Goal: Task Accomplishment & Management: Use online tool/utility

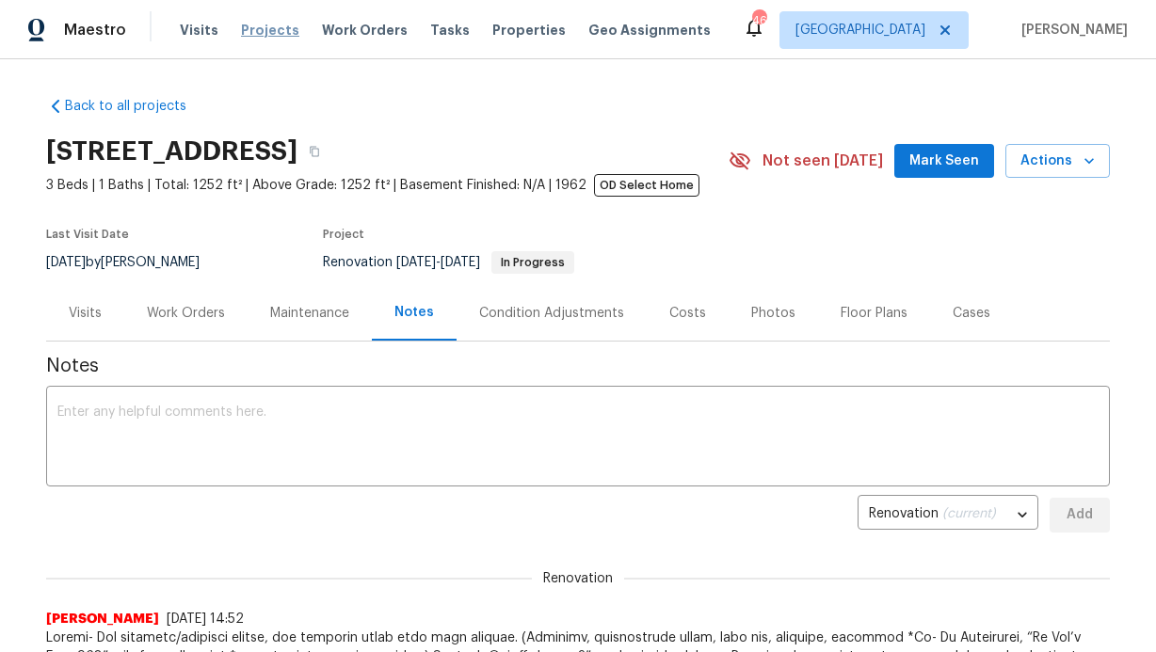
click at [273, 30] on span "Projects" at bounding box center [270, 30] width 58 height 19
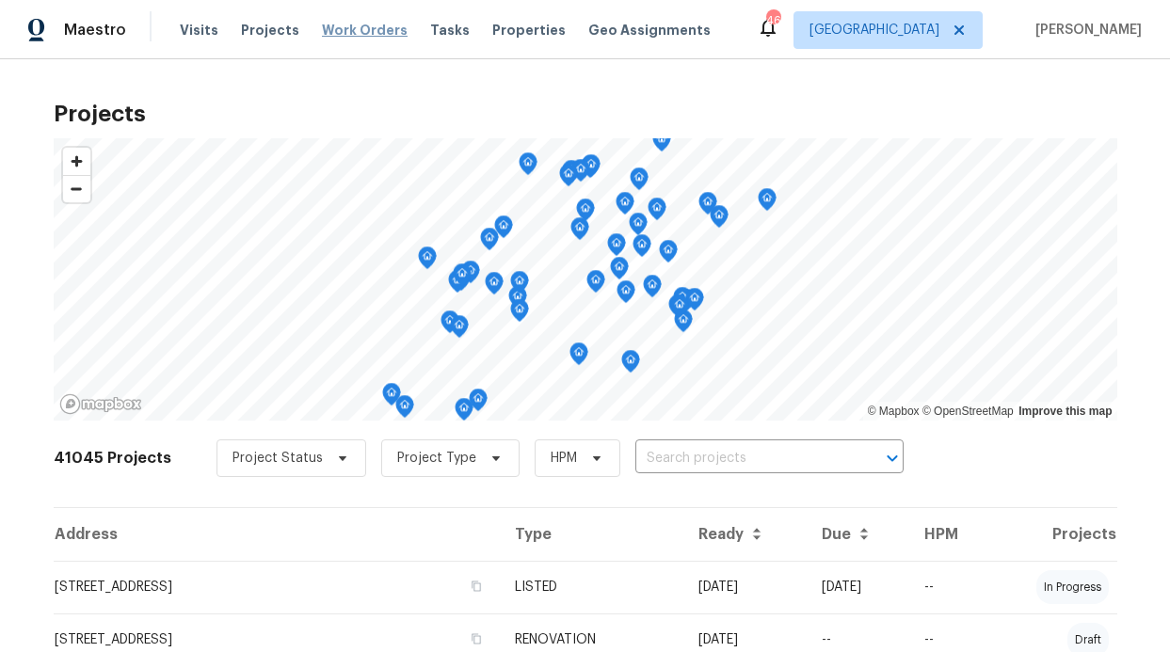
click at [360, 26] on span "Work Orders" at bounding box center [365, 30] width 86 height 19
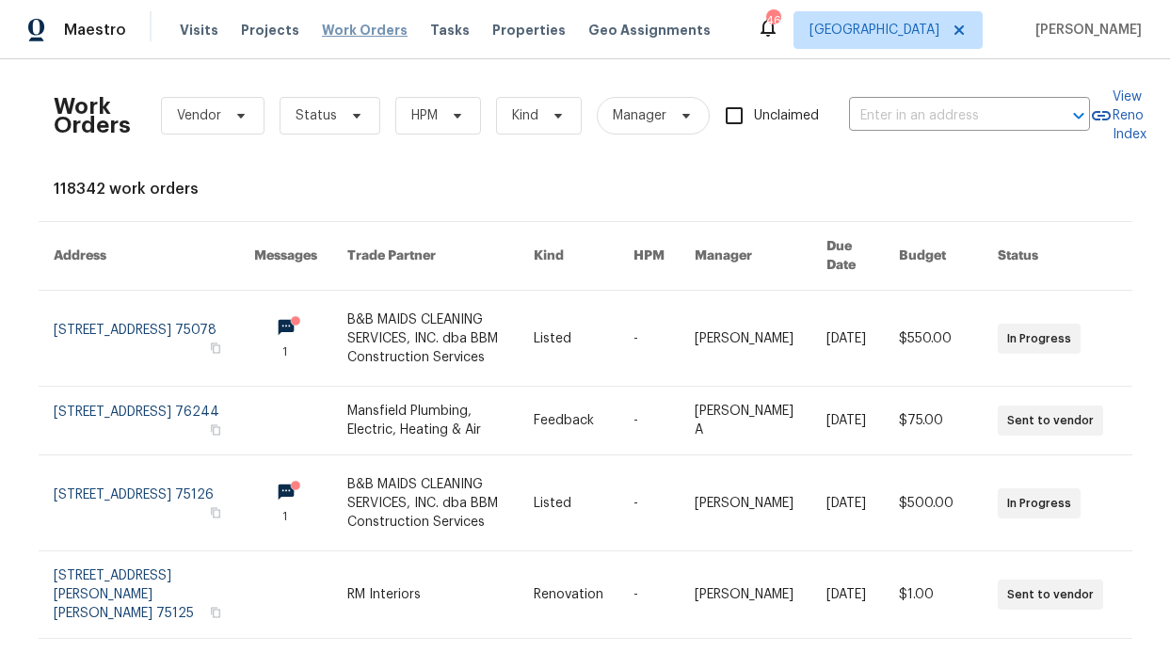
click at [371, 30] on span "Work Orders" at bounding box center [365, 30] width 86 height 19
click at [370, 33] on span "Work Orders" at bounding box center [365, 30] width 86 height 19
click at [478, 114] on div "Work Orders Vendor Status HPM Kind Manager Unclaimed ​" at bounding box center [572, 115] width 1036 height 83
click at [458, 114] on span "HPM" at bounding box center [438, 116] width 86 height 38
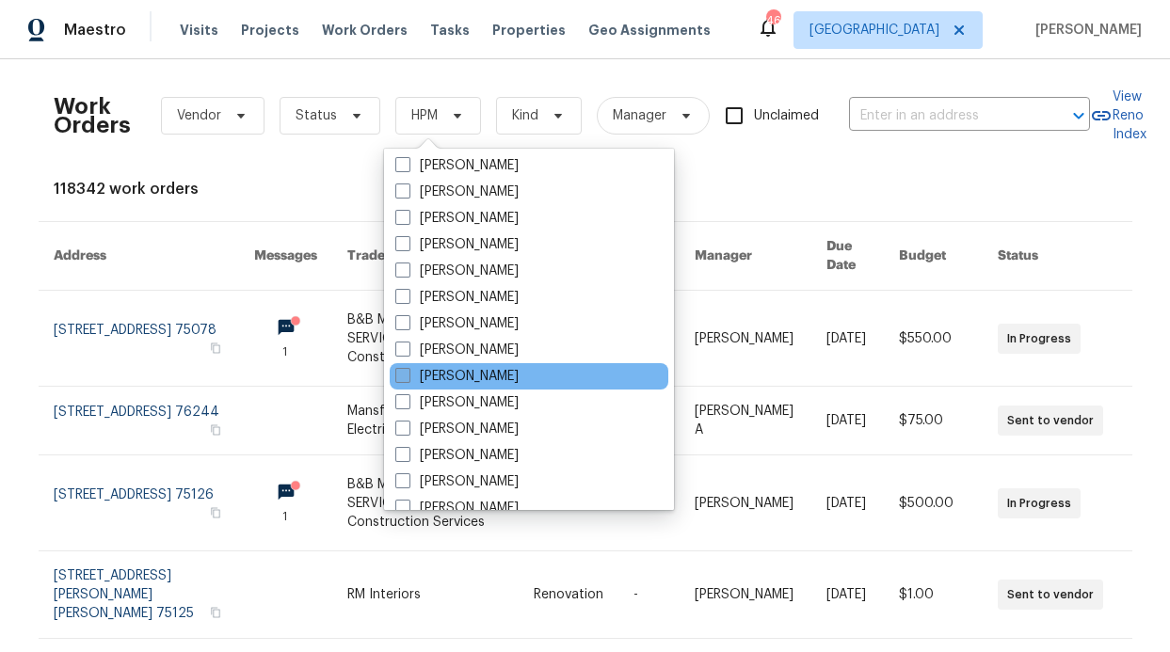
scroll to position [962, 0]
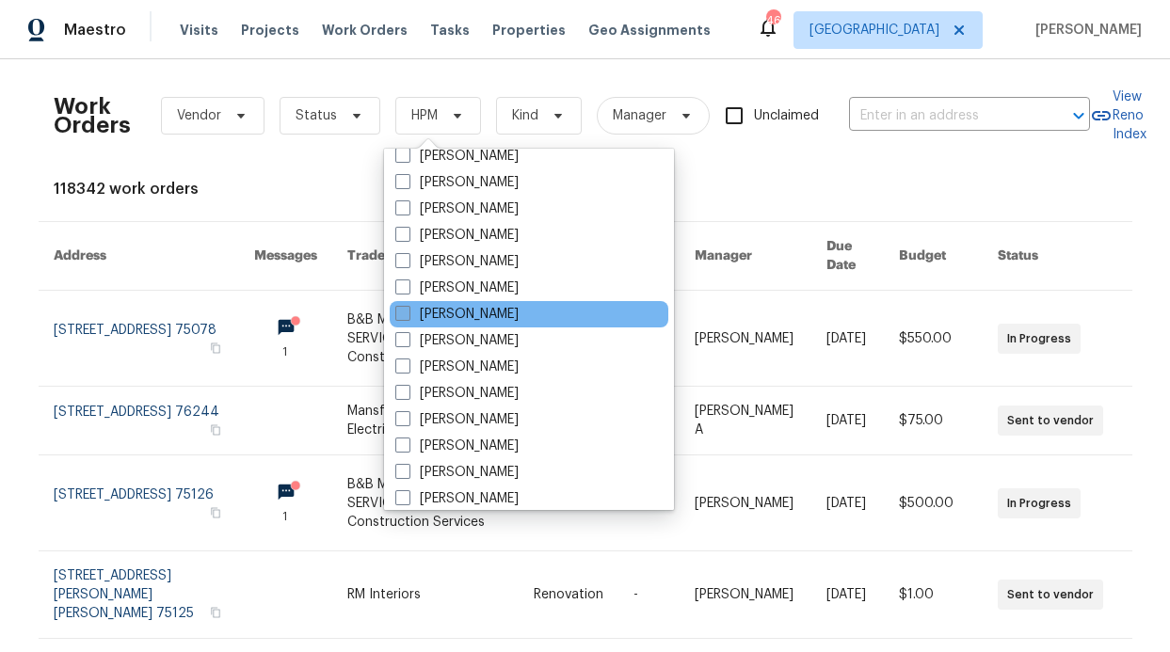
click at [494, 314] on label "[PERSON_NAME]" at bounding box center [456, 314] width 123 height 19
click at [408, 314] on input "[PERSON_NAME]" at bounding box center [401, 311] width 12 height 12
checkbox input "true"
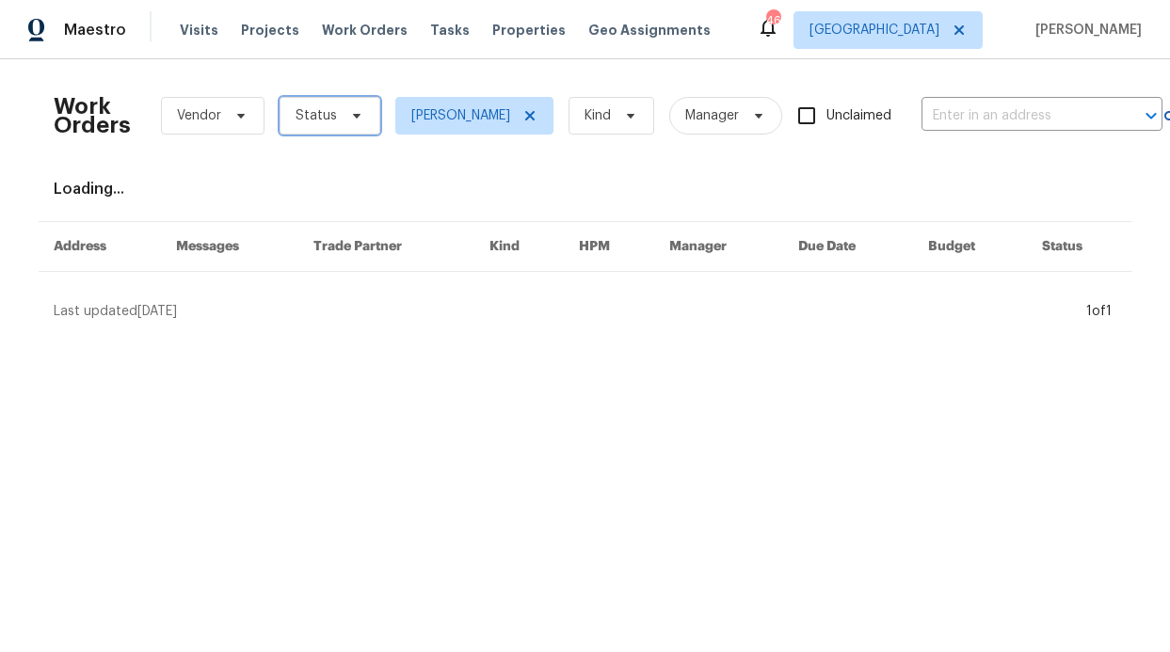
click at [355, 120] on span "Status" at bounding box center [330, 116] width 101 height 38
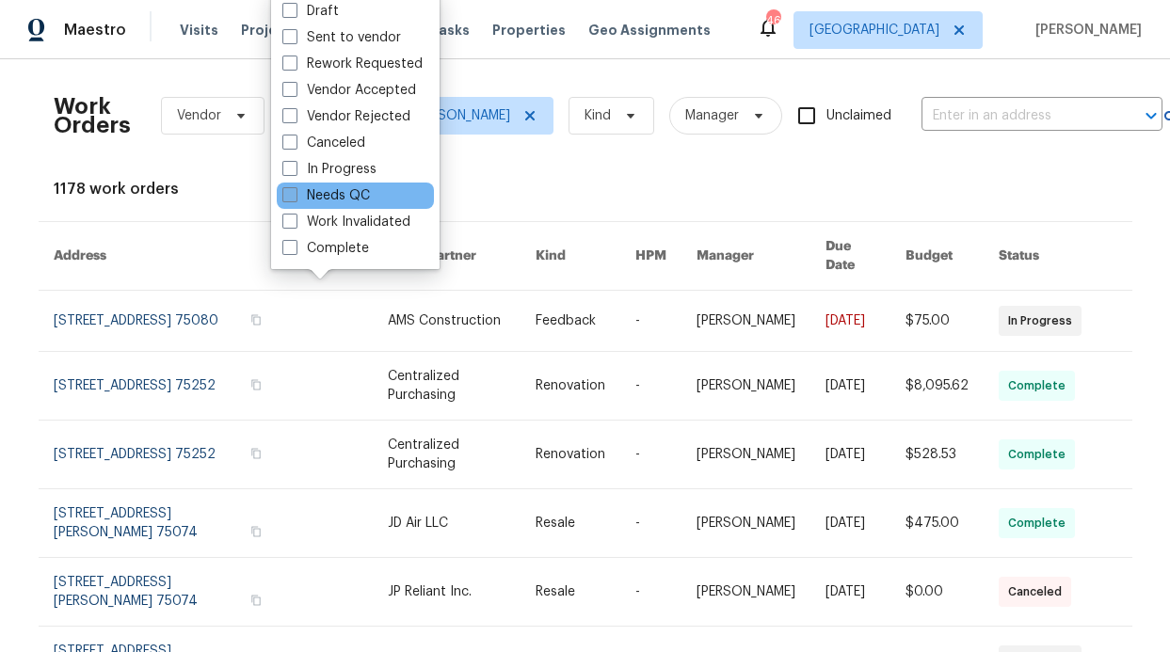
click at [360, 195] on label "Needs QC" at bounding box center [326, 195] width 88 height 19
click at [295, 195] on input "Needs QC" at bounding box center [288, 192] width 12 height 12
checkbox input "true"
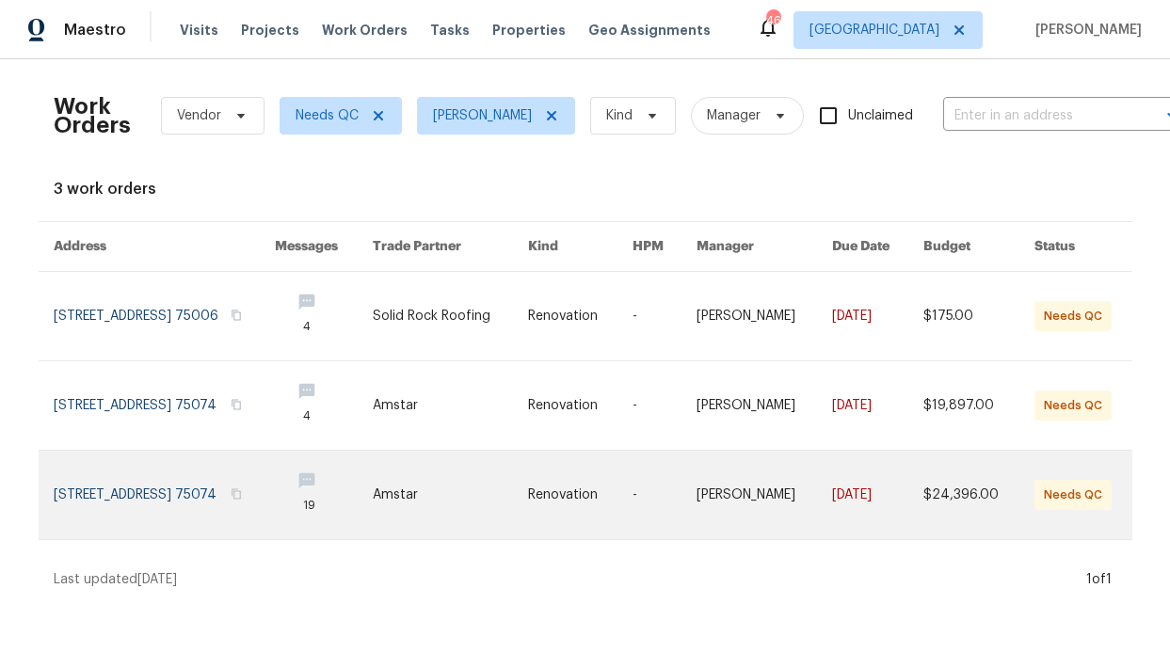
click at [516, 495] on link at bounding box center [450, 495] width 155 height 88
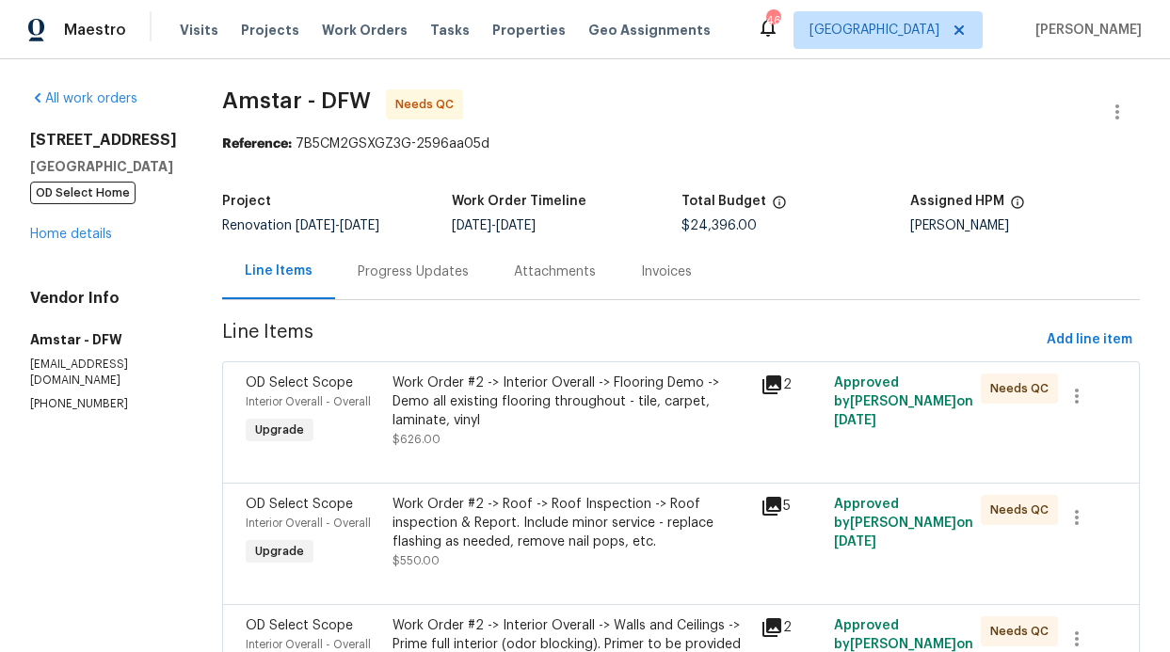
click at [551, 405] on div "Work Order #2 -> Interior Overall -> Flooring Demo -> Demo all existing floorin…" at bounding box center [570, 402] width 356 height 56
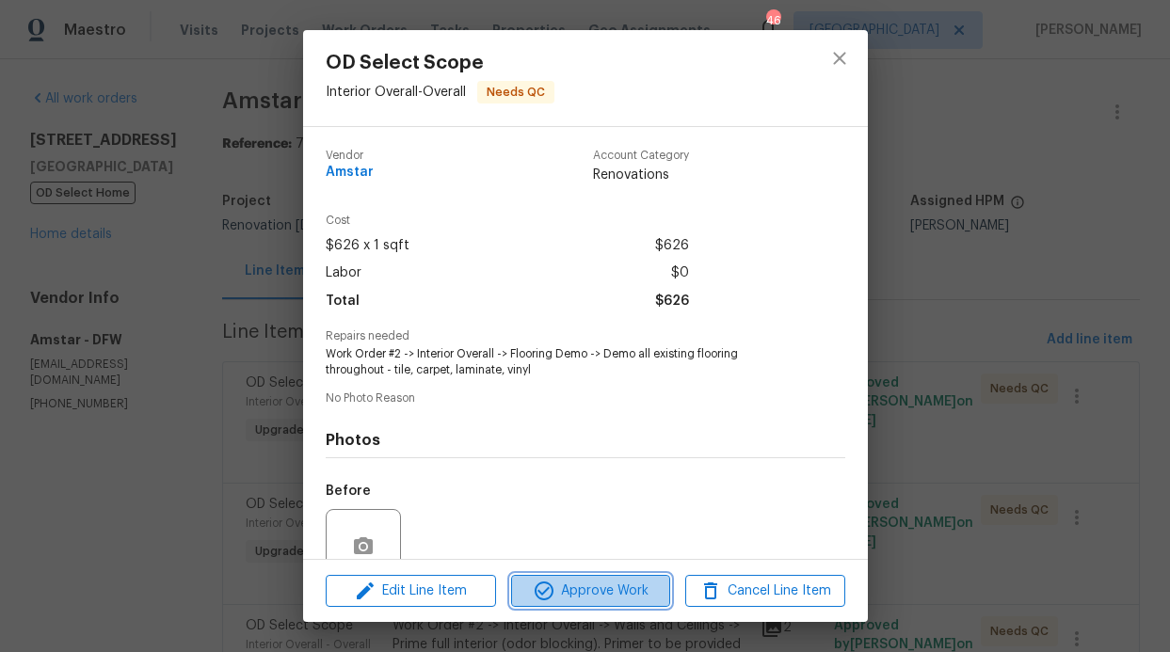
click at [599, 588] on span "Approve Work" at bounding box center [591, 592] width 148 height 24
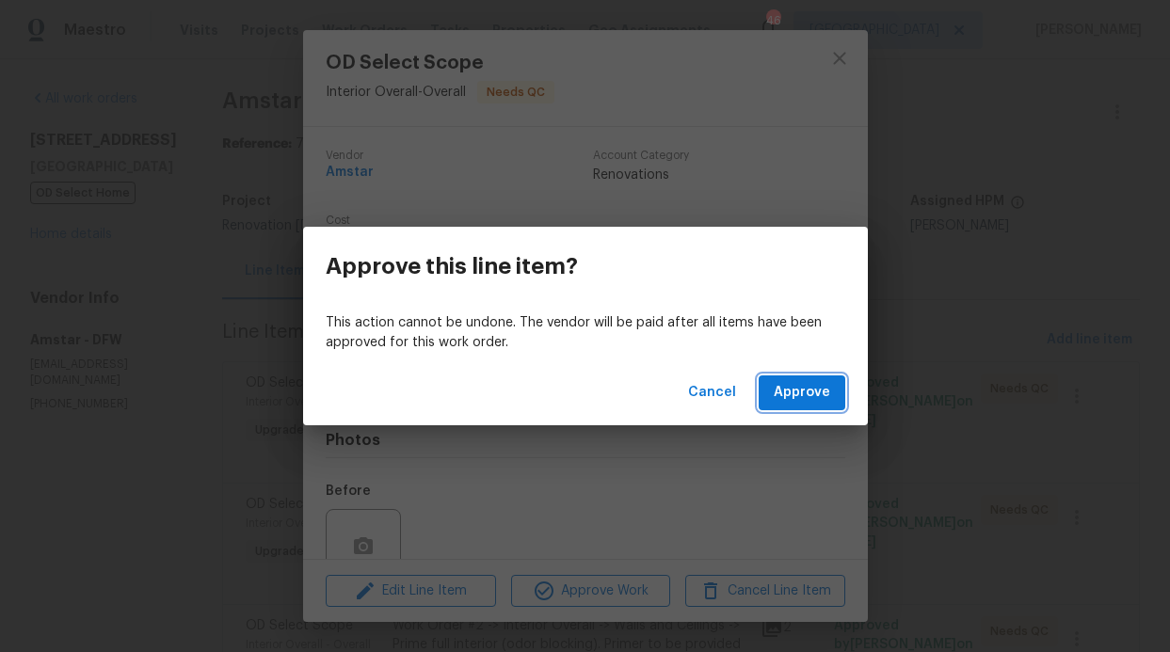
click at [805, 398] on span "Approve" at bounding box center [802, 393] width 56 height 24
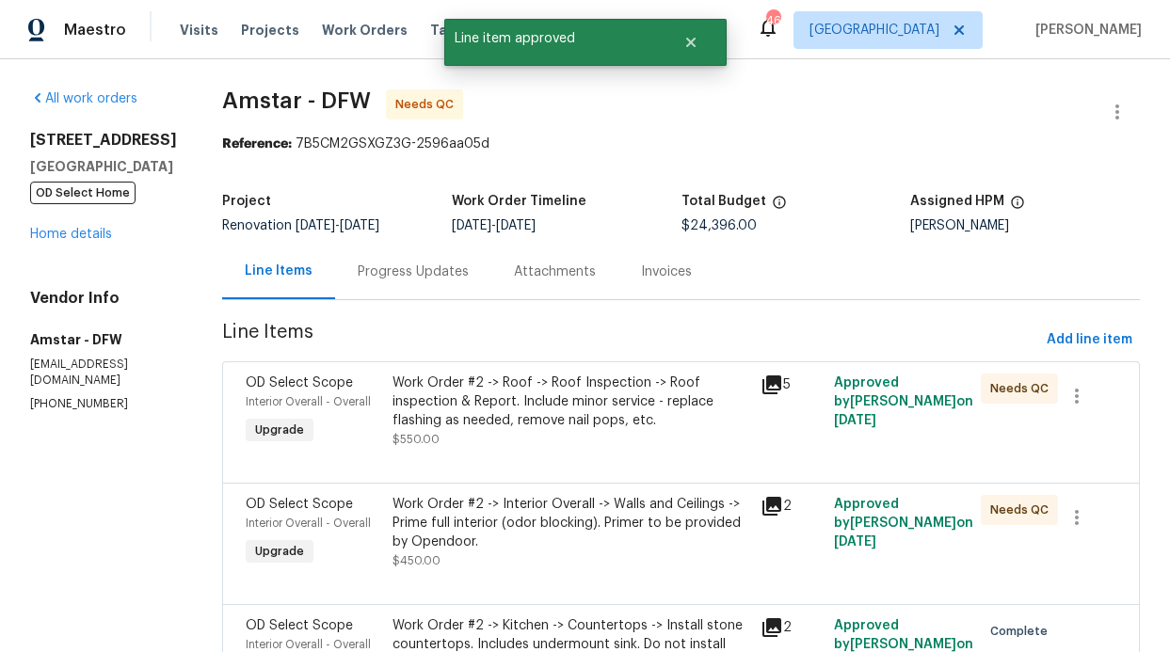
click at [549, 407] on div "Work Order #2 -> Roof -> Roof Inspection -> Roof inspection & Report. Include m…" at bounding box center [570, 402] width 356 height 56
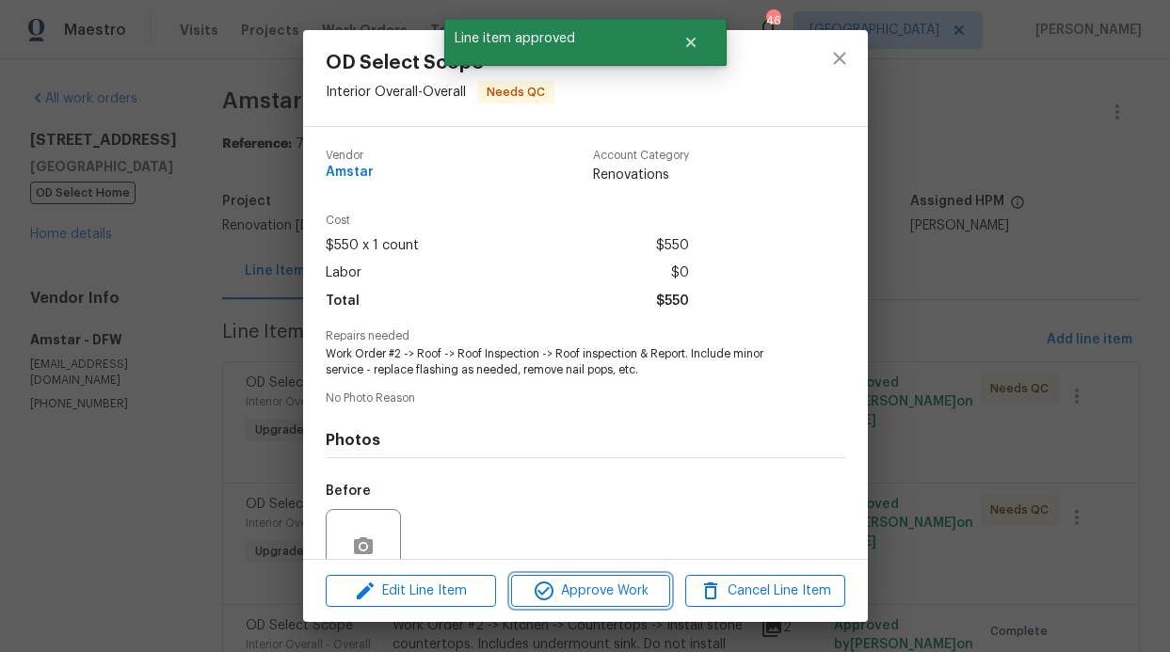
click at [599, 582] on span "Approve Work" at bounding box center [591, 592] width 148 height 24
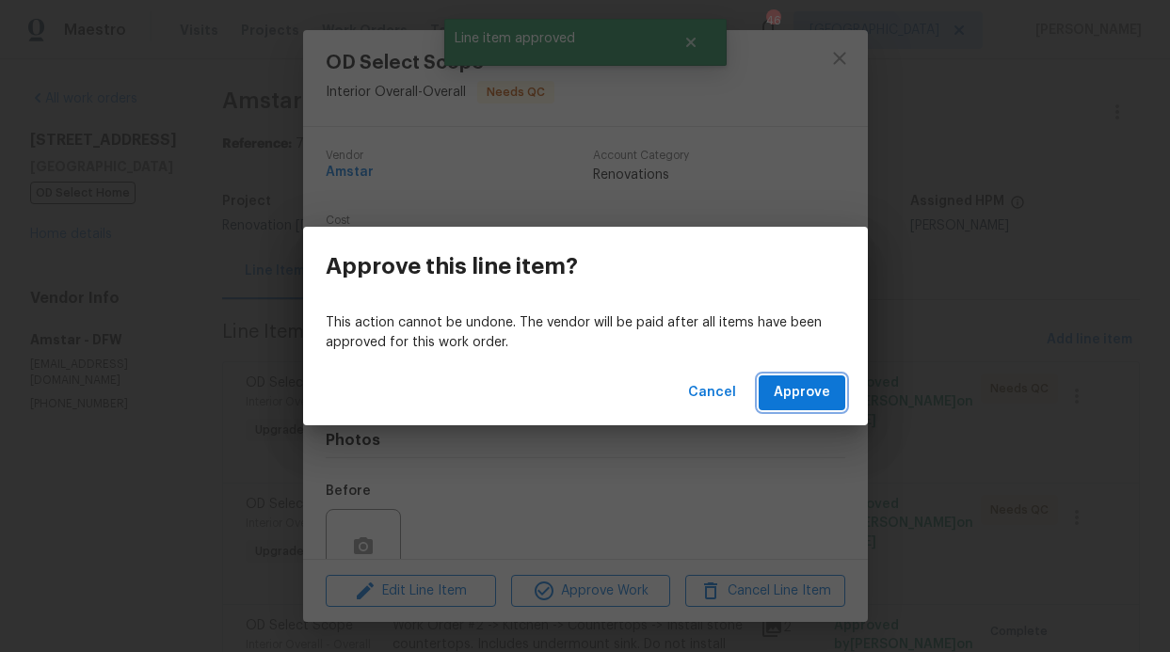
click at [807, 405] on button "Approve" at bounding box center [802, 393] width 87 height 35
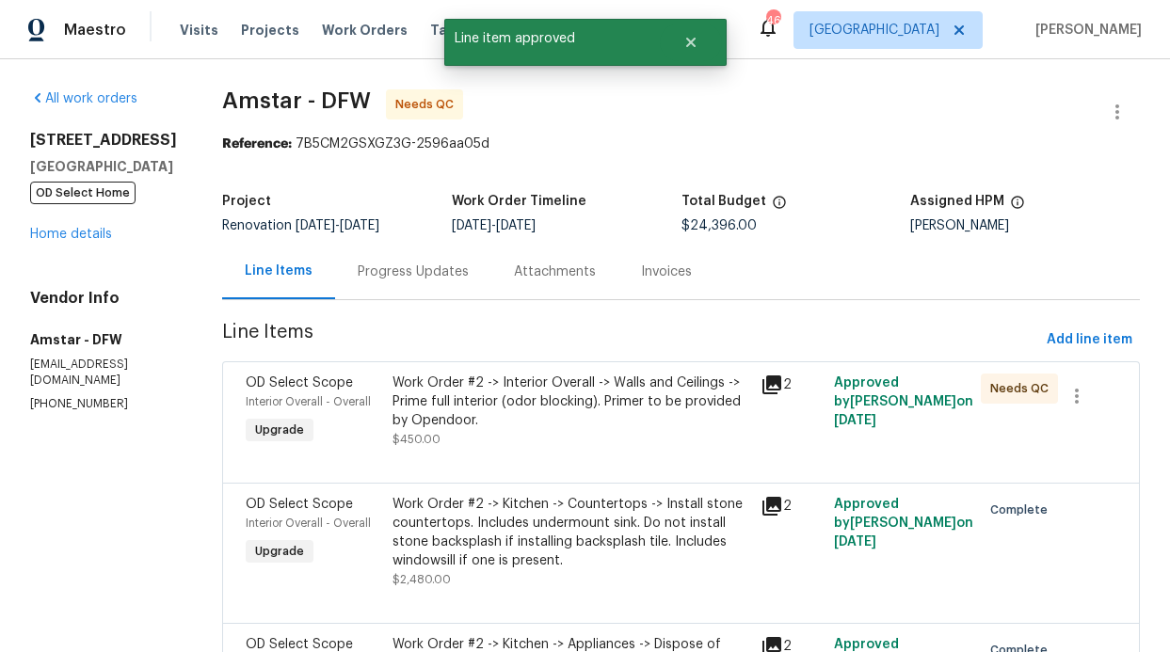
click at [588, 420] on div "Work Order #2 -> Interior Overall -> Walls and Ceilings -> Prime full interior …" at bounding box center [570, 402] width 356 height 56
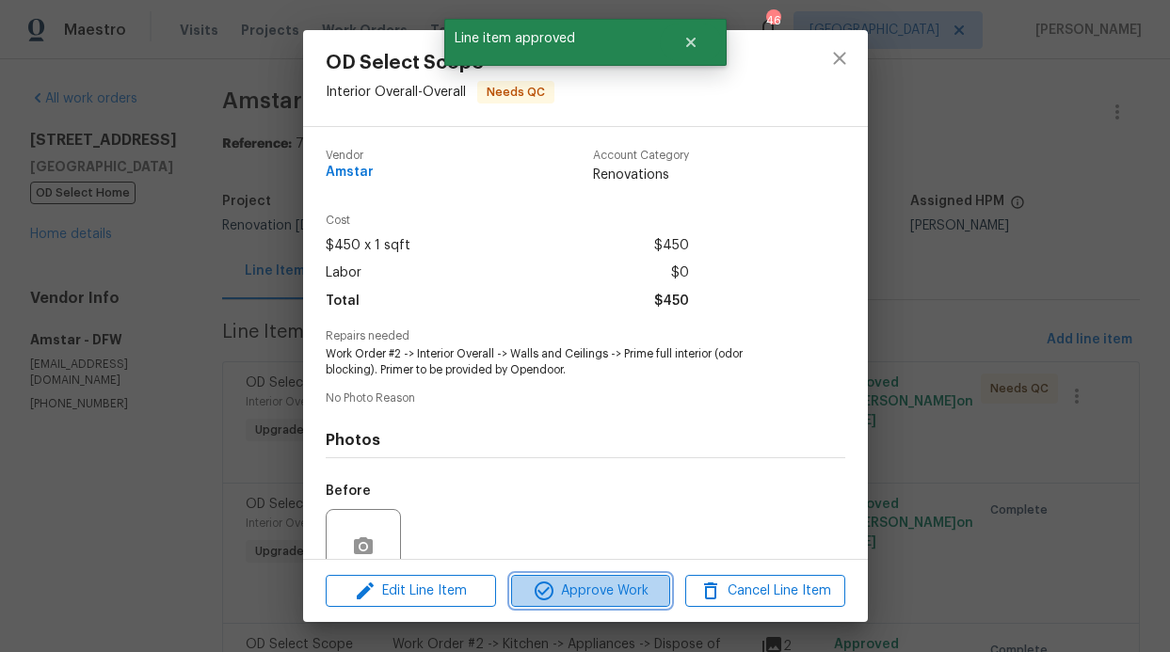
click at [608, 583] on span "Approve Work" at bounding box center [591, 592] width 148 height 24
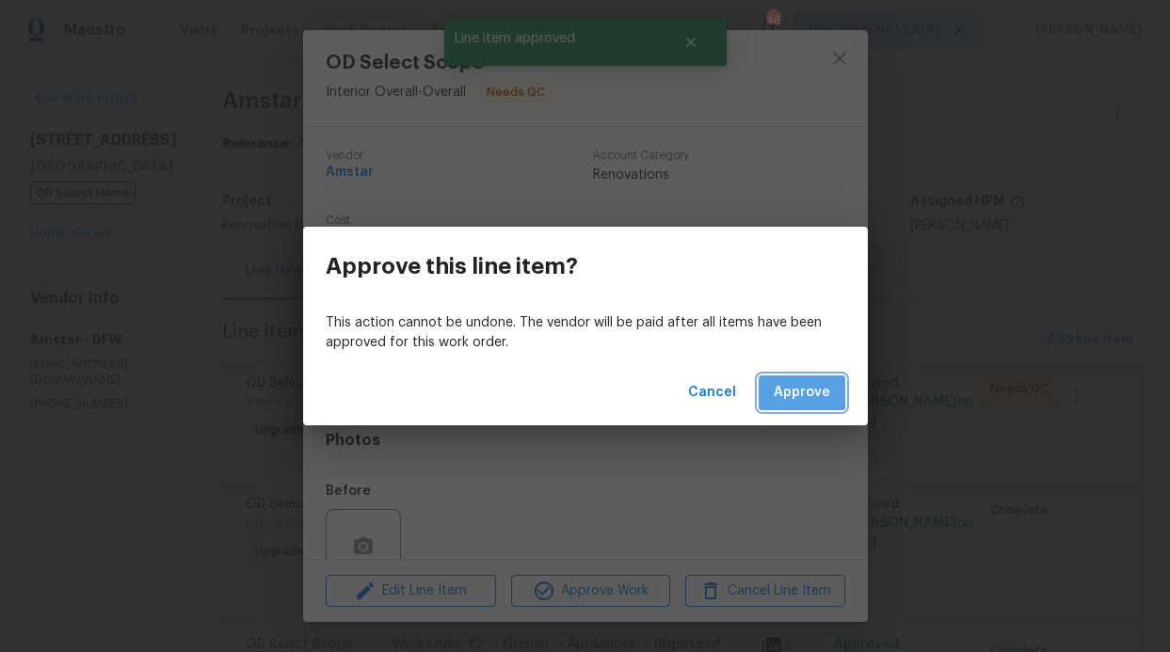
click at [802, 390] on span "Approve" at bounding box center [802, 393] width 56 height 24
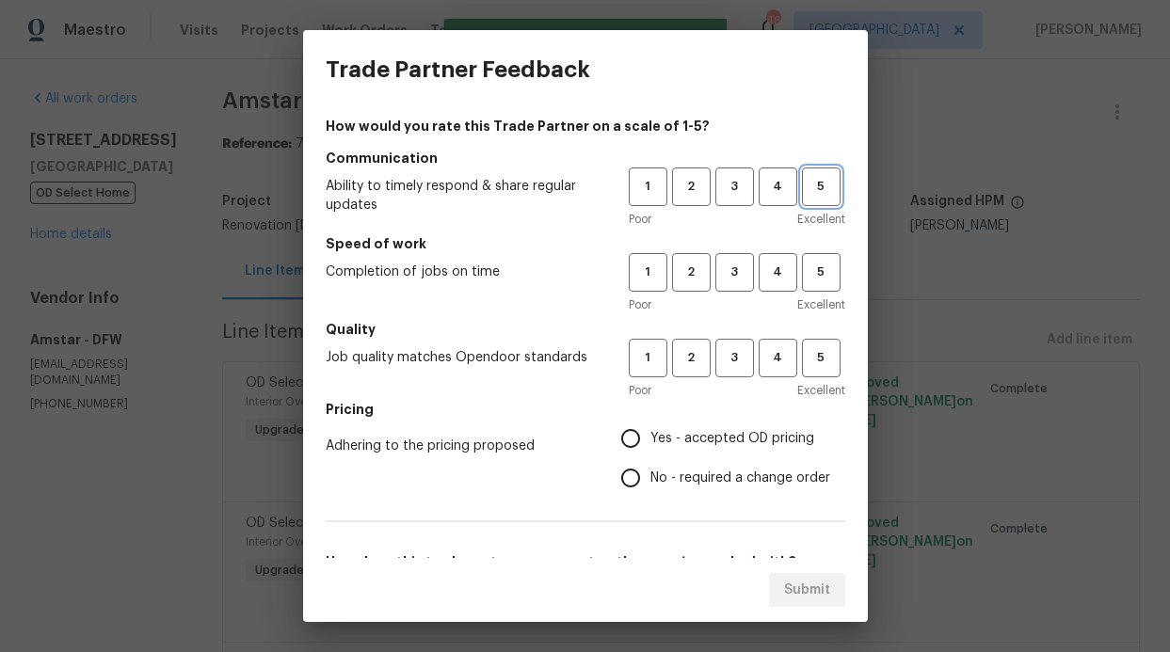
click at [807, 194] on span "5" at bounding box center [821, 187] width 35 height 22
click at [812, 267] on span "5" at bounding box center [821, 273] width 35 height 22
click at [818, 348] on span "5" at bounding box center [821, 358] width 35 height 22
click at [742, 442] on span "Yes - accepted OD pricing" at bounding box center [732, 439] width 164 height 20
click at [650, 442] on input "Yes - accepted OD pricing" at bounding box center [631, 439] width 40 height 40
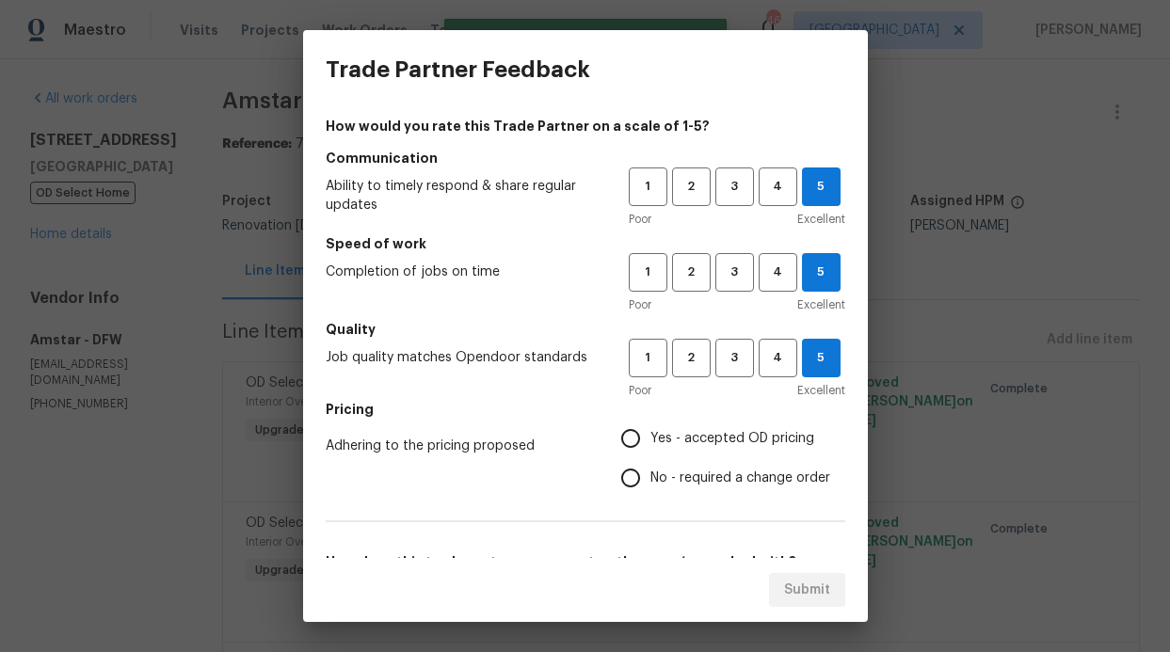
radio input "true"
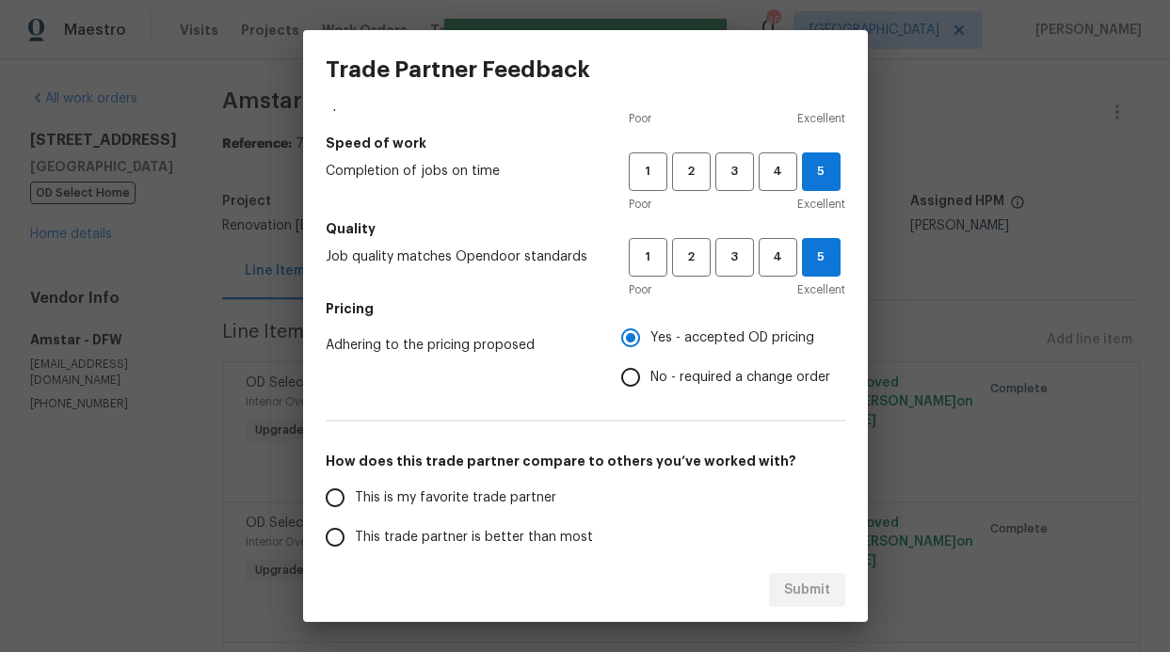
scroll to position [292, 0]
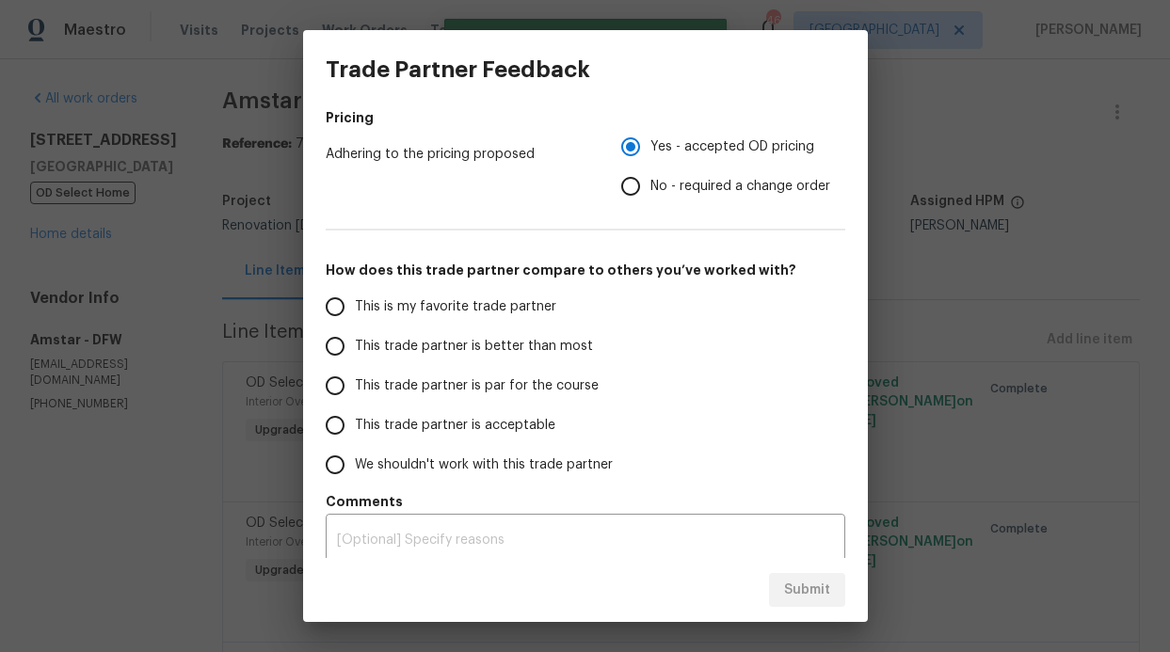
click at [524, 304] on span "This is my favorite trade partner" at bounding box center [455, 307] width 201 height 20
click at [355, 304] on input "This is my favorite trade partner" at bounding box center [335, 307] width 40 height 40
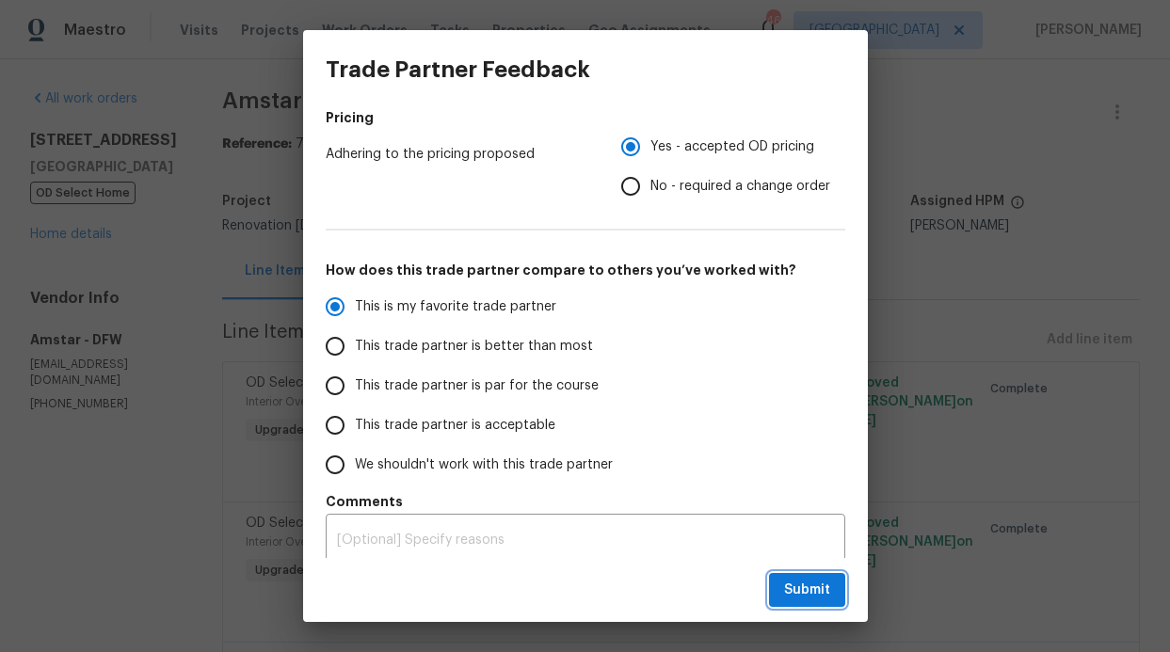
click at [788, 586] on span "Submit" at bounding box center [807, 591] width 46 height 24
radio input "true"
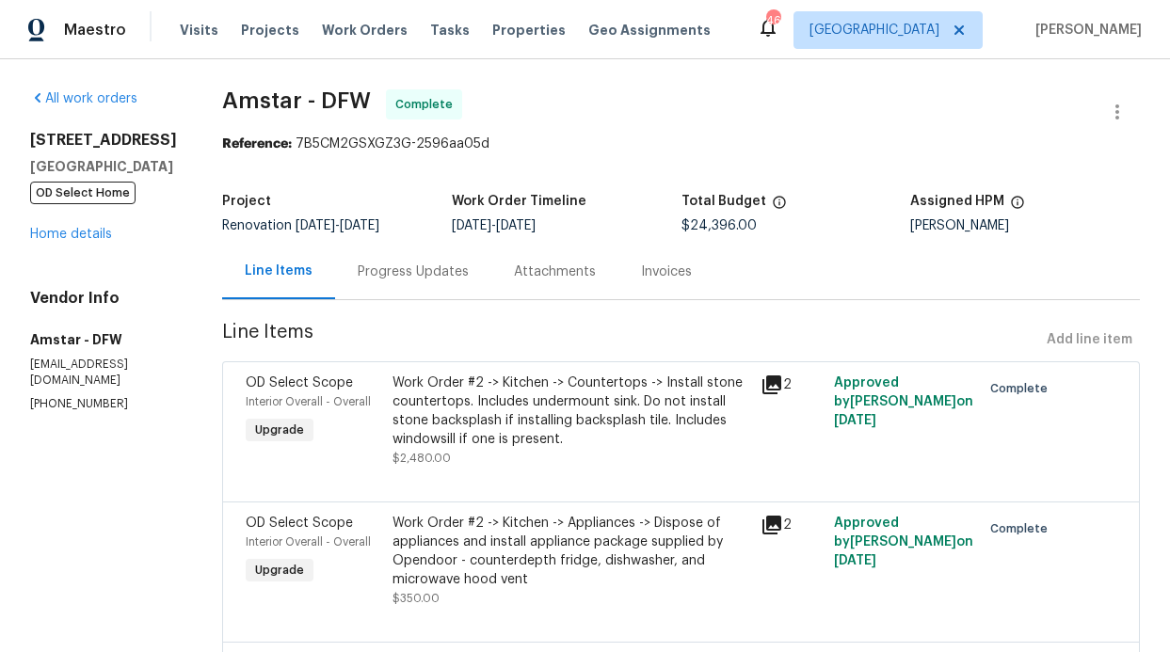
radio input "false"
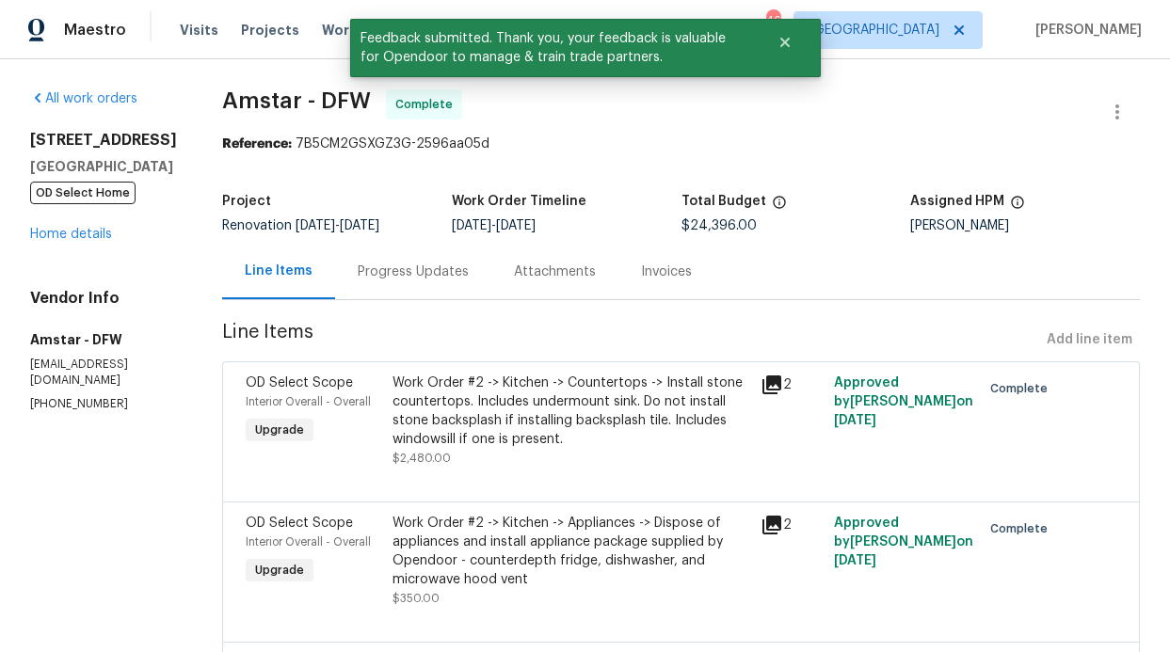
click at [326, 151] on div "Reference: 7B5CM2GSXGZ3G-2596aa05d" at bounding box center [681, 144] width 918 height 19
click at [773, 41] on button "Close" at bounding box center [785, 43] width 62 height 38
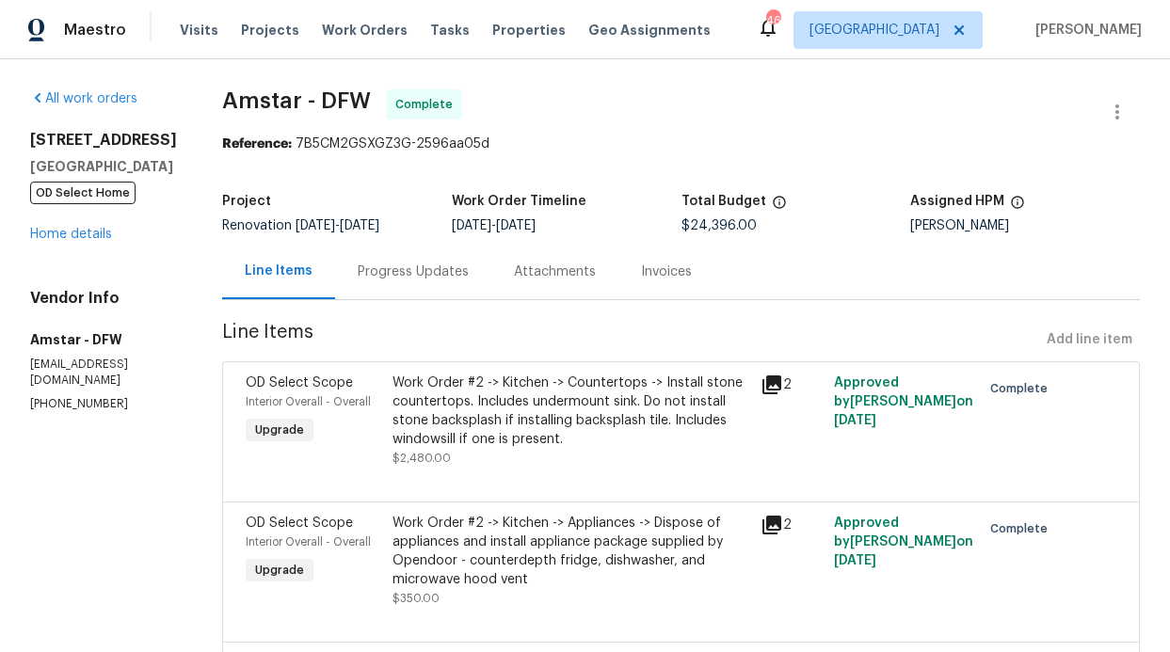
click at [339, 16] on div "Visits Projects Work Orders Tasks Properties Geo Assignments" at bounding box center [456, 30] width 553 height 38
click at [350, 26] on span "Work Orders" at bounding box center [365, 30] width 86 height 19
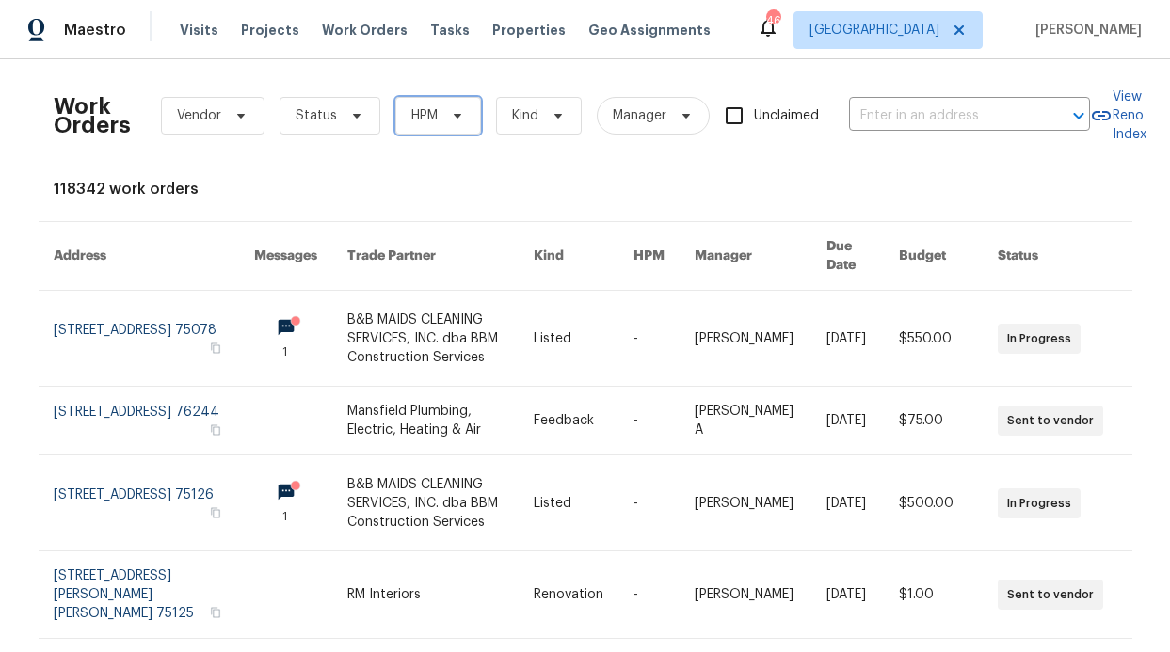
click at [431, 123] on span "HPM" at bounding box center [438, 116] width 86 height 38
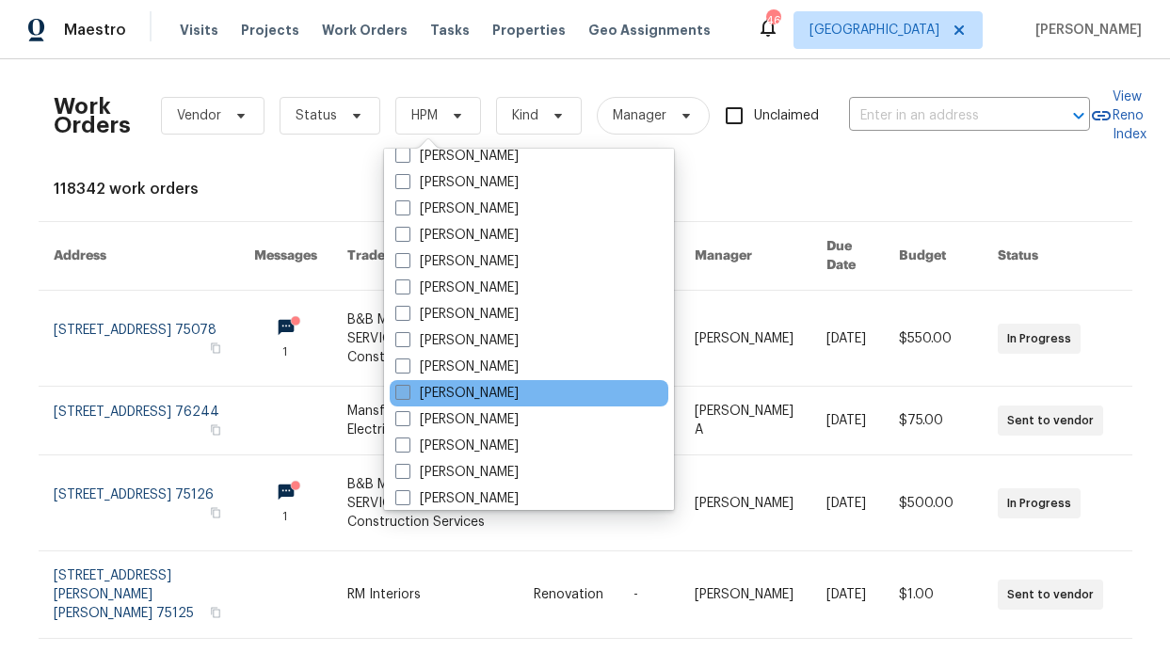
scroll to position [884, 0]
click at [485, 394] on label "[PERSON_NAME]" at bounding box center [456, 392] width 123 height 19
click at [408, 394] on input "[PERSON_NAME]" at bounding box center [401, 389] width 12 height 12
checkbox input "true"
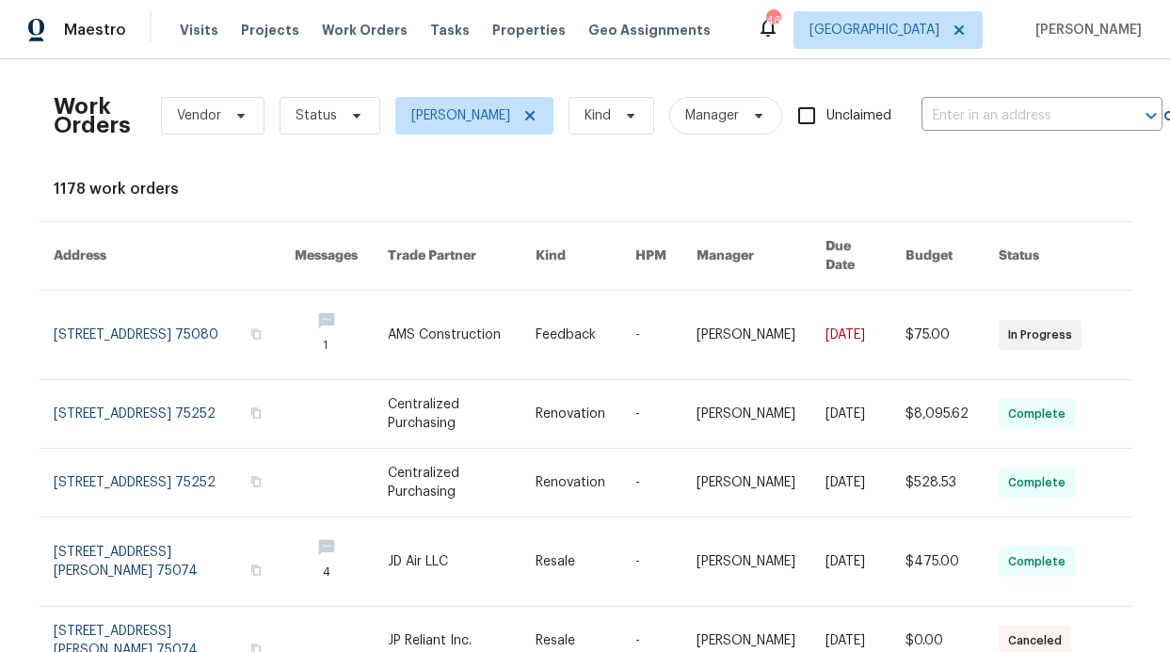
click at [313, 90] on div "Work Orders Vendor Status [PERSON_NAME] Kind Manager Unclaimed ​" at bounding box center [608, 115] width 1109 height 83
click at [318, 107] on span "Status" at bounding box center [316, 115] width 41 height 19
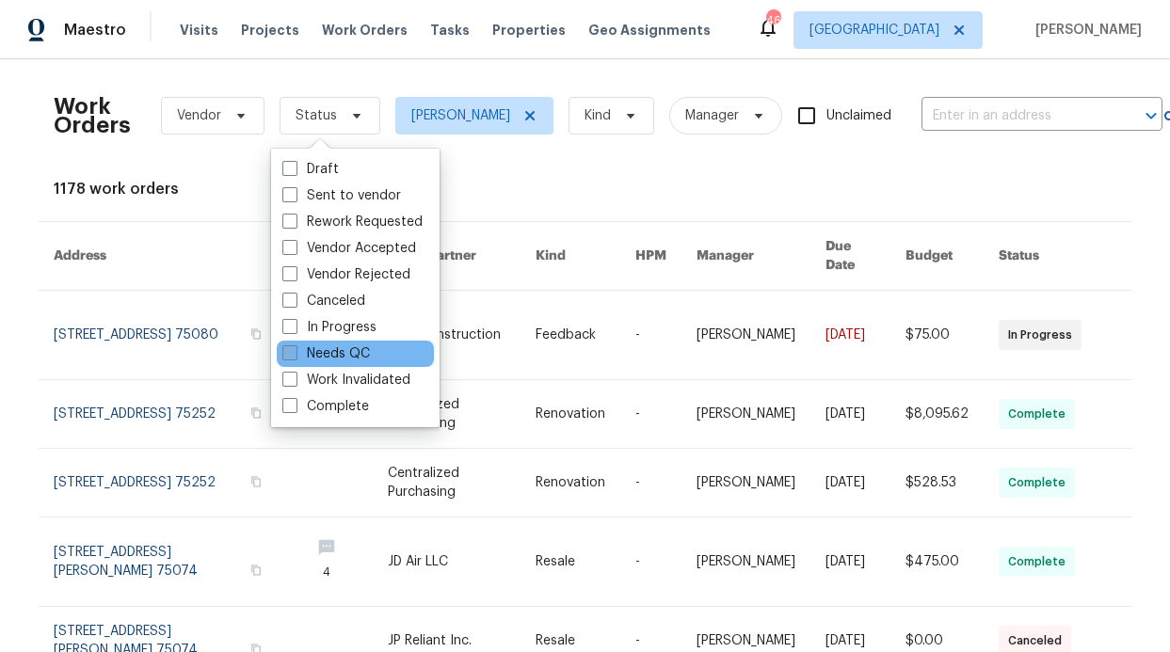
click at [340, 355] on label "Needs QC" at bounding box center [326, 353] width 88 height 19
click at [295, 355] on input "Needs QC" at bounding box center [288, 350] width 12 height 12
checkbox input "true"
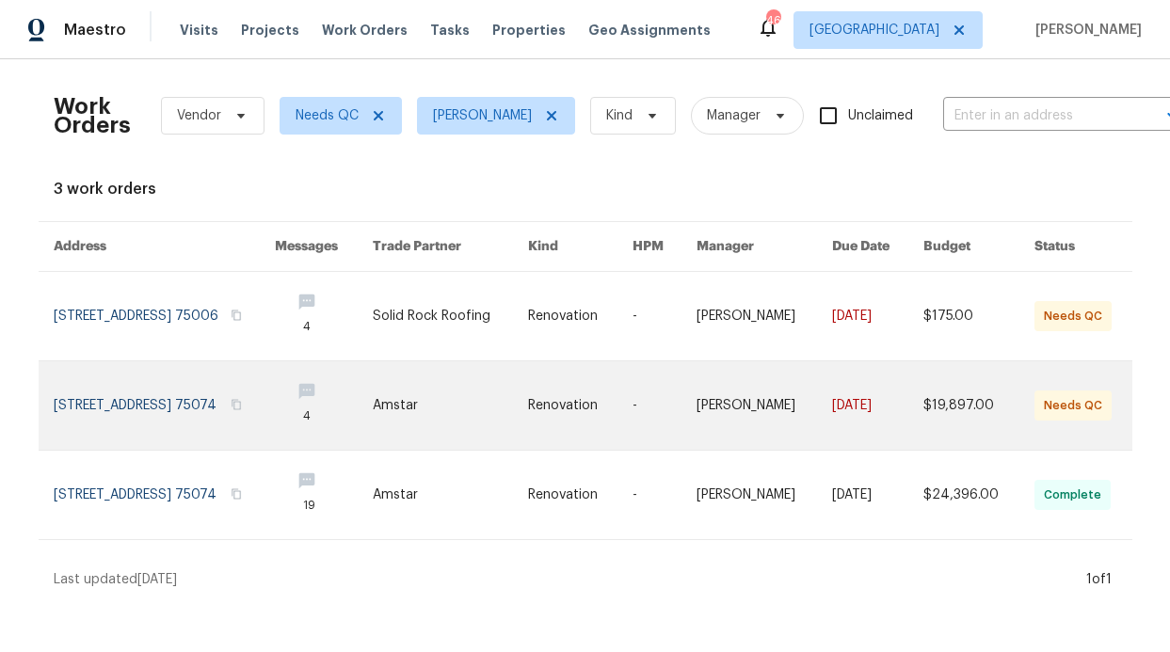
click at [479, 411] on link at bounding box center [450, 405] width 155 height 88
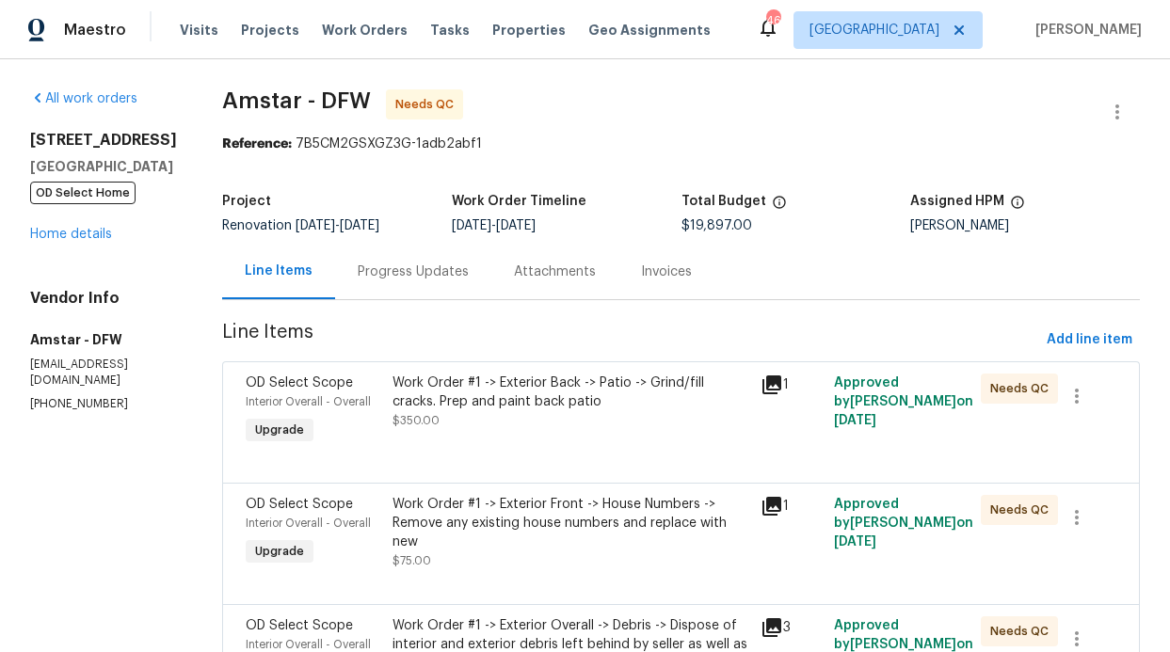
click at [599, 427] on div "Work Order #1 -> Exterior Back -> Patio -> Grind/fill cracks. Prep and paint ba…" at bounding box center [570, 402] width 356 height 56
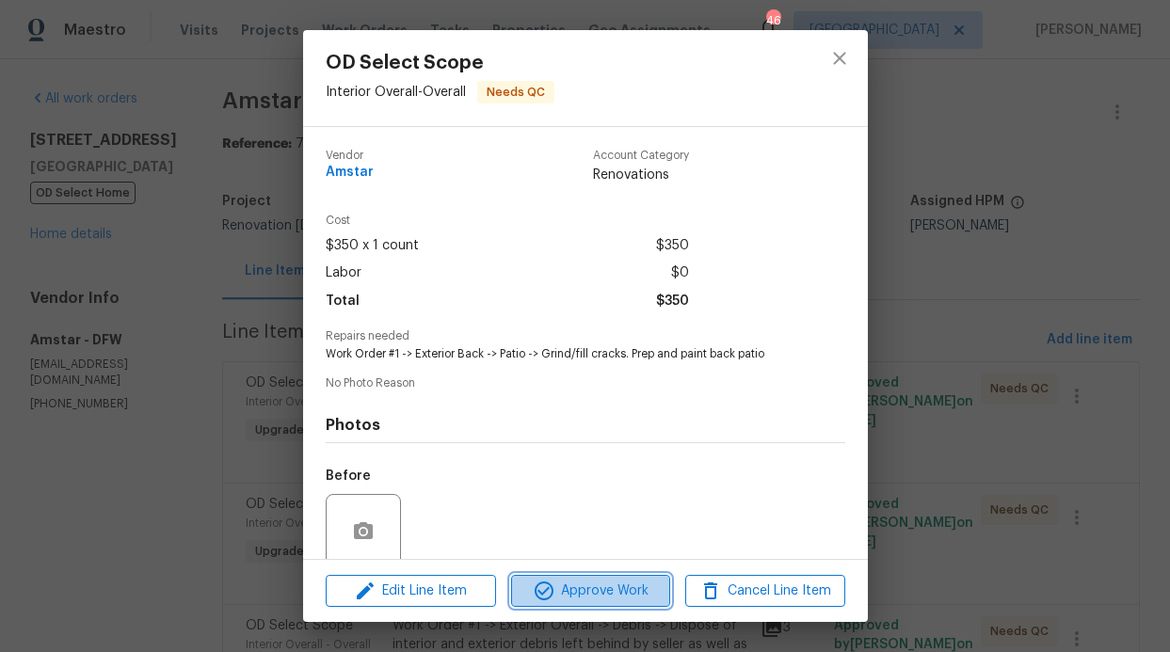
click at [619, 578] on button "Approve Work" at bounding box center [590, 591] width 159 height 33
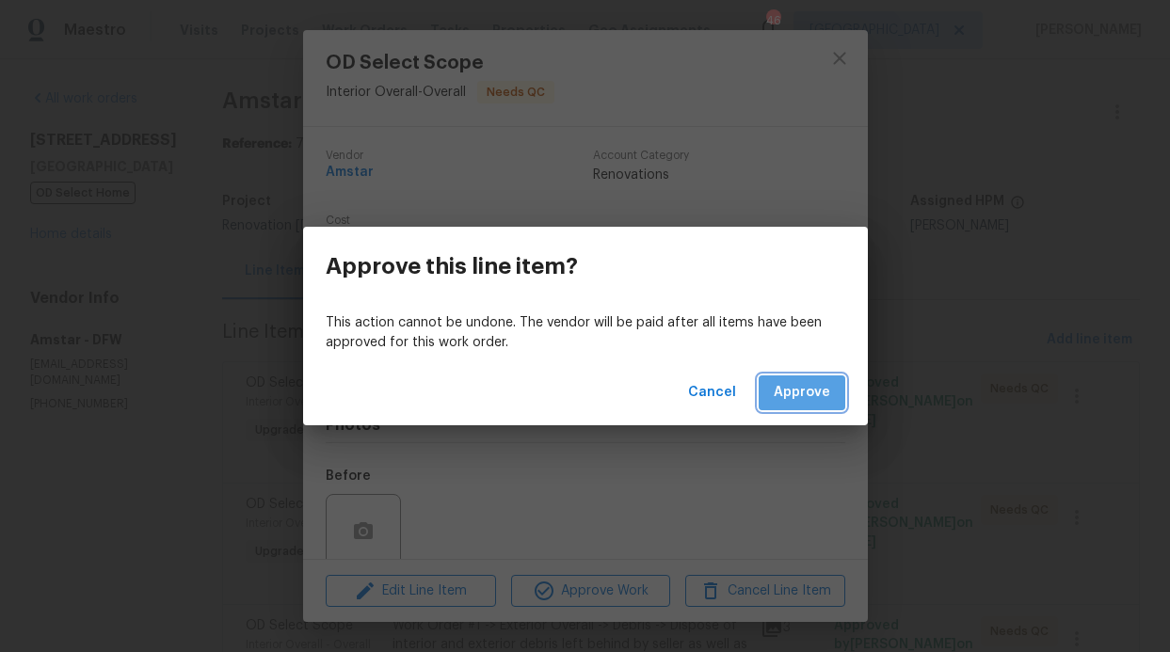
click at [815, 385] on span "Approve" at bounding box center [802, 393] width 56 height 24
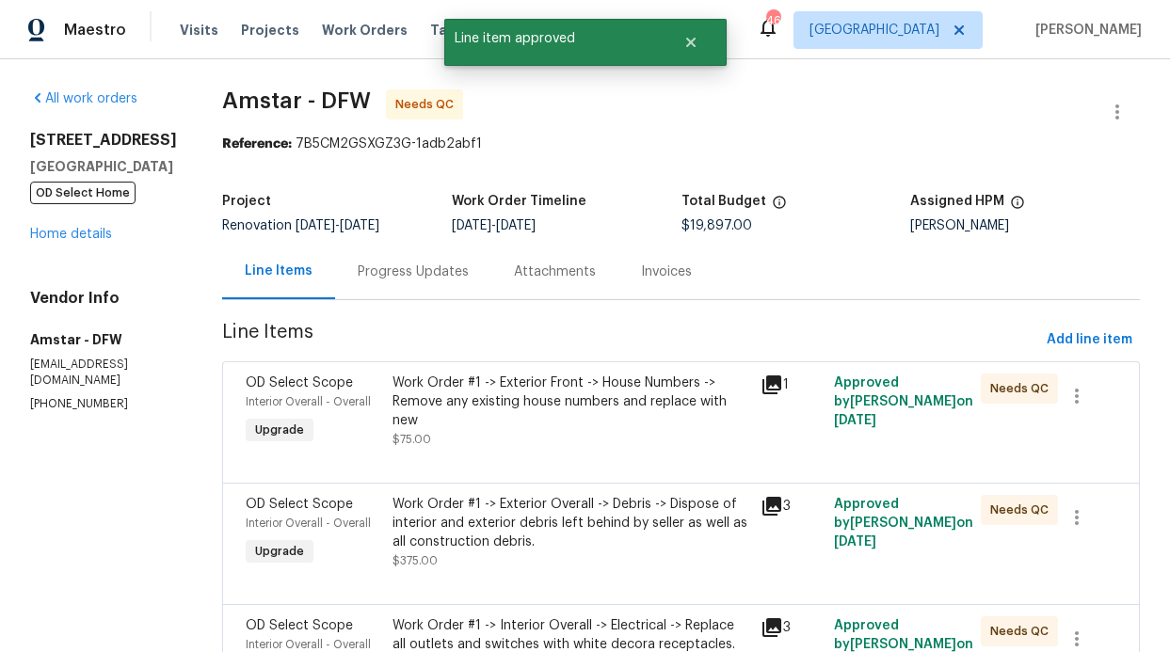
click at [560, 387] on div "Work Order #1 -> Exterior Front -> House Numbers -> Remove any existing house n…" at bounding box center [570, 402] width 356 height 56
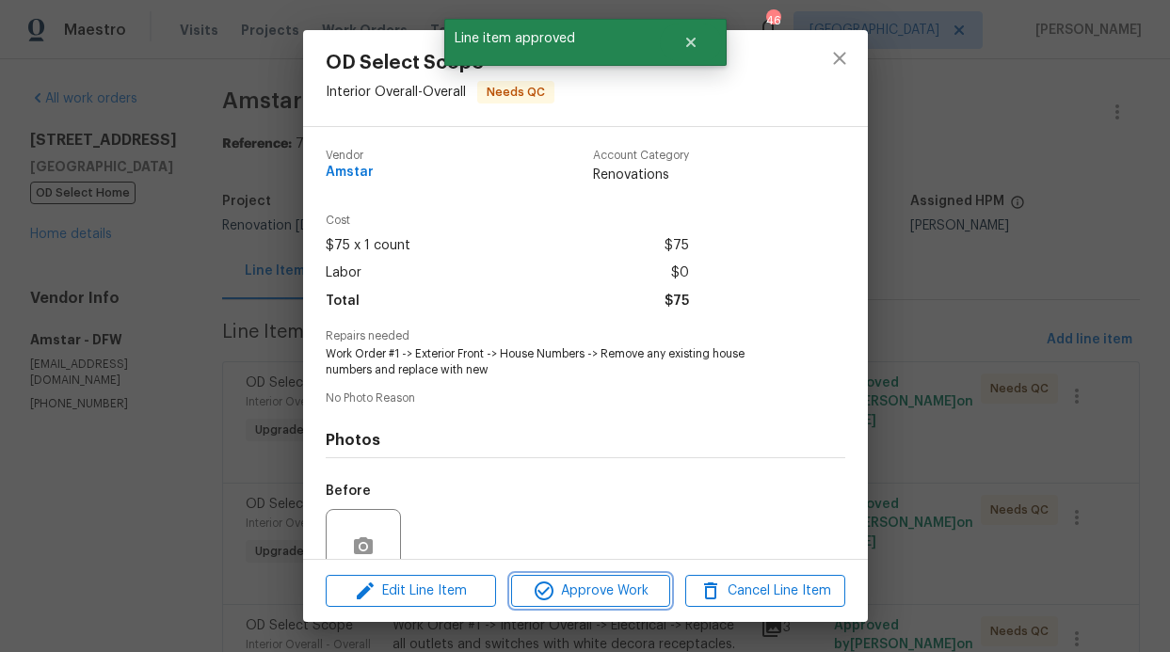
click at [591, 593] on span "Approve Work" at bounding box center [591, 592] width 148 height 24
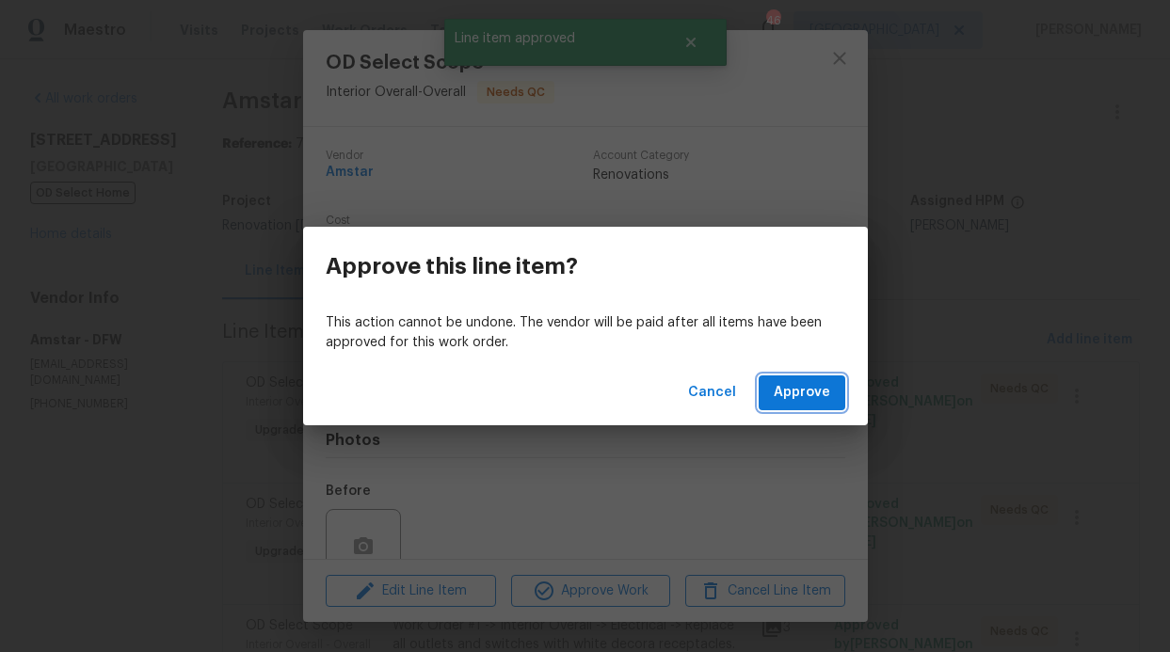
click at [791, 382] on span "Approve" at bounding box center [802, 393] width 56 height 24
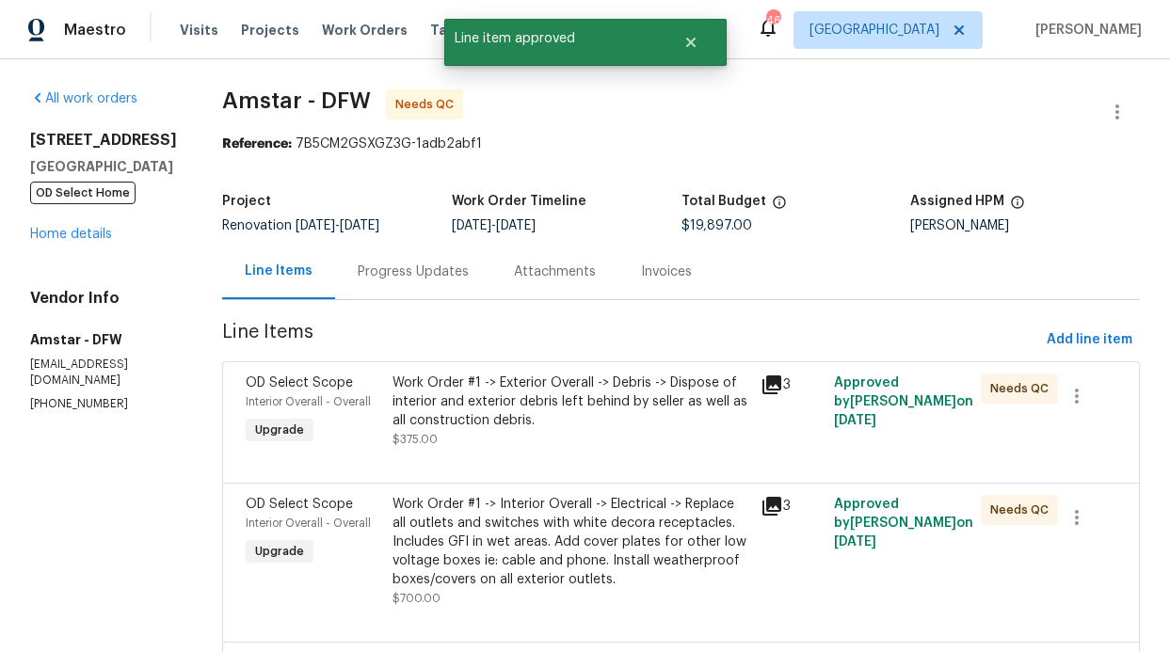
click at [583, 391] on div "Work Order #1 -> Exterior Overall -> Debris -> Dispose of interior and exterior…" at bounding box center [570, 402] width 356 height 56
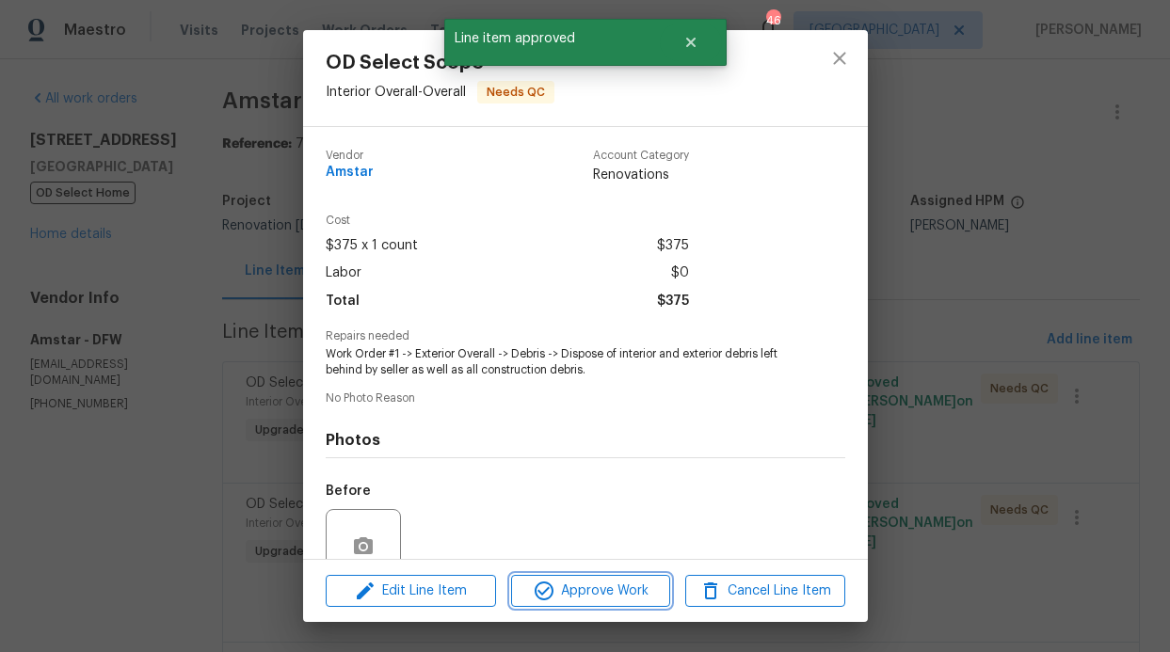
click at [628, 589] on span "Approve Work" at bounding box center [591, 592] width 148 height 24
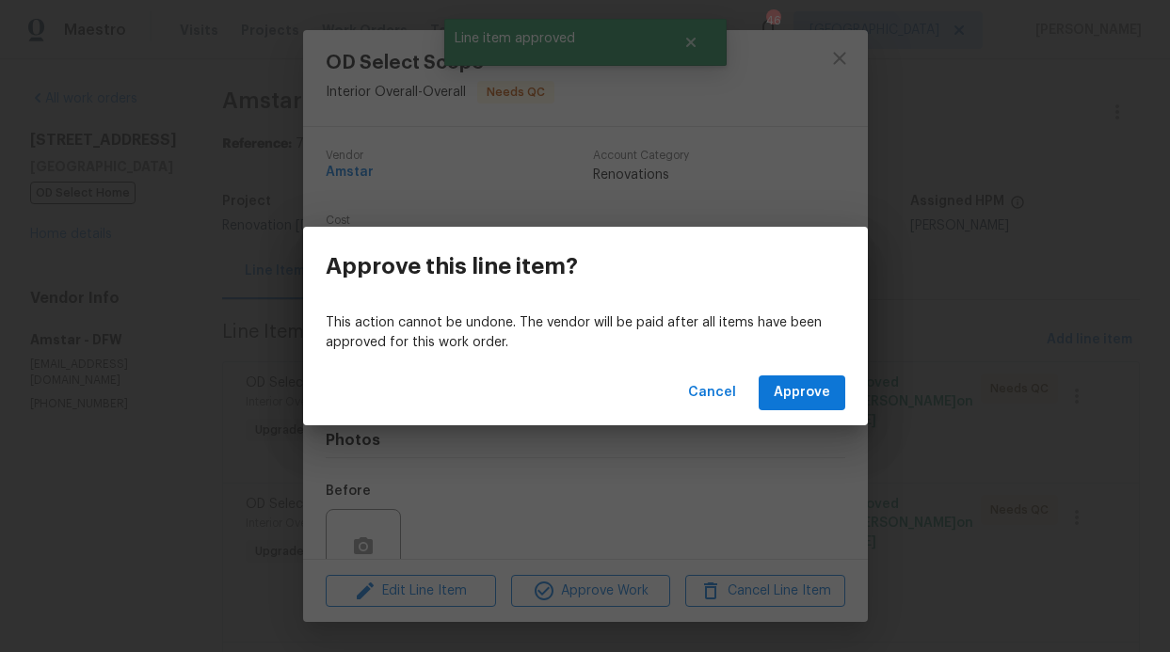
click at [830, 374] on div "Cancel Approve" at bounding box center [585, 392] width 565 height 65
click at [820, 382] on span "Approve" at bounding box center [802, 393] width 56 height 24
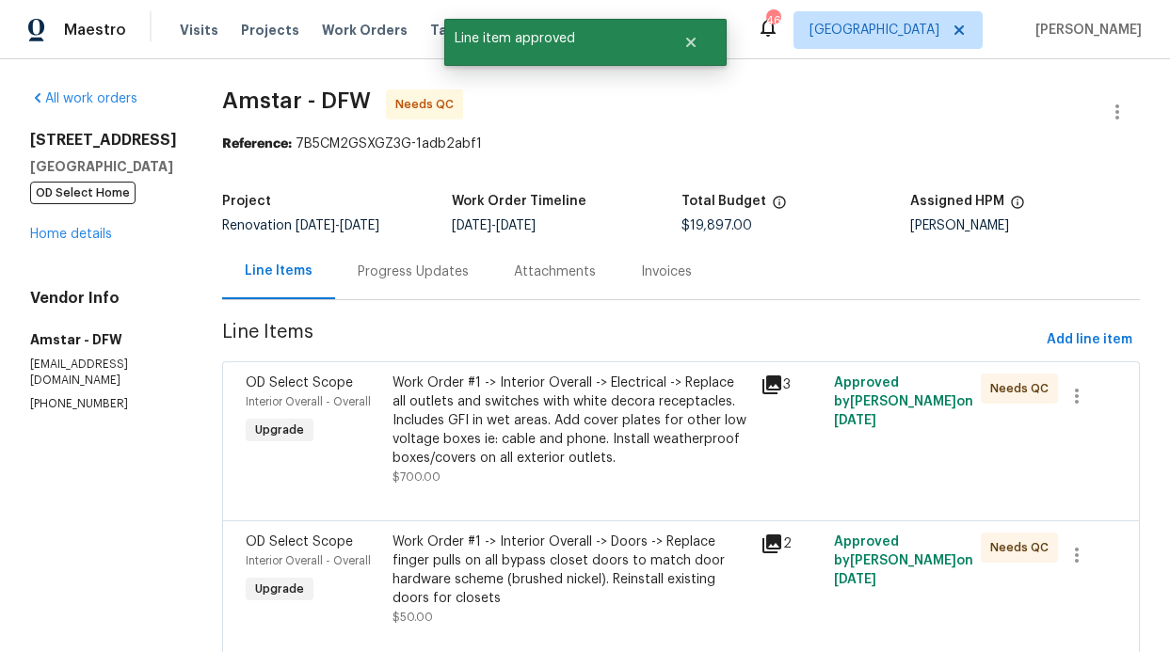
click at [633, 397] on div "Work Order #1 -> Interior Overall -> Electrical -> Replace all outlets and swit…" at bounding box center [570, 421] width 356 height 94
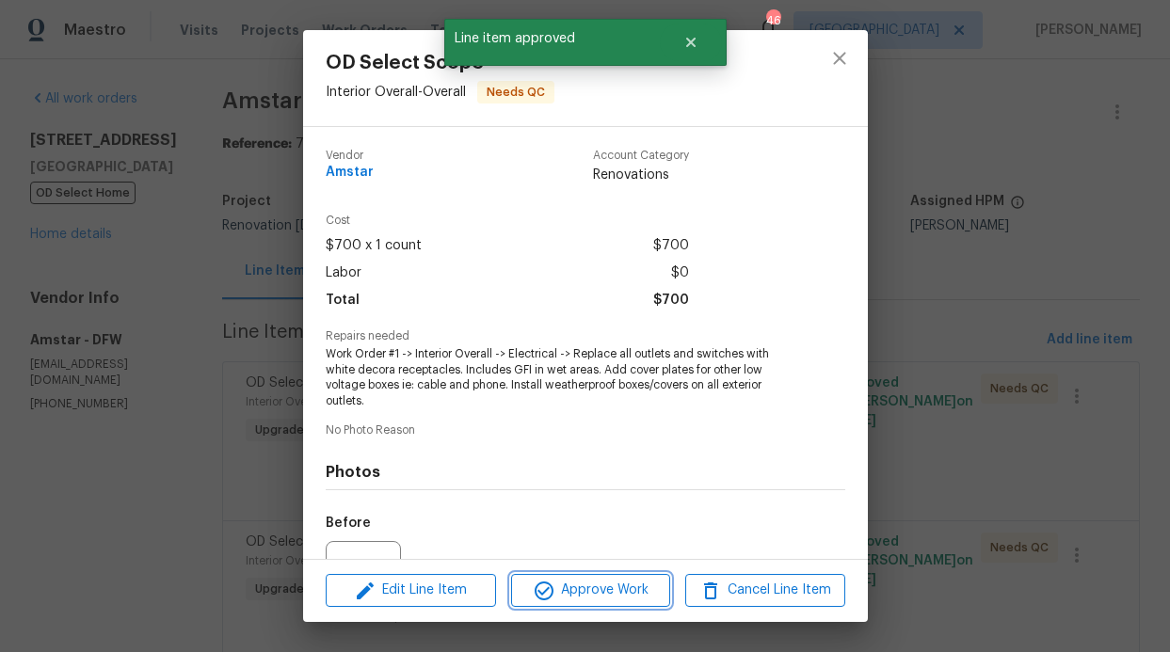
click at [640, 598] on span "Approve Work" at bounding box center [591, 591] width 148 height 24
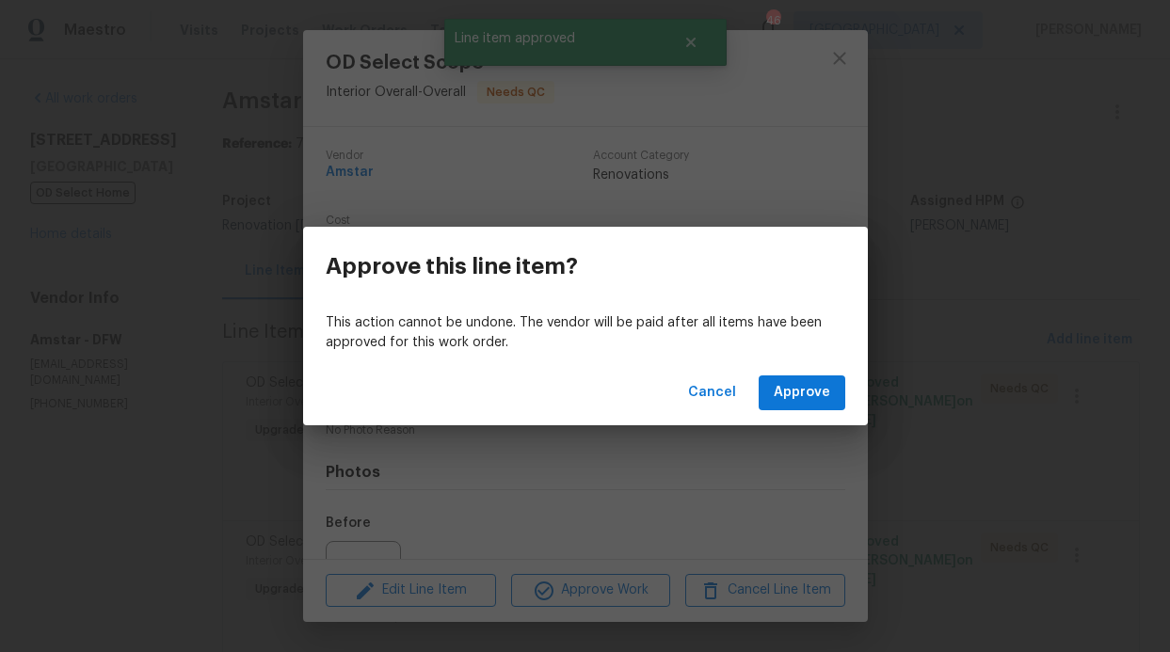
click at [823, 414] on div "Cancel Approve" at bounding box center [585, 392] width 565 height 65
click at [826, 400] on span "Approve" at bounding box center [802, 393] width 56 height 24
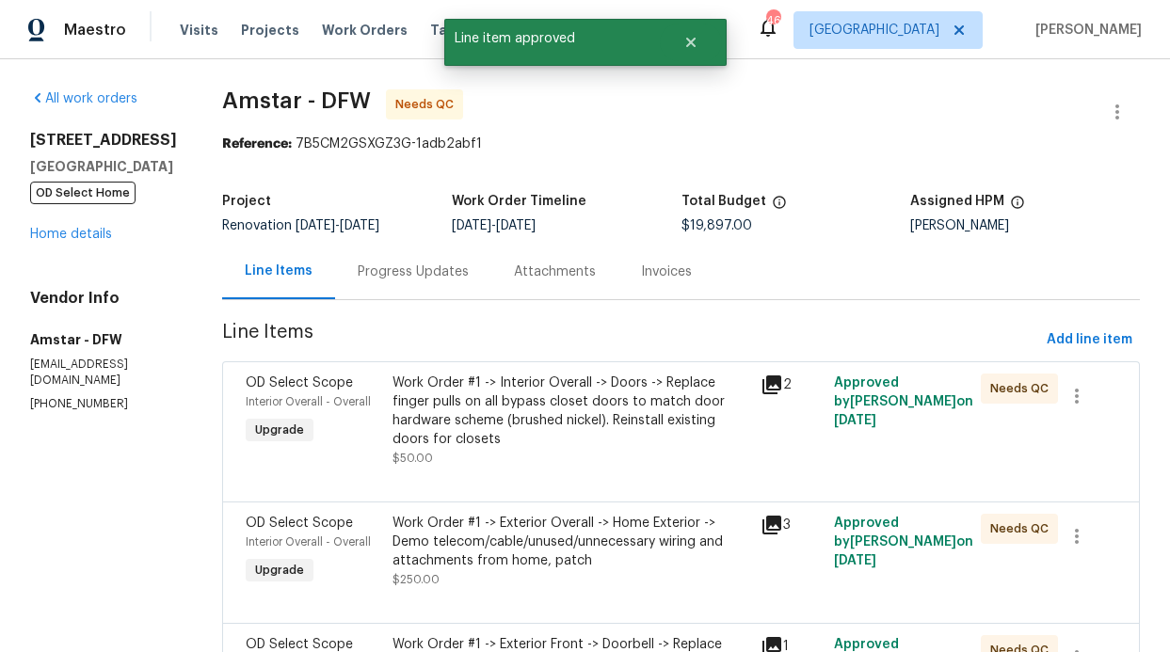
click at [647, 418] on div "Work Order #1 -> Interior Overall -> Doors -> Replace finger pulls on all bypas…" at bounding box center [570, 411] width 356 height 75
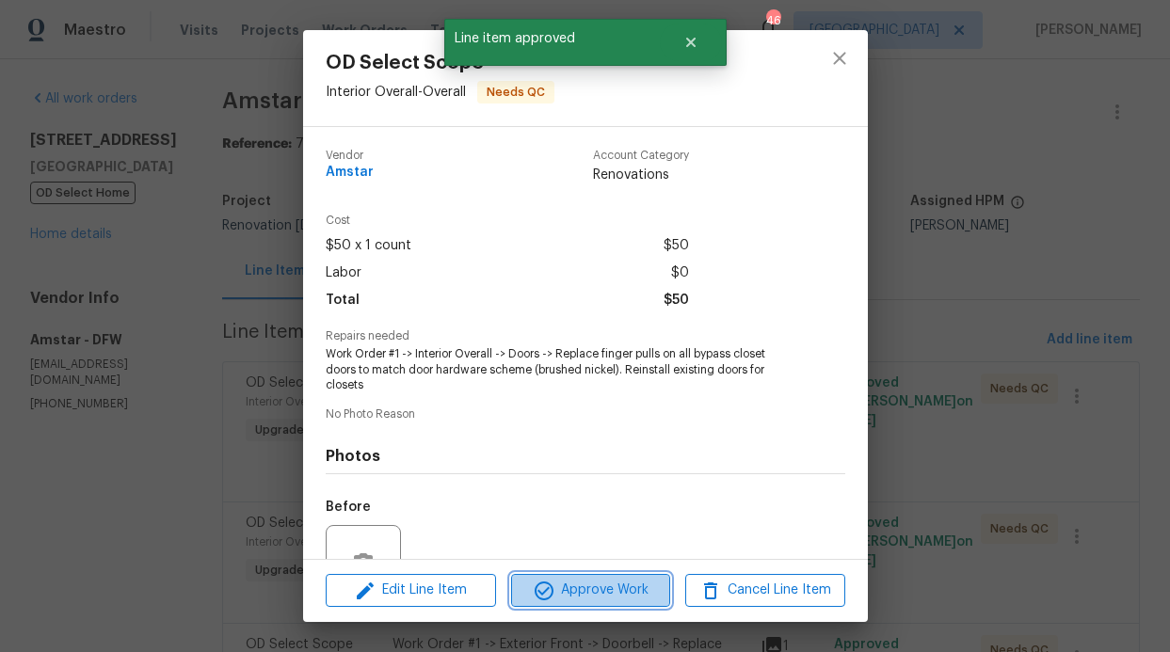
click at [650, 589] on span "Approve Work" at bounding box center [591, 591] width 148 height 24
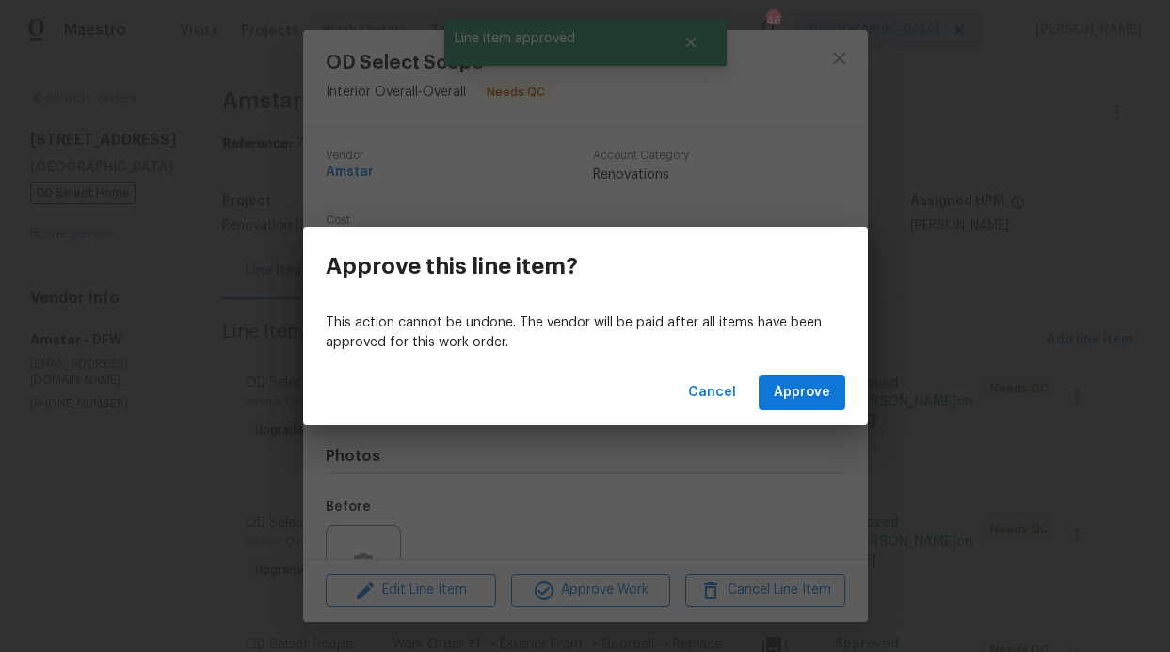
click at [796, 413] on div "Cancel Approve" at bounding box center [585, 392] width 565 height 65
click at [799, 400] on span "Approve" at bounding box center [802, 393] width 56 height 24
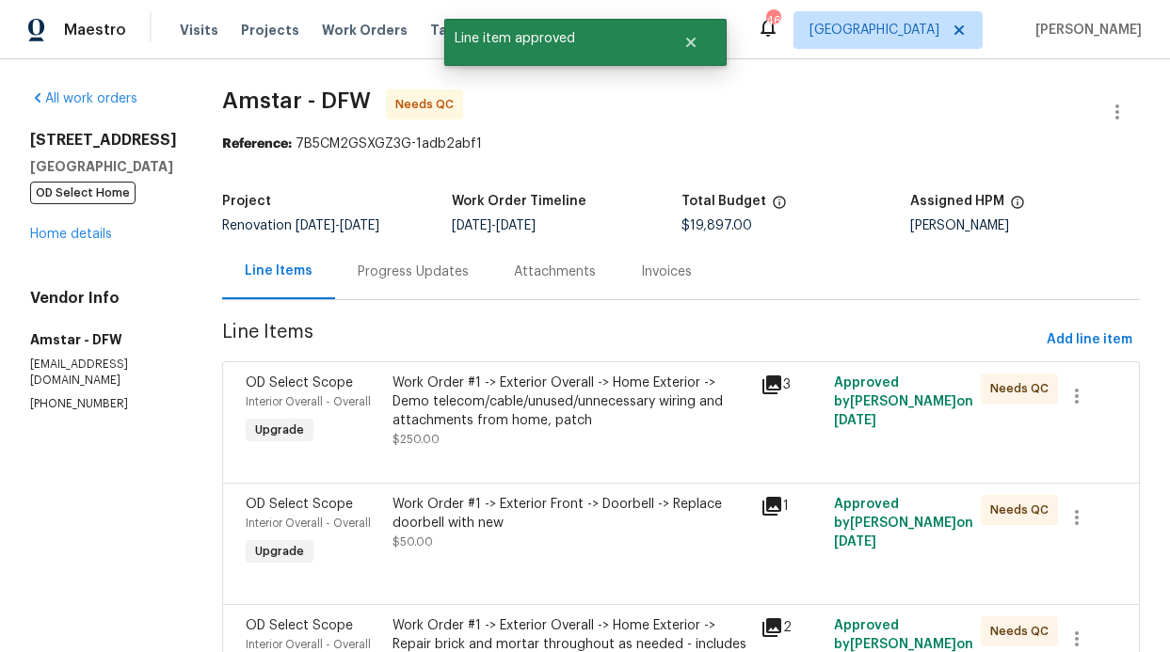
click at [655, 410] on div "Work Order #1 -> Exterior Overall -> Home Exterior -> Demo telecom/cable/unused…" at bounding box center [570, 402] width 356 height 56
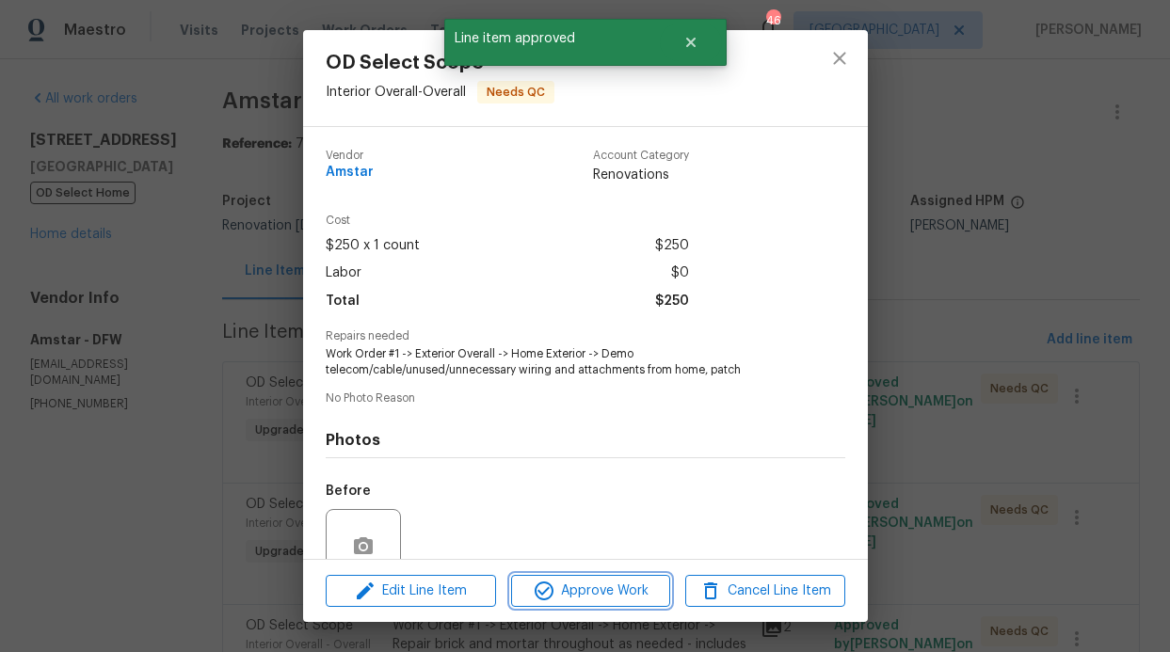
click at [647, 585] on span "Approve Work" at bounding box center [591, 592] width 148 height 24
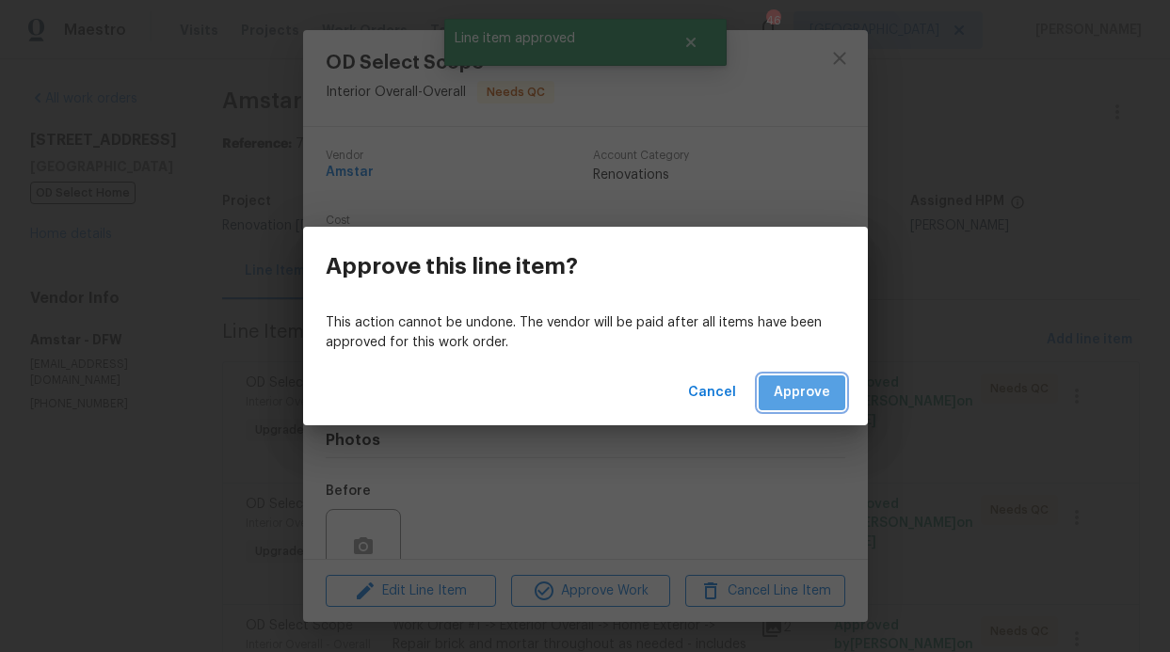
click at [806, 391] on span "Approve" at bounding box center [802, 393] width 56 height 24
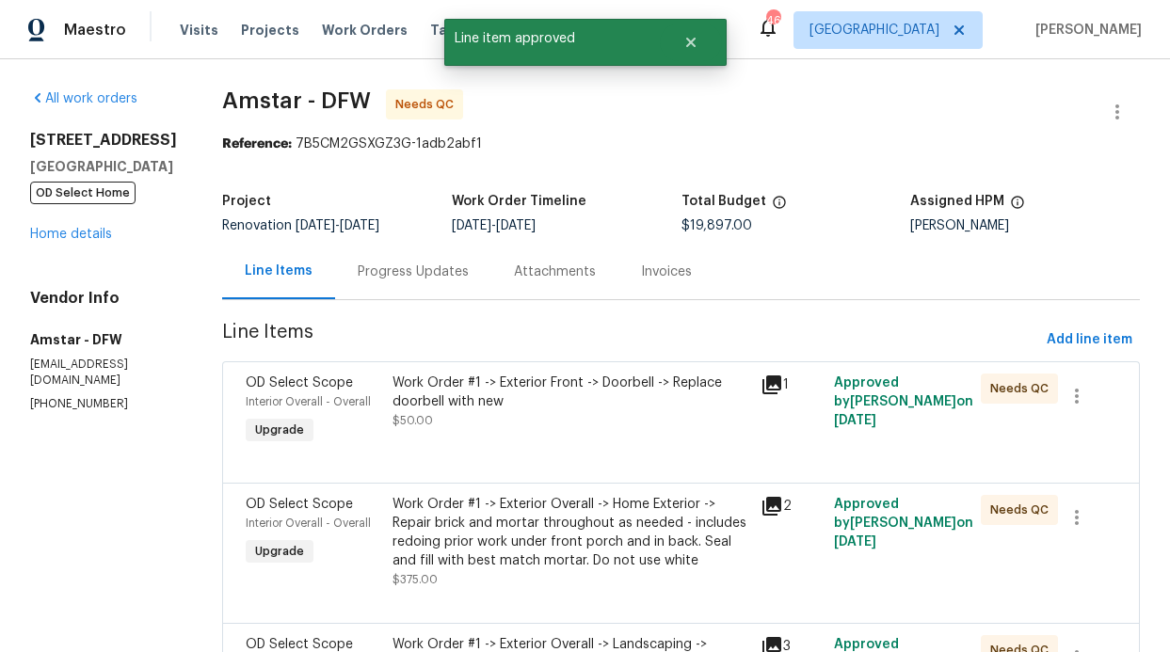
click at [649, 414] on div "Work Order #1 -> Exterior Front -> Doorbell -> Replace doorbell with new $50.00" at bounding box center [570, 402] width 356 height 56
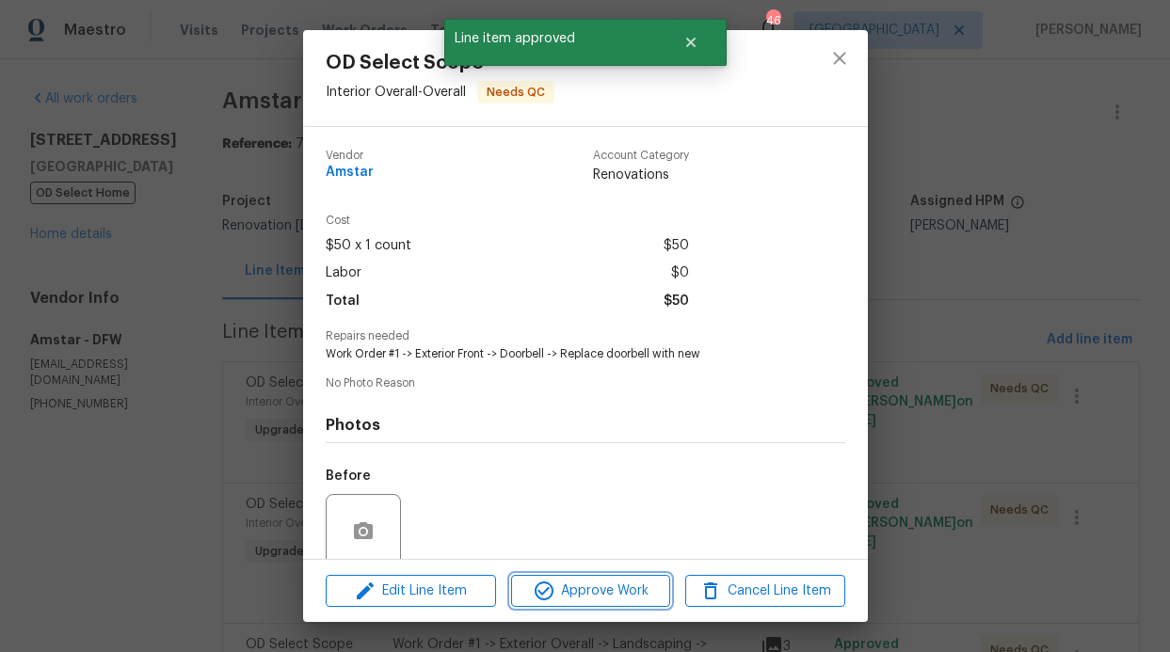
click at [649, 584] on span "Approve Work" at bounding box center [591, 592] width 148 height 24
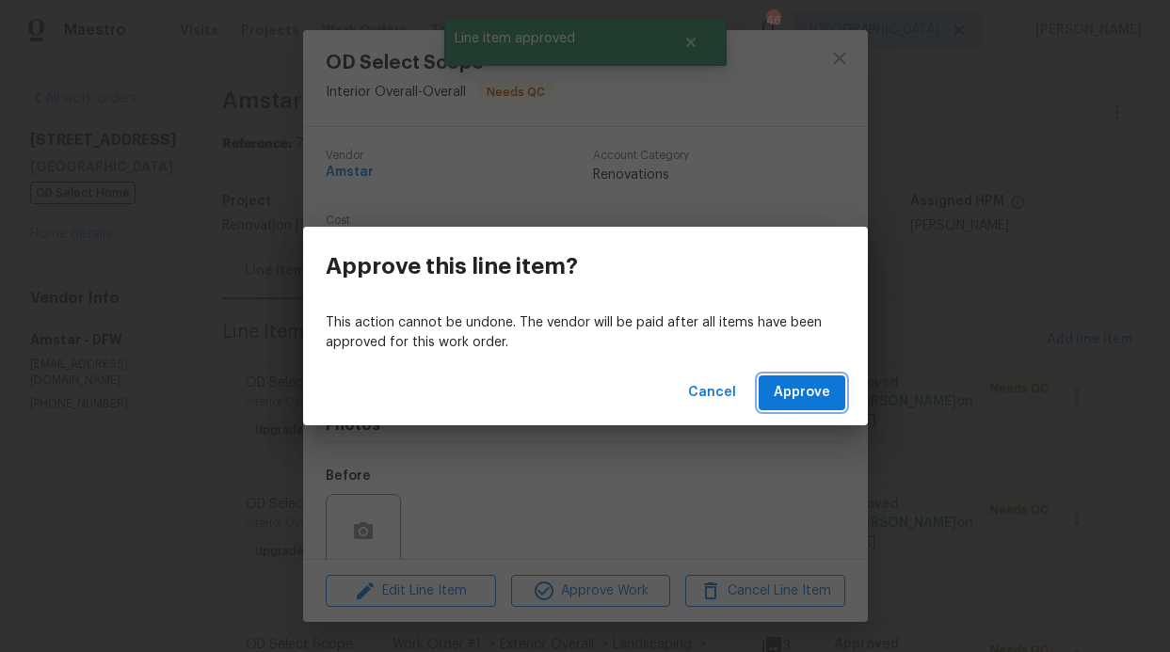
click at [815, 390] on span "Approve" at bounding box center [802, 393] width 56 height 24
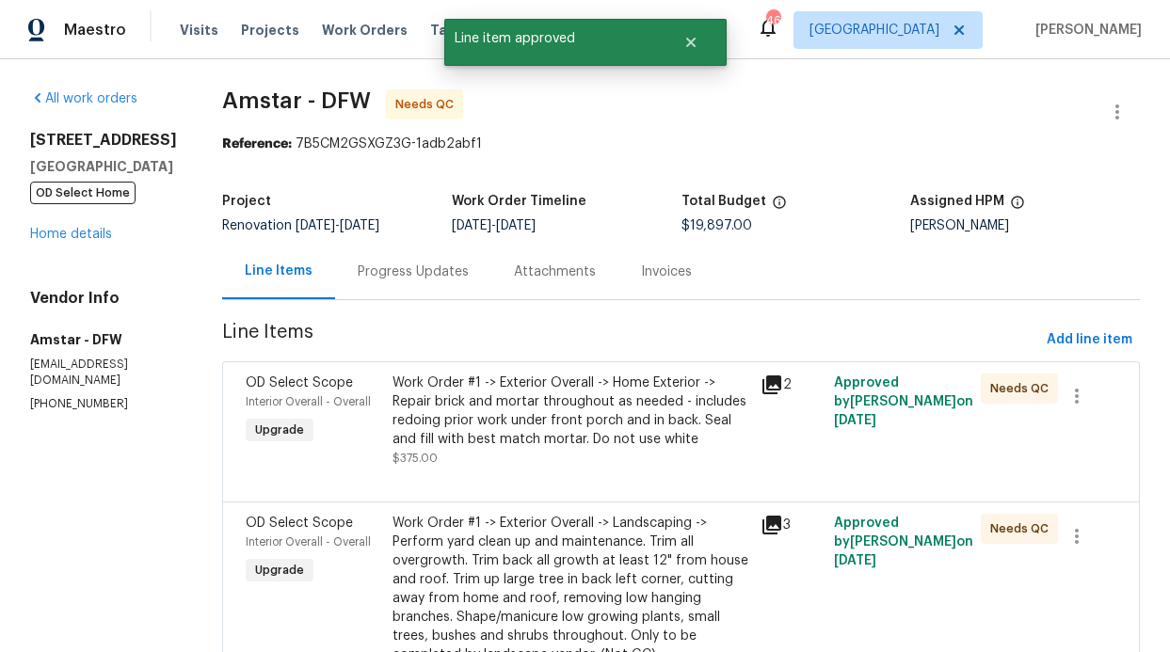
click at [654, 396] on div "Work Order #1 -> Exterior Overall -> Home Exterior -> Repair brick and mortar t…" at bounding box center [570, 411] width 356 height 75
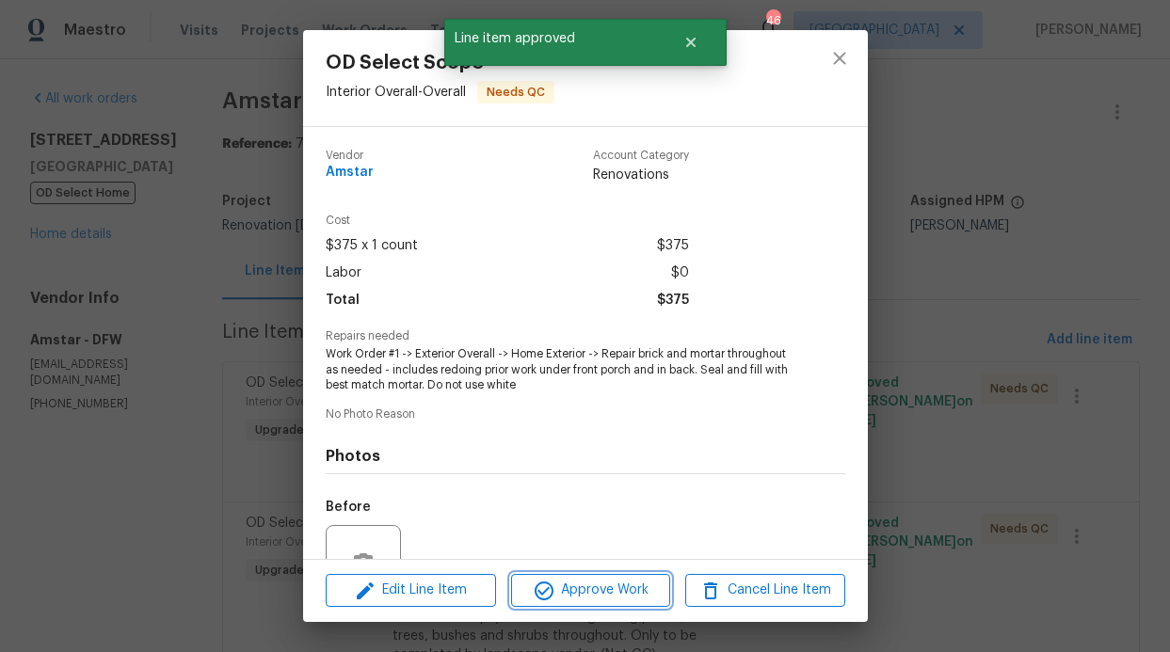
click at [644, 592] on span "Approve Work" at bounding box center [591, 591] width 148 height 24
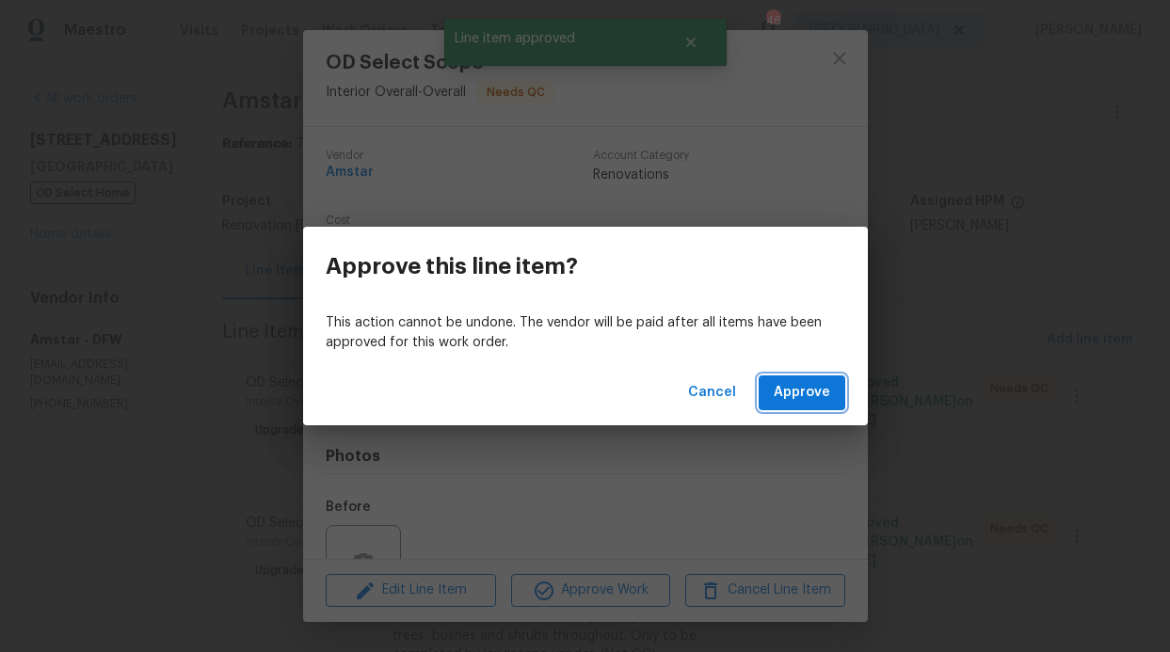
click at [800, 397] on span "Approve" at bounding box center [802, 393] width 56 height 24
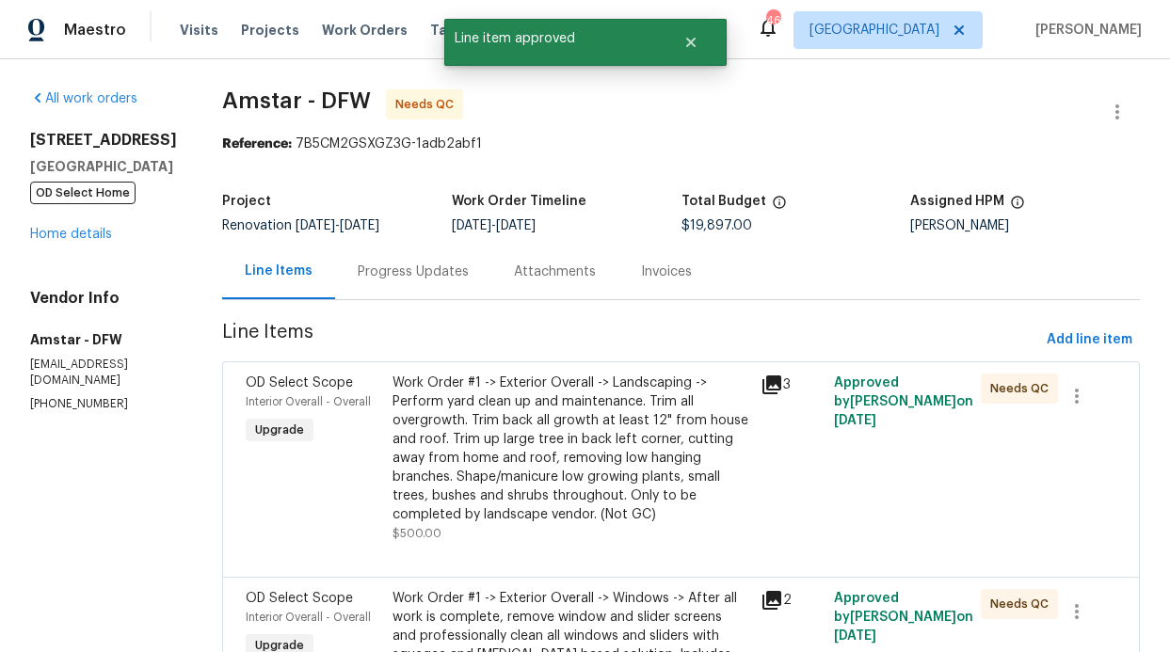
click at [615, 393] on div "Work Order #1 -> Exterior Overall -> Landscaping -> Perform yard clean up and m…" at bounding box center [570, 449] width 356 height 151
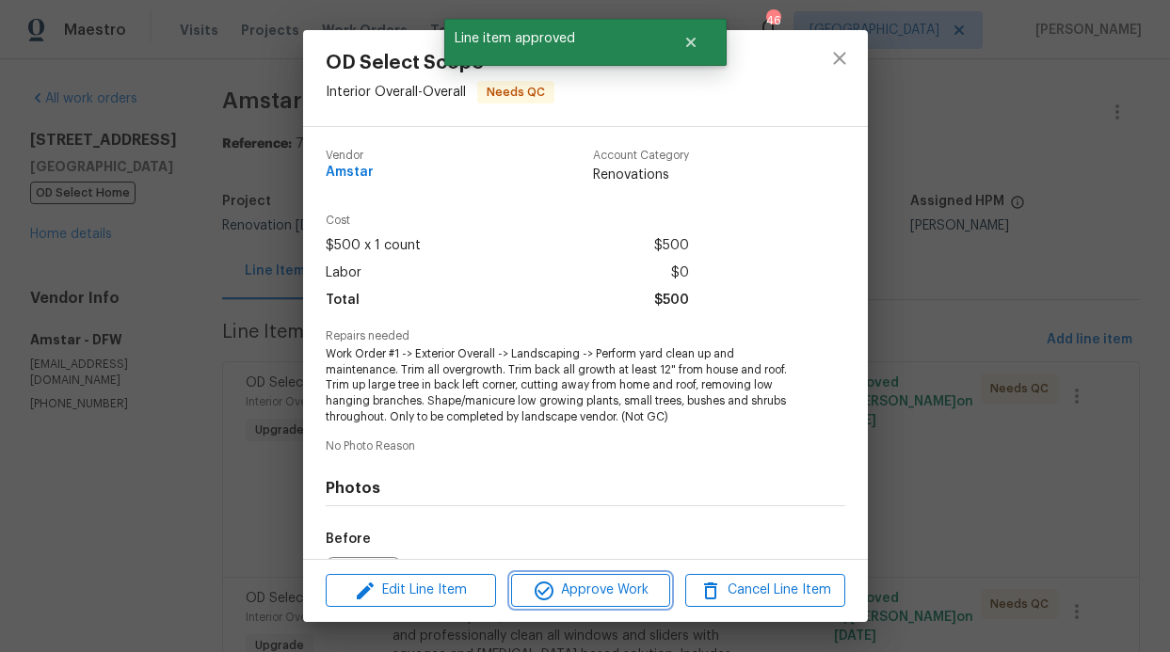
click at [629, 583] on span "Approve Work" at bounding box center [591, 591] width 148 height 24
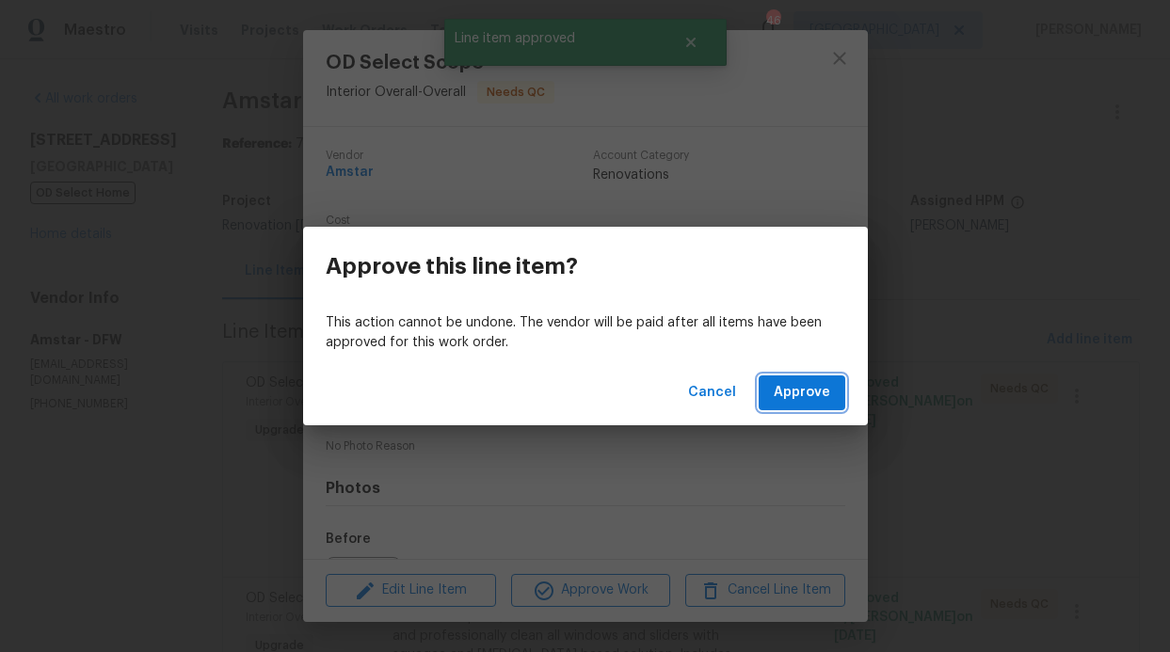
click at [778, 407] on button "Approve" at bounding box center [802, 393] width 87 height 35
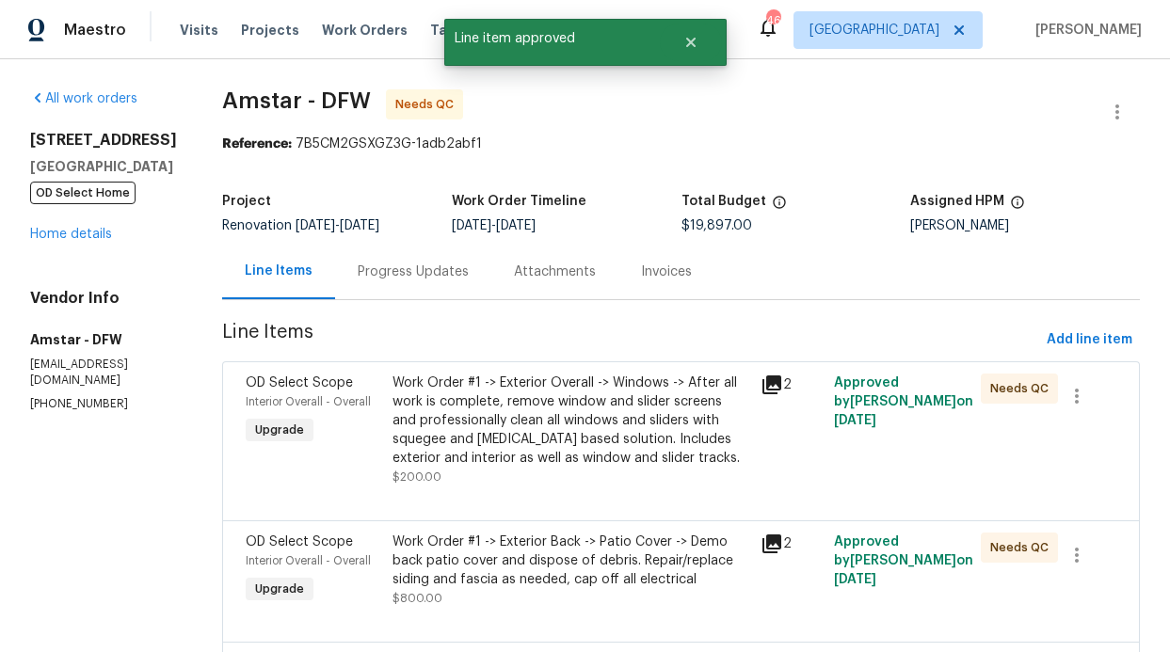
click at [651, 409] on div "Work Order #1 -> Exterior Overall -> Windows -> After all work is complete, rem…" at bounding box center [570, 421] width 356 height 94
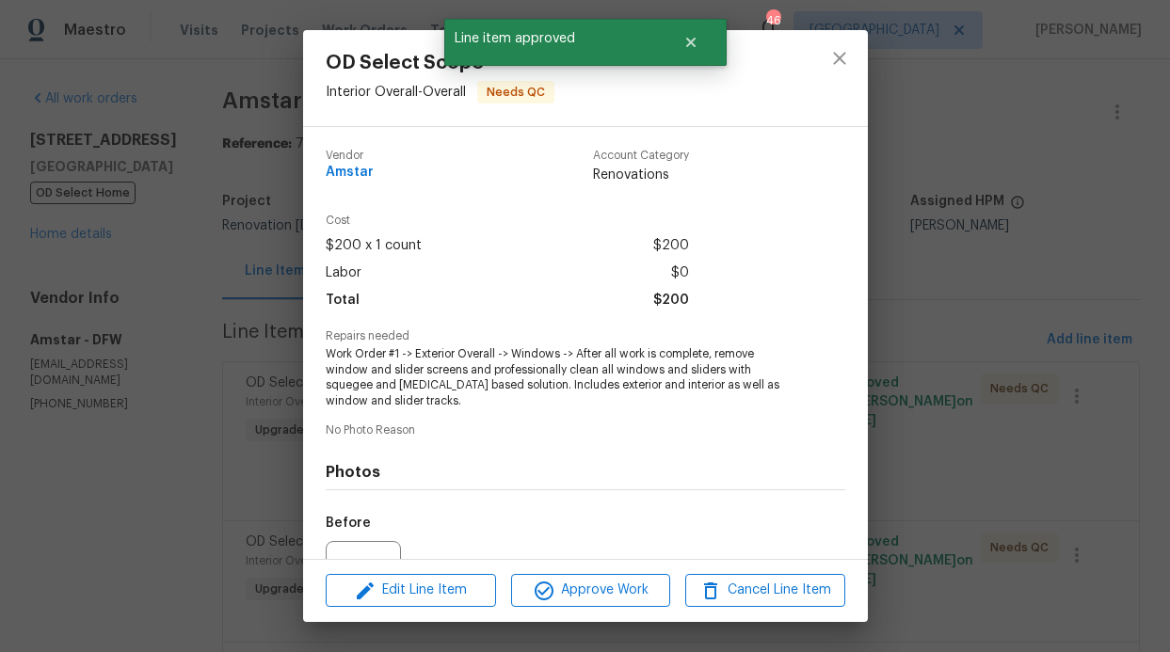
click at [649, 571] on div "Edit Line Item Approve Work Cancel Line Item" at bounding box center [585, 590] width 565 height 63
click at [647, 582] on span "Approve Work" at bounding box center [591, 591] width 148 height 24
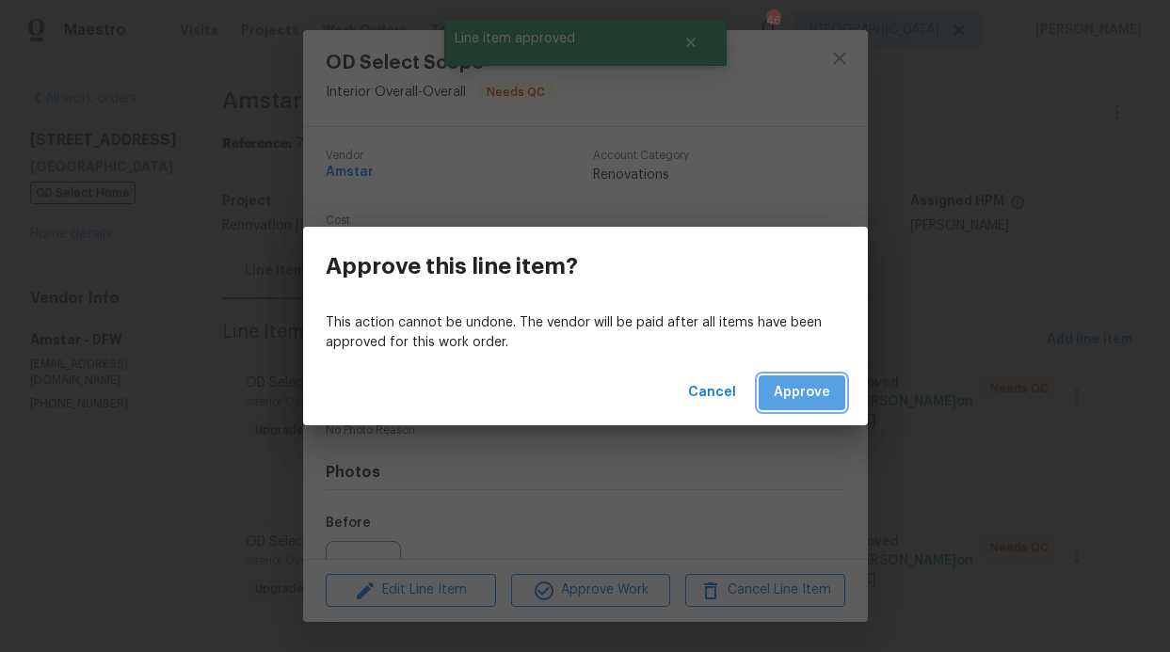
click at [801, 408] on button "Approve" at bounding box center [802, 393] width 87 height 35
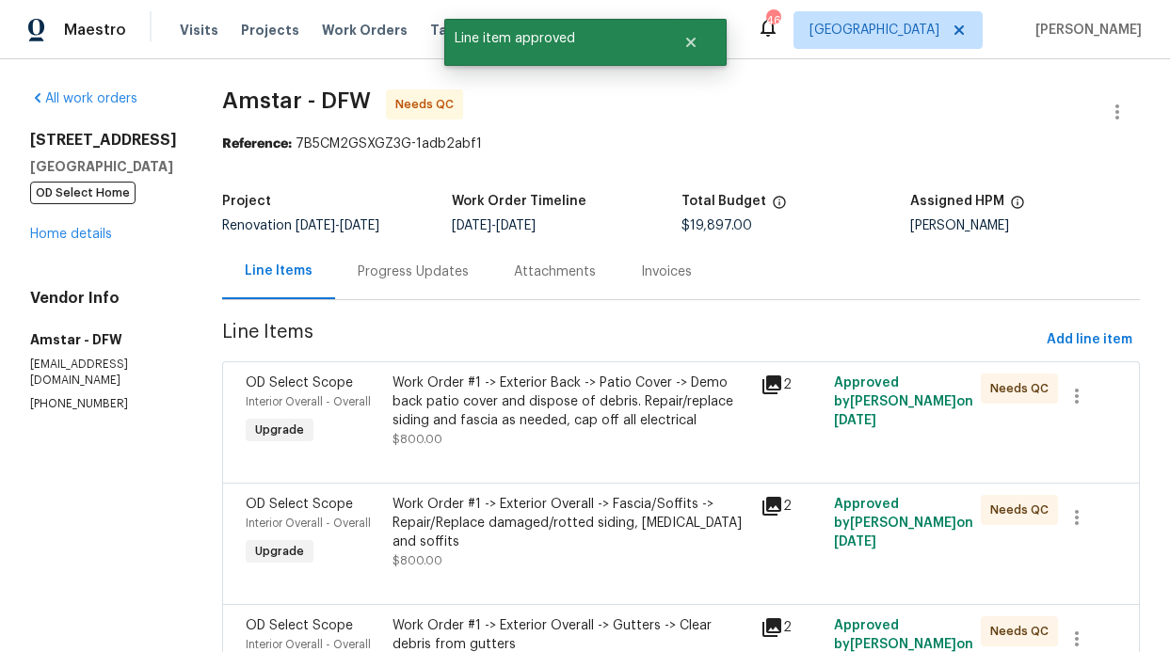
click at [671, 431] on div "Work Order #1 -> Exterior Back -> Patio Cover -> Demo back patio cover and disp…" at bounding box center [570, 411] width 356 height 75
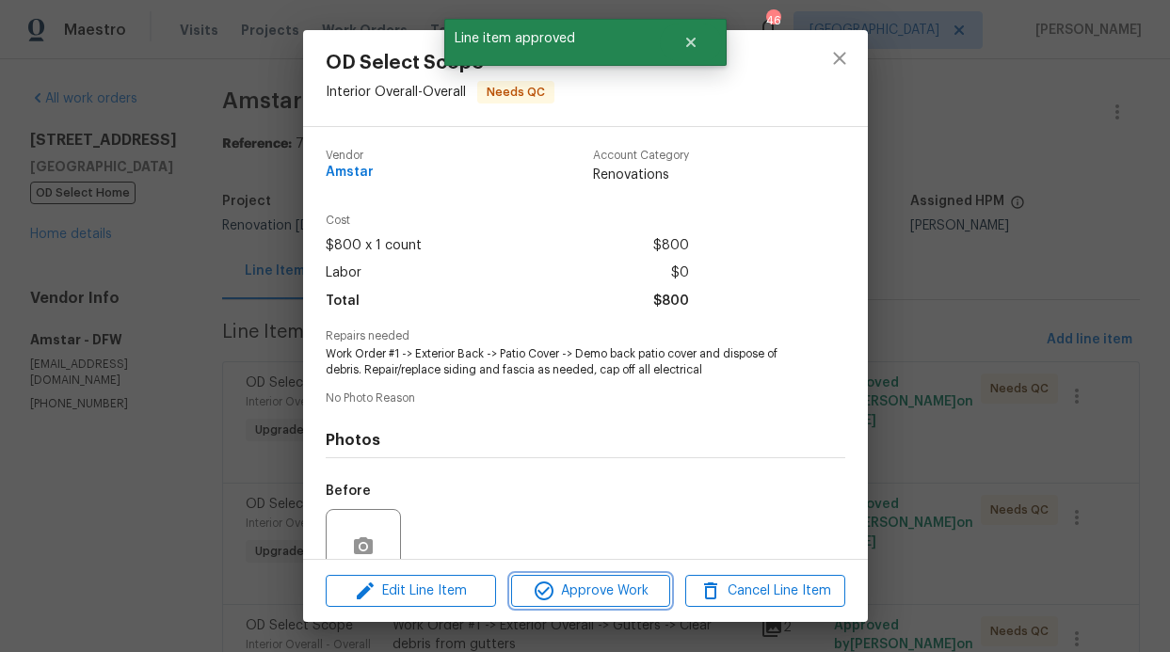
click at [649, 583] on span "Approve Work" at bounding box center [591, 592] width 148 height 24
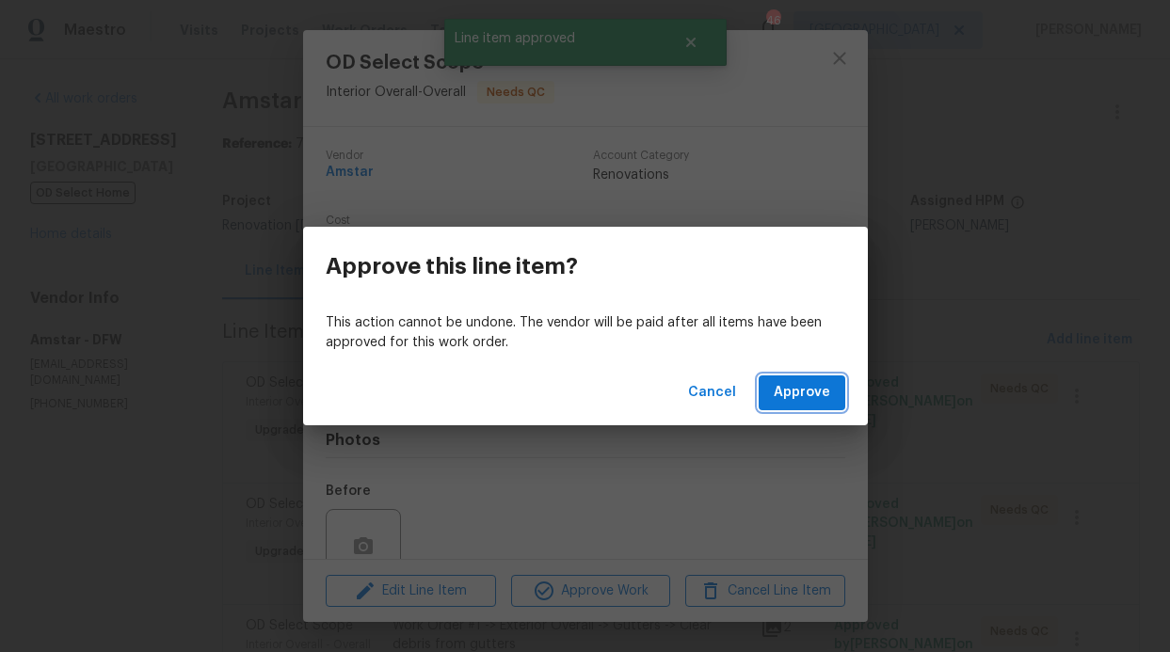
click at [817, 383] on span "Approve" at bounding box center [802, 393] width 56 height 24
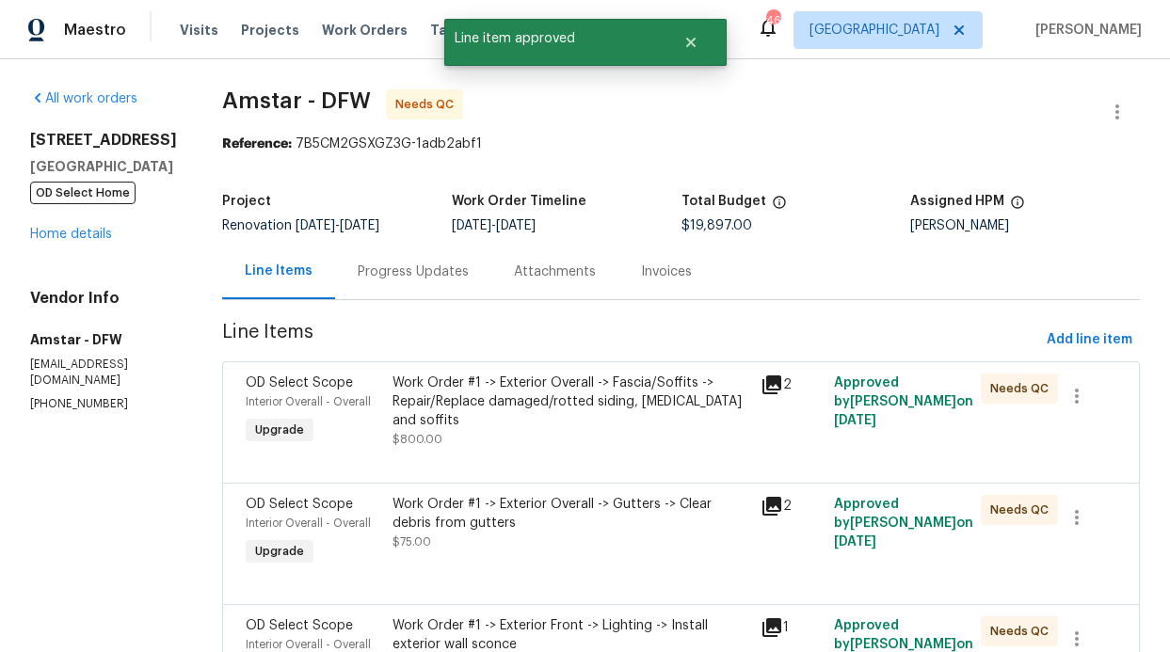
click at [598, 412] on div "Work Order #1 -> Exterior Overall -> Fascia/Soffits -> Repair/Replace damaged/r…" at bounding box center [570, 411] width 356 height 75
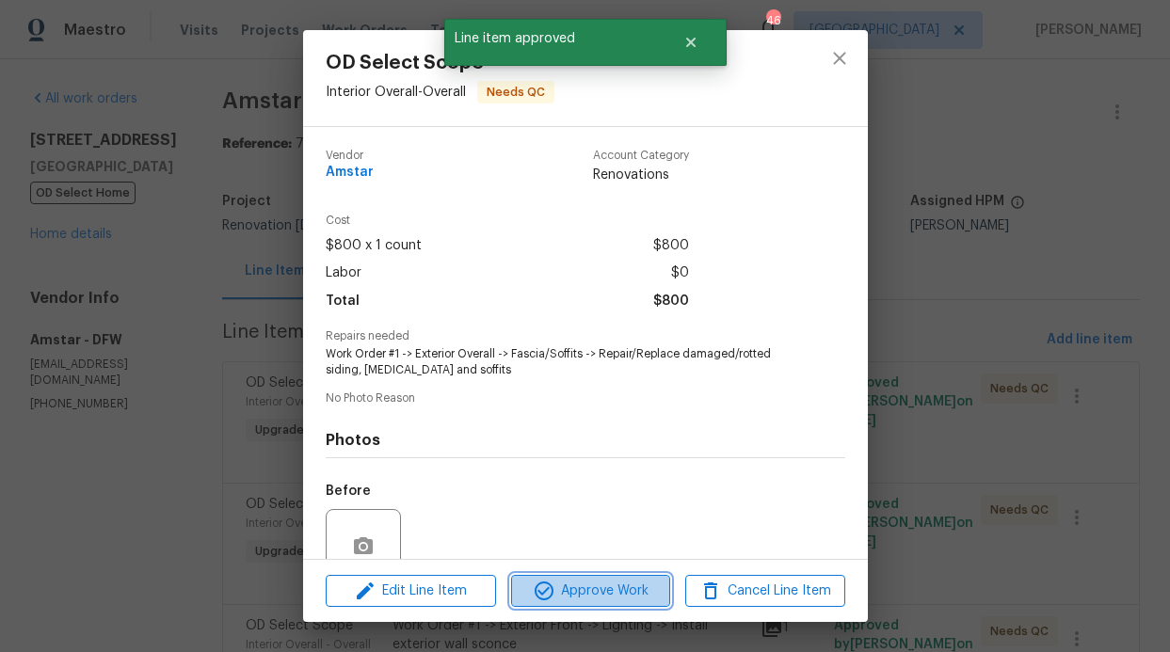
click at [617, 593] on span "Approve Work" at bounding box center [591, 592] width 148 height 24
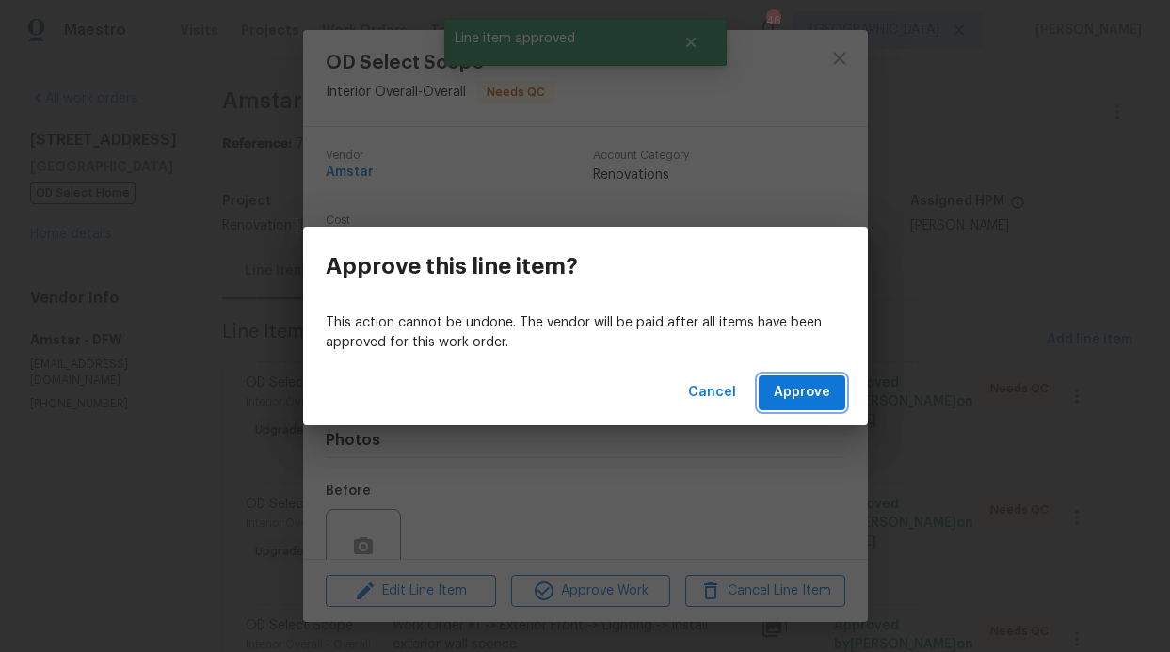
click at [790, 385] on span "Approve" at bounding box center [802, 393] width 56 height 24
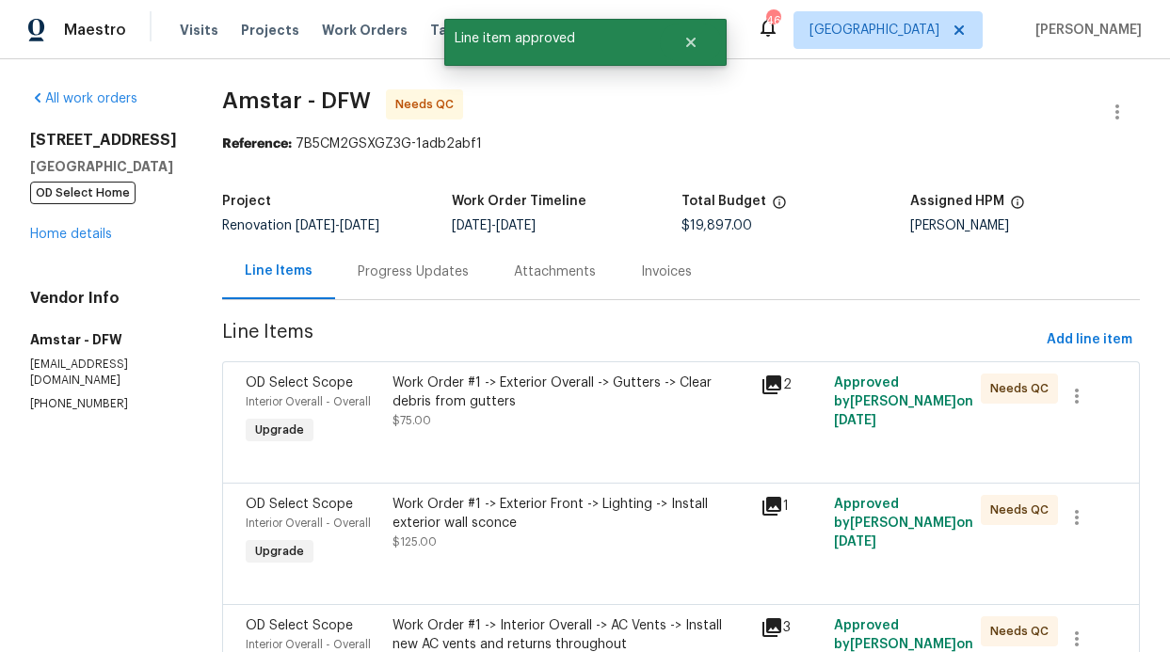
click at [620, 408] on div "Work Order #1 -> Exterior Overall -> Gutters -> Clear debris from gutters" at bounding box center [570, 393] width 356 height 38
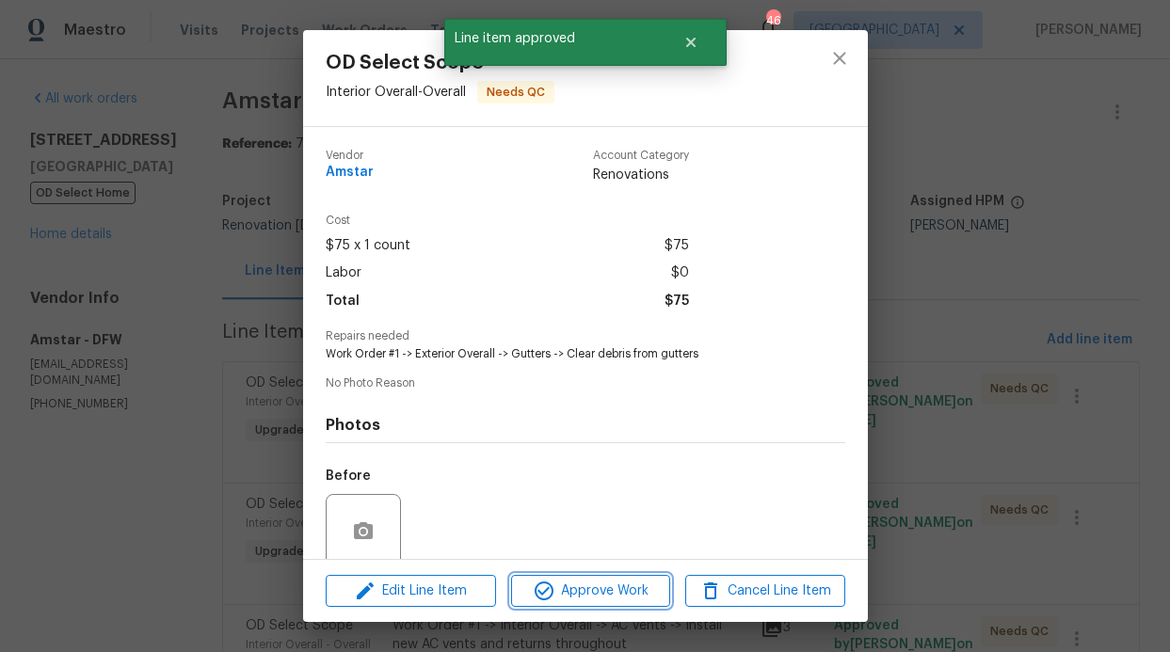
click at [620, 585] on span "Approve Work" at bounding box center [591, 592] width 148 height 24
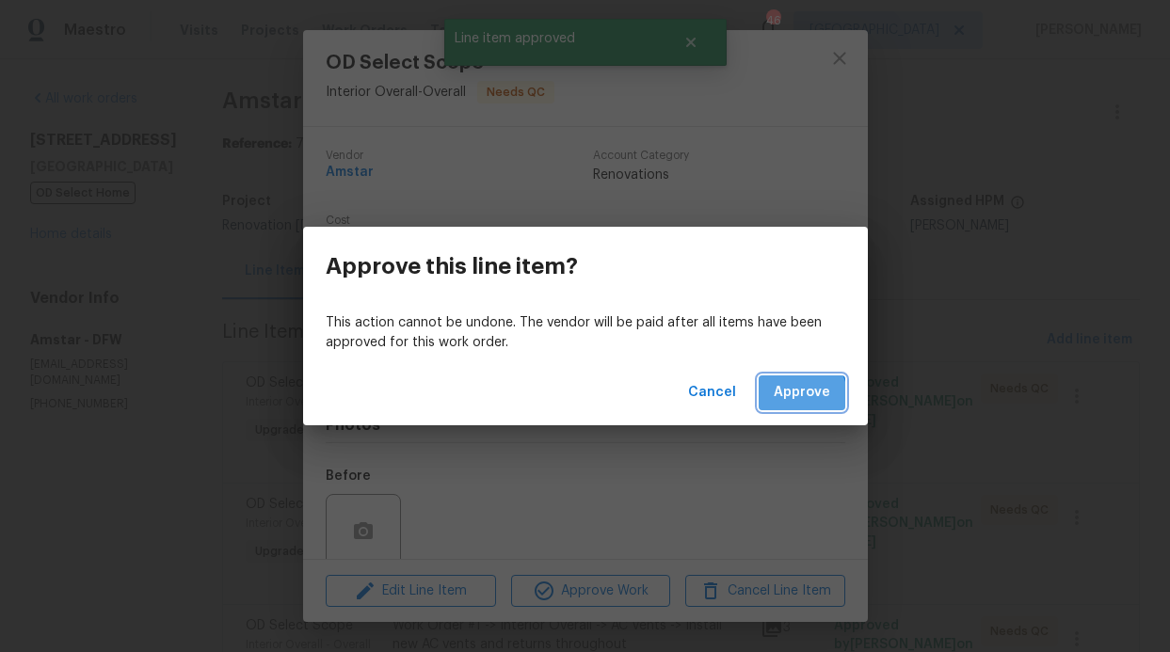
click at [799, 395] on span "Approve" at bounding box center [802, 393] width 56 height 24
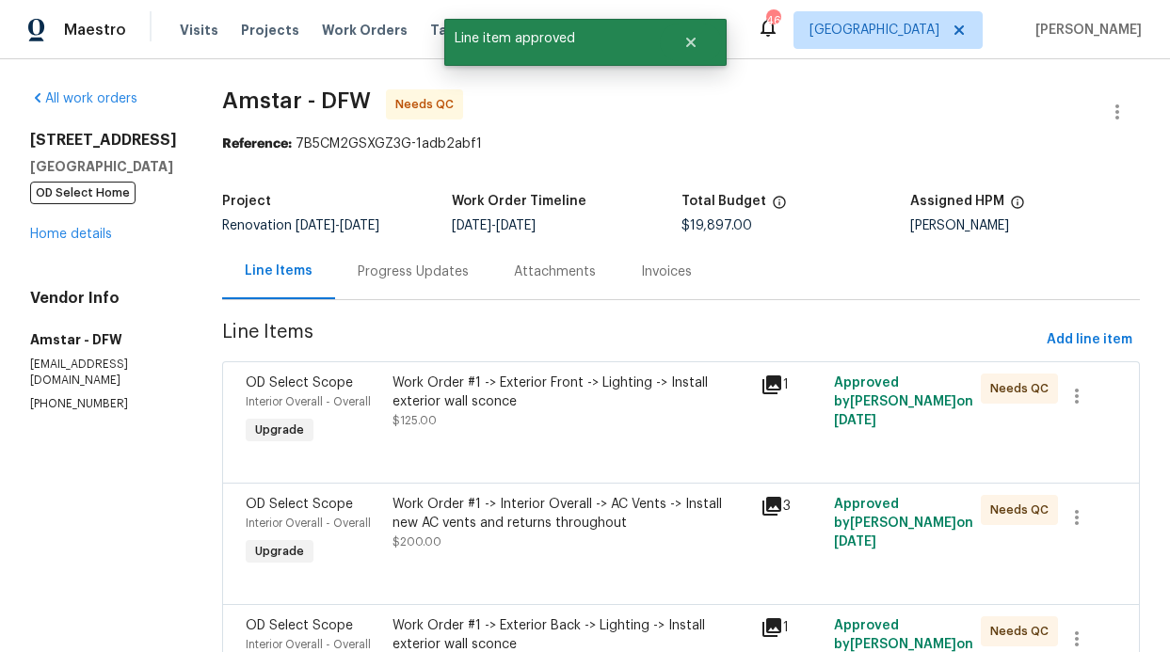
click at [637, 399] on div "Work Order #1 -> Exterior Front -> Lighting -> Install exterior wall sconce" at bounding box center [570, 393] width 356 height 38
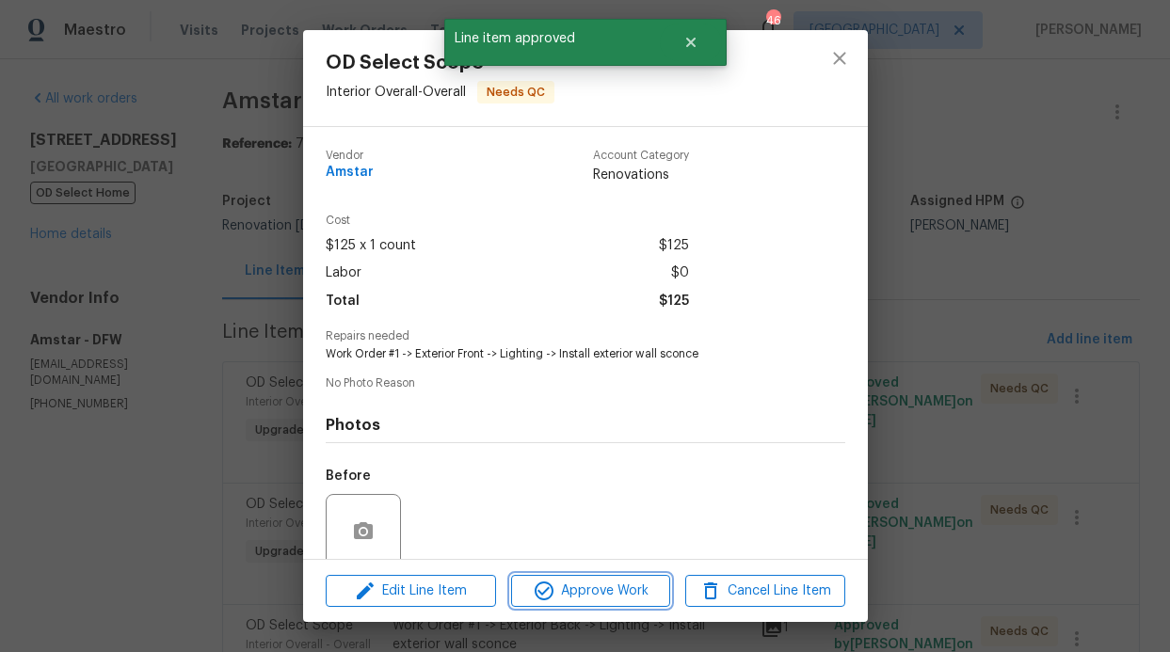
click at [634, 583] on span "Approve Work" at bounding box center [591, 592] width 148 height 24
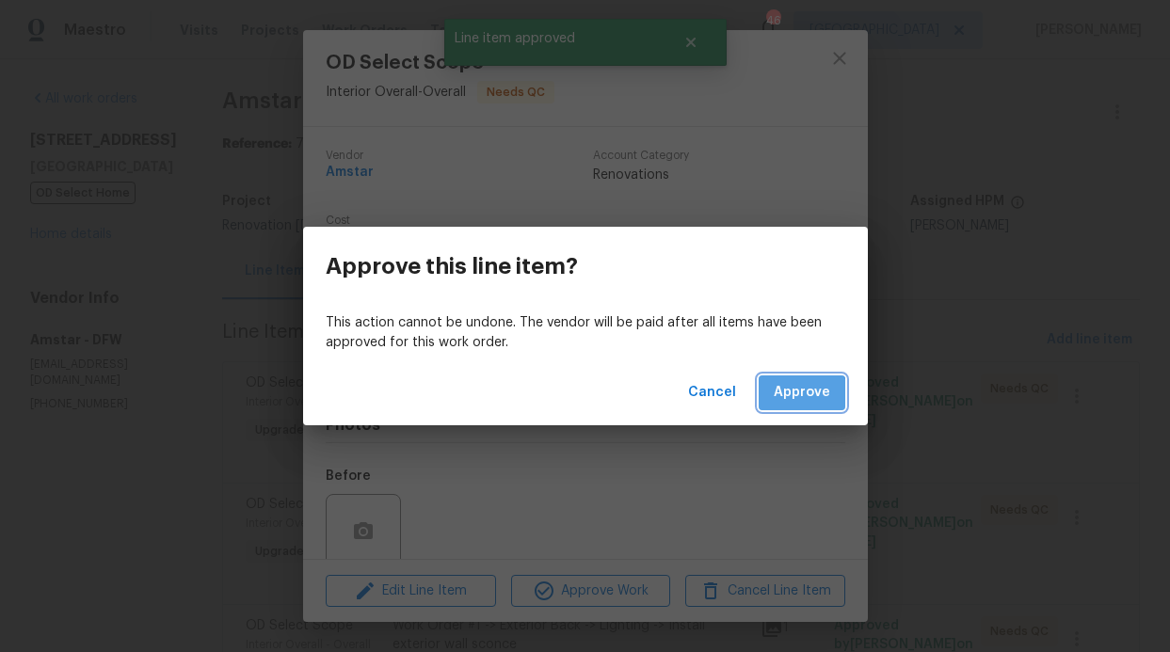
click at [796, 407] on button "Approve" at bounding box center [802, 393] width 87 height 35
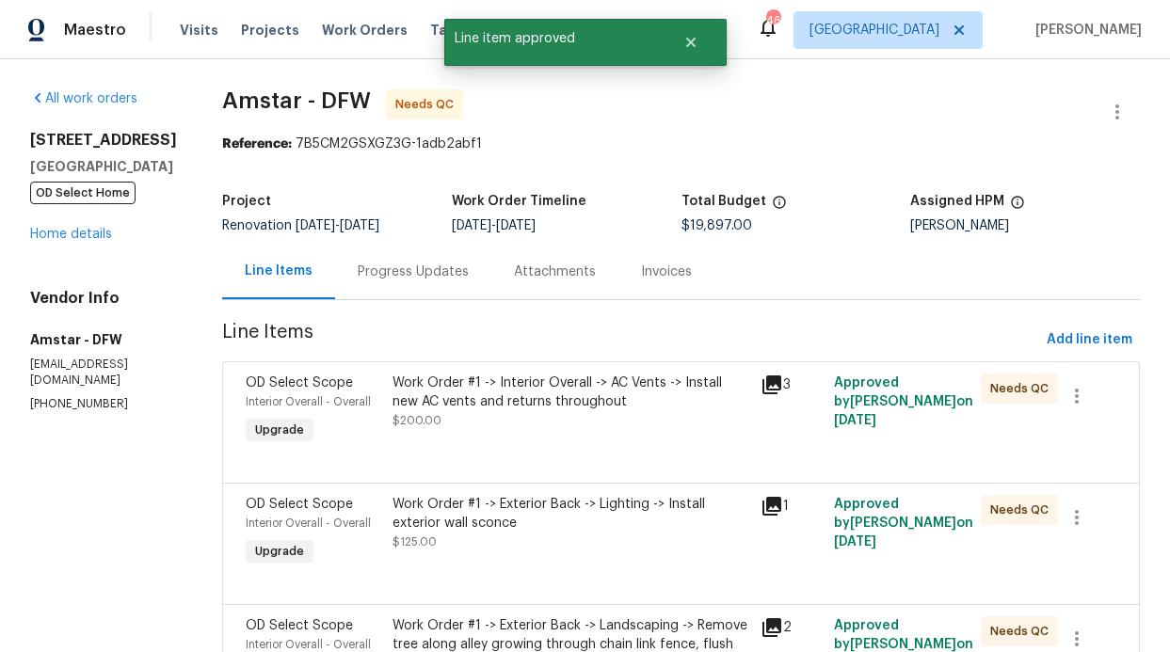
click at [646, 408] on div "Work Order #1 -> Interior Overall -> AC Vents -> Install new AC vents and retur…" at bounding box center [570, 393] width 356 height 38
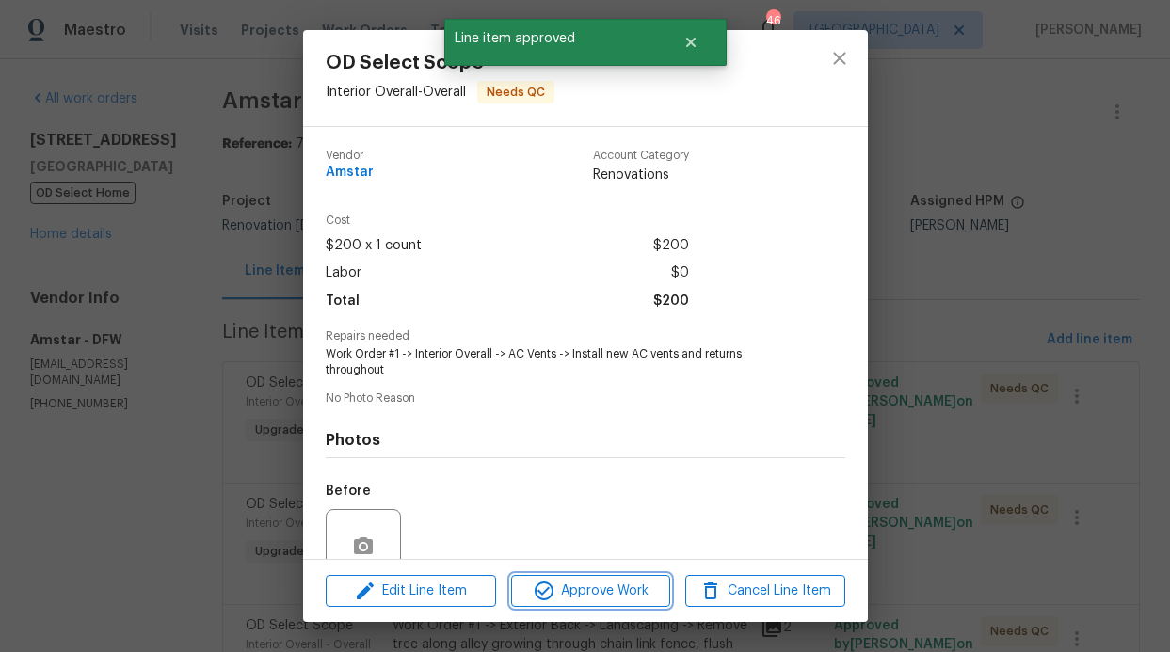
click at [635, 601] on span "Approve Work" at bounding box center [591, 592] width 148 height 24
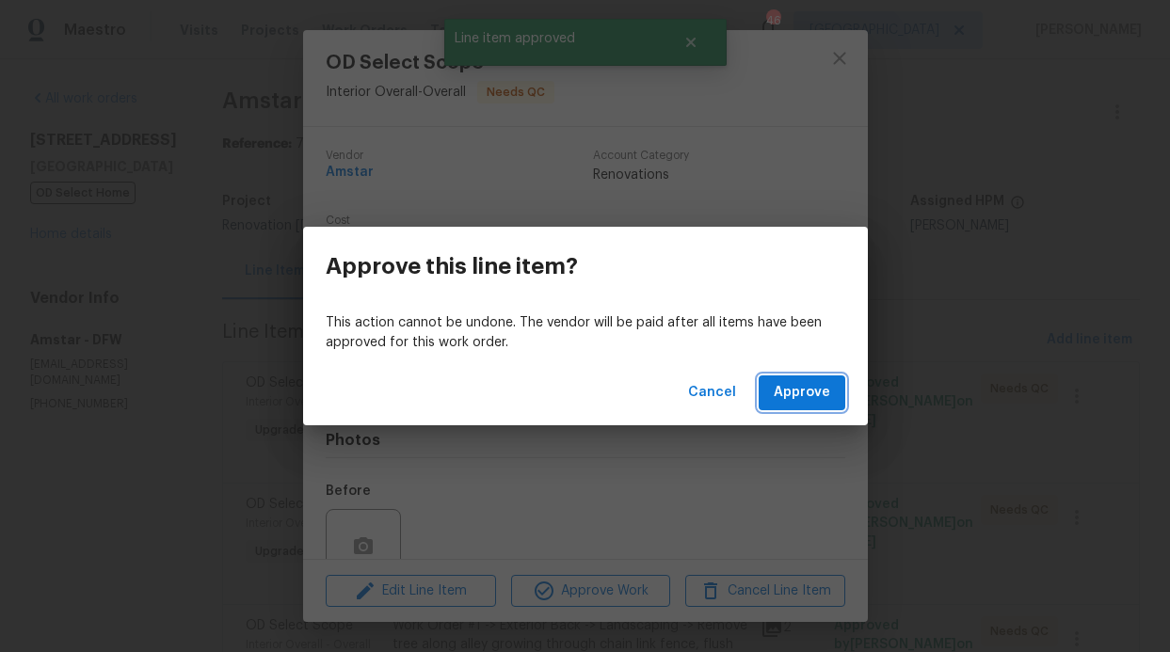
click at [796, 390] on span "Approve" at bounding box center [802, 393] width 56 height 24
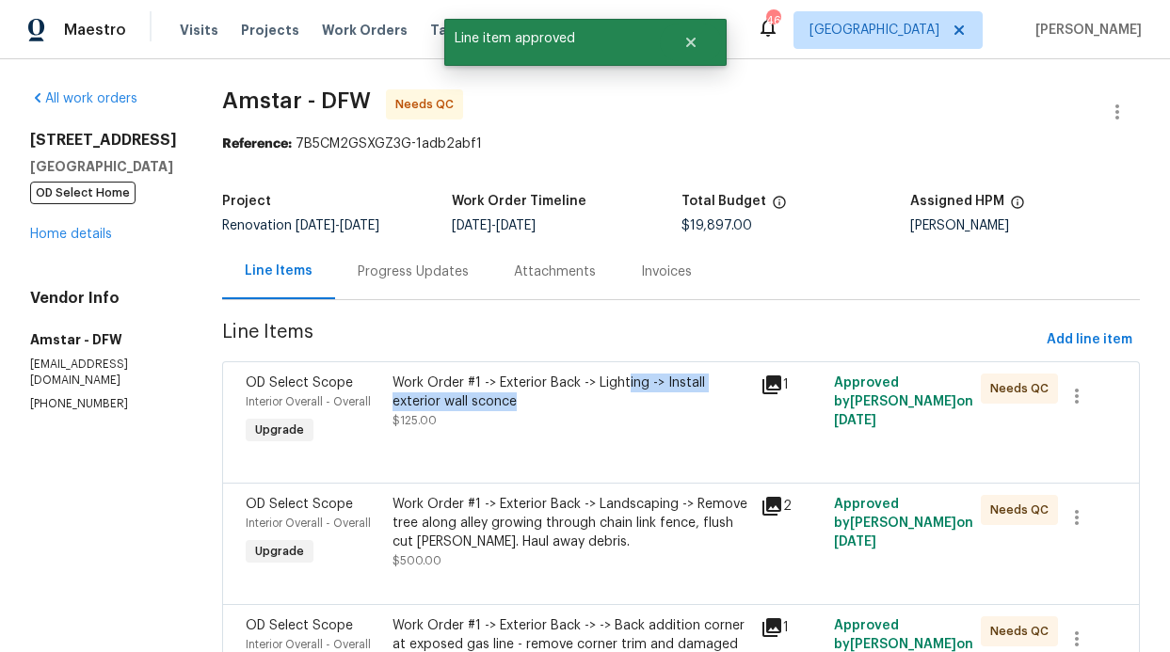
click at [603, 392] on div "Work Order #1 -> Exterior Back -> Lighting -> Install exterior wall sconce" at bounding box center [570, 393] width 356 height 38
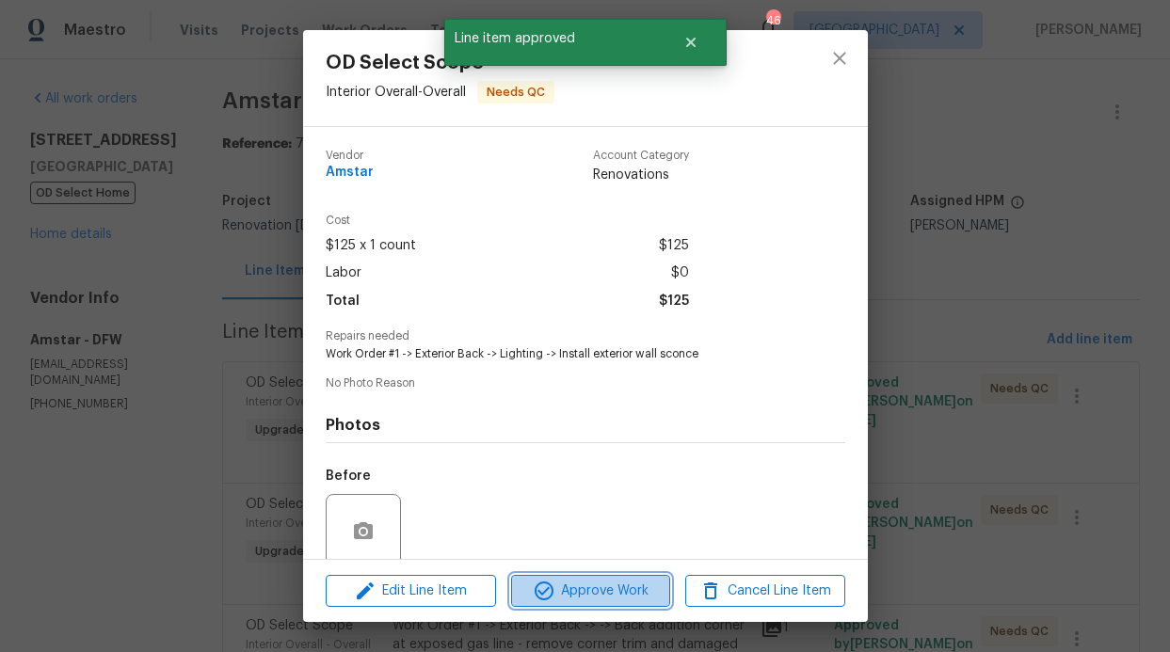
click at [617, 588] on span "Approve Work" at bounding box center [591, 592] width 148 height 24
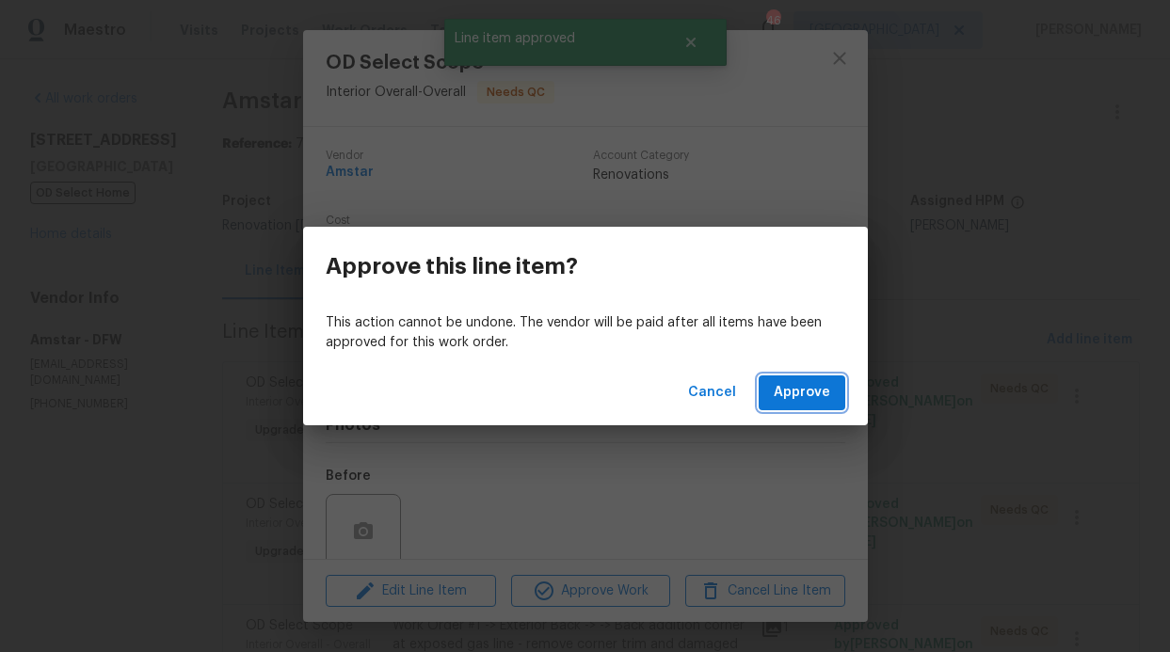
click at [806, 392] on span "Approve" at bounding box center [802, 393] width 56 height 24
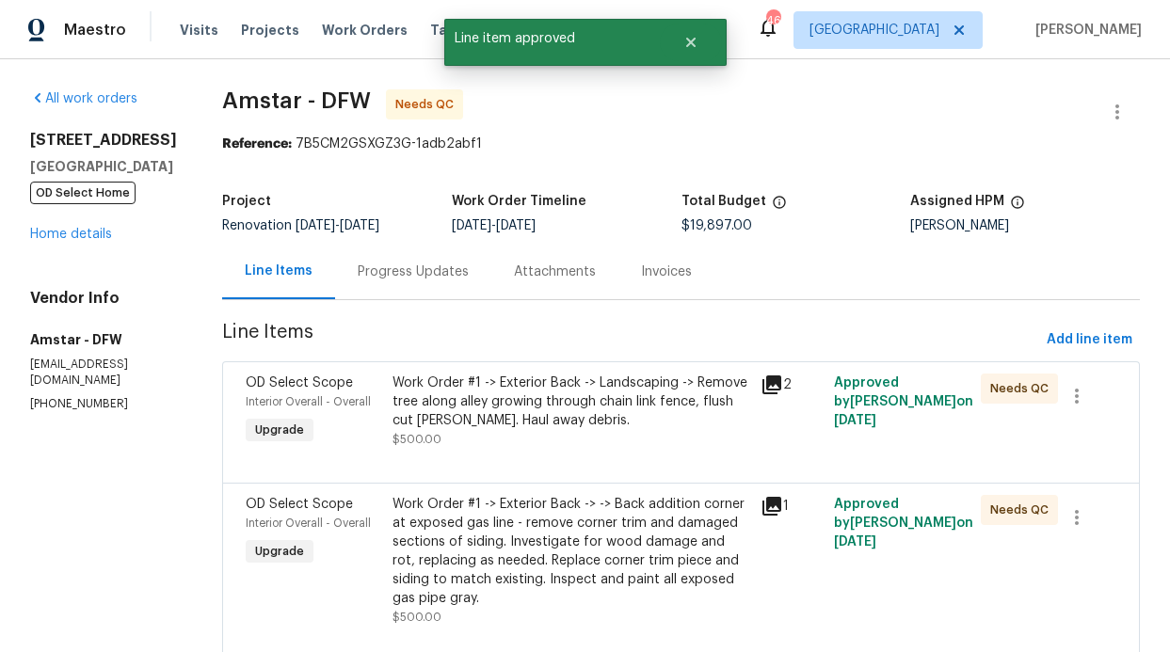
click at [594, 418] on div "Work Order #1 -> Exterior Back -> Landscaping -> Remove tree along alley growin…" at bounding box center [570, 402] width 356 height 56
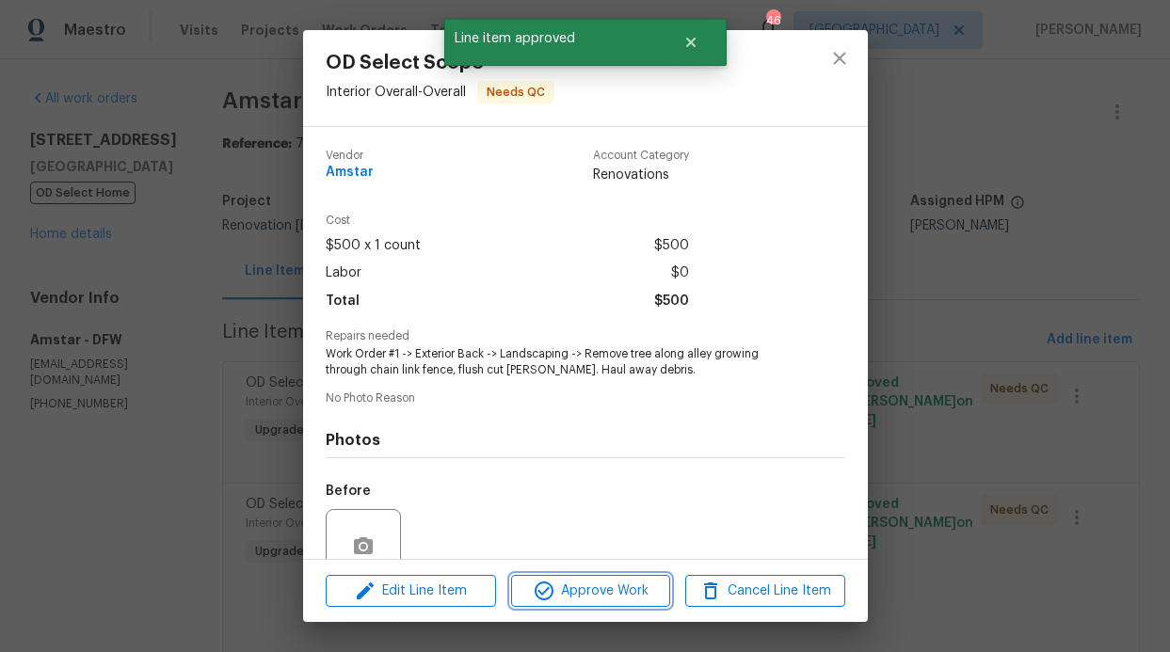
click at [609, 580] on span "Approve Work" at bounding box center [591, 592] width 148 height 24
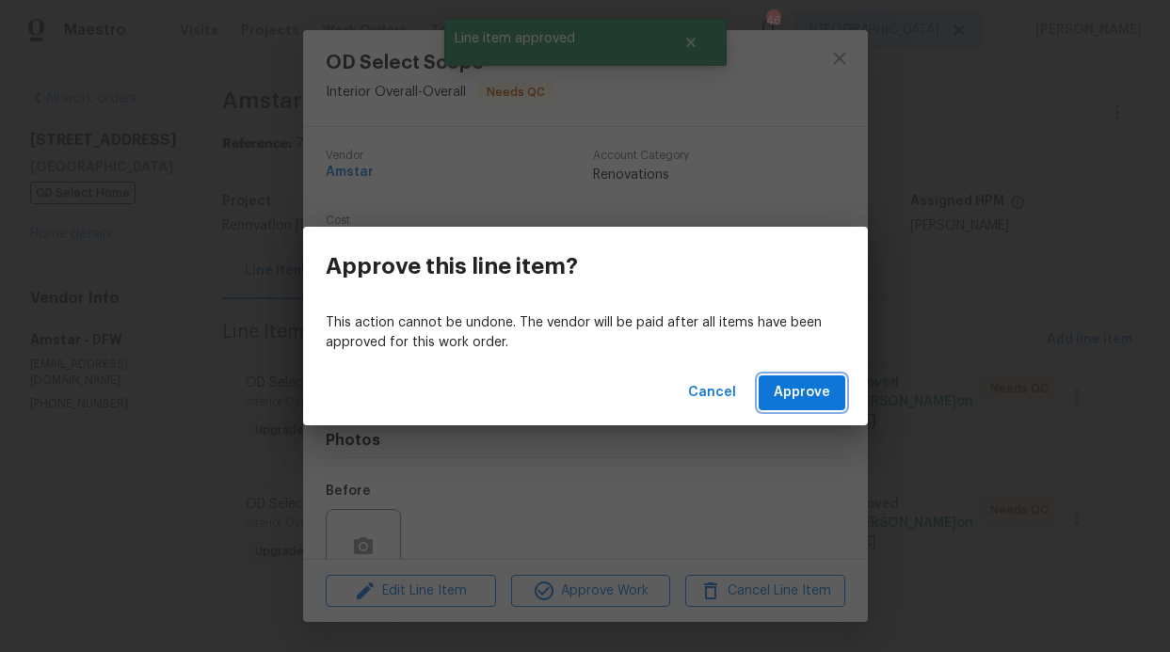
click at [792, 399] on span "Approve" at bounding box center [802, 393] width 56 height 24
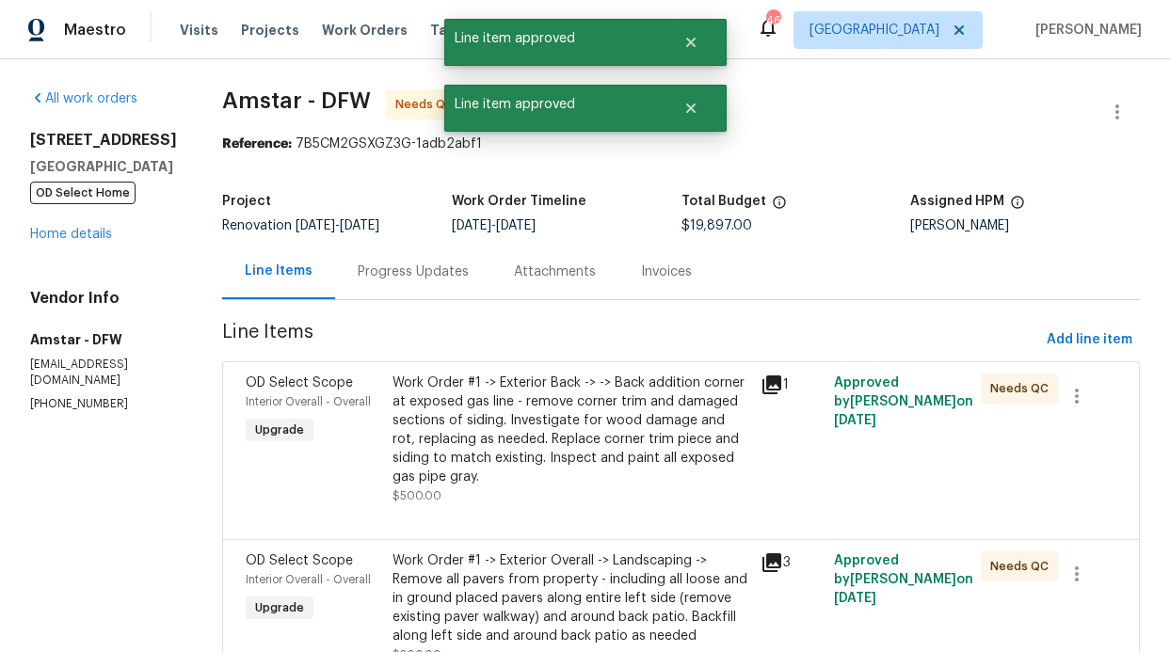
click at [657, 400] on div "Work Order #1 -> Exterior Back -> -> Back addition corner at exposed gas line -…" at bounding box center [570, 430] width 356 height 113
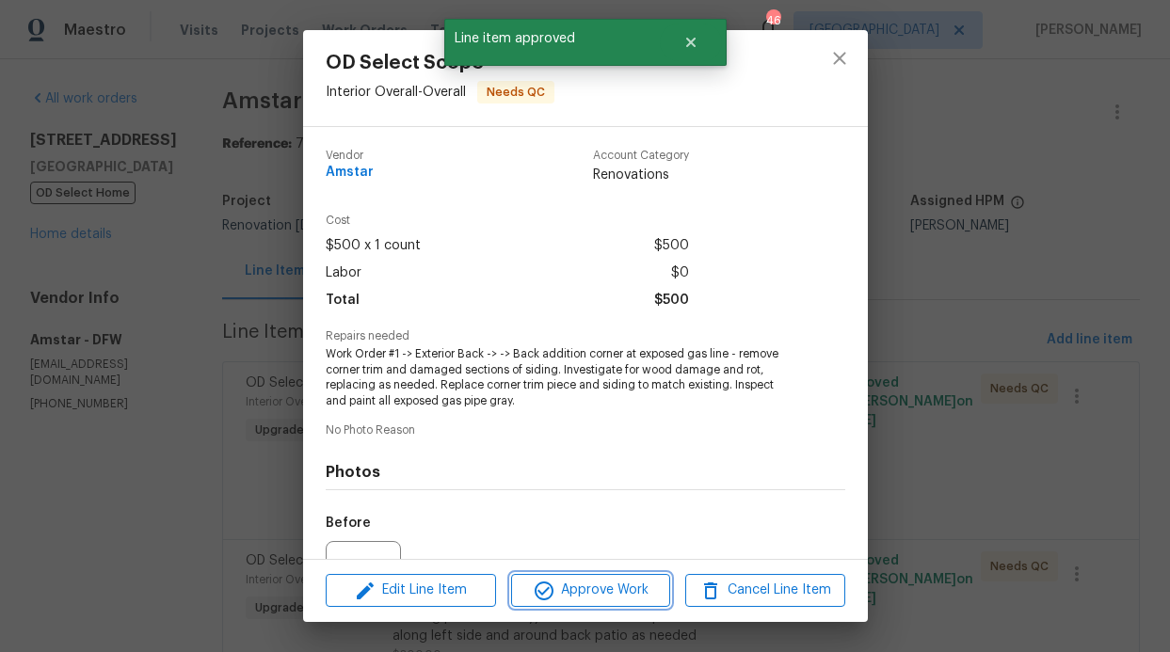
click at [655, 596] on span "Approve Work" at bounding box center [591, 591] width 148 height 24
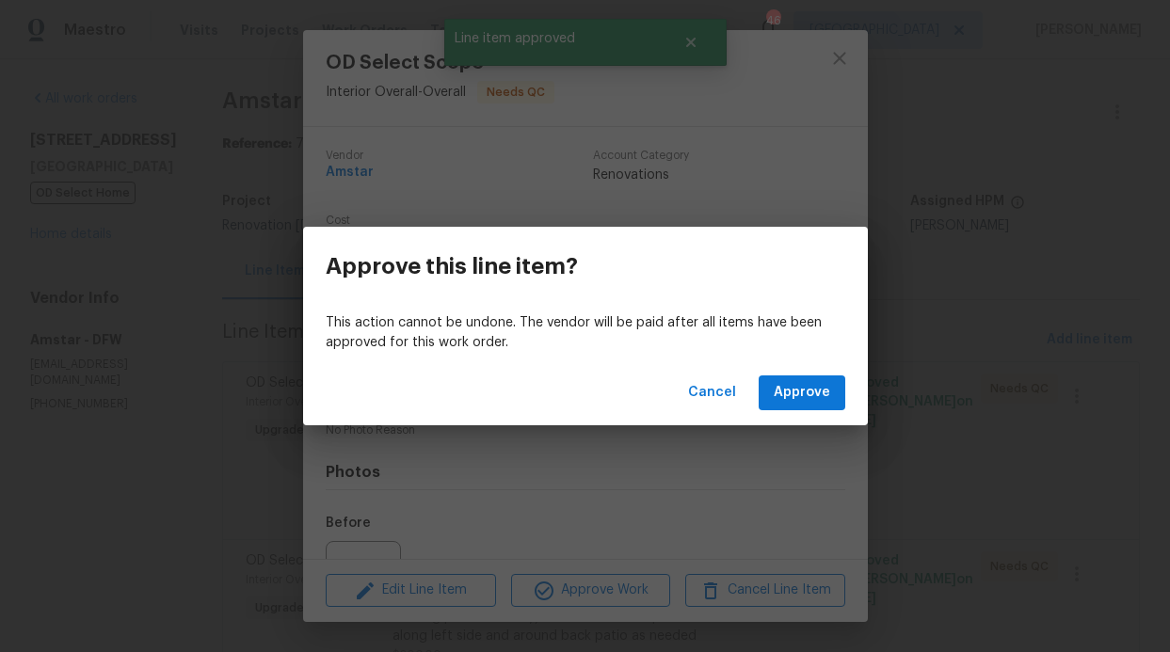
click at [830, 415] on div "Cancel Approve" at bounding box center [585, 392] width 565 height 65
click at [826, 406] on button "Approve" at bounding box center [802, 393] width 87 height 35
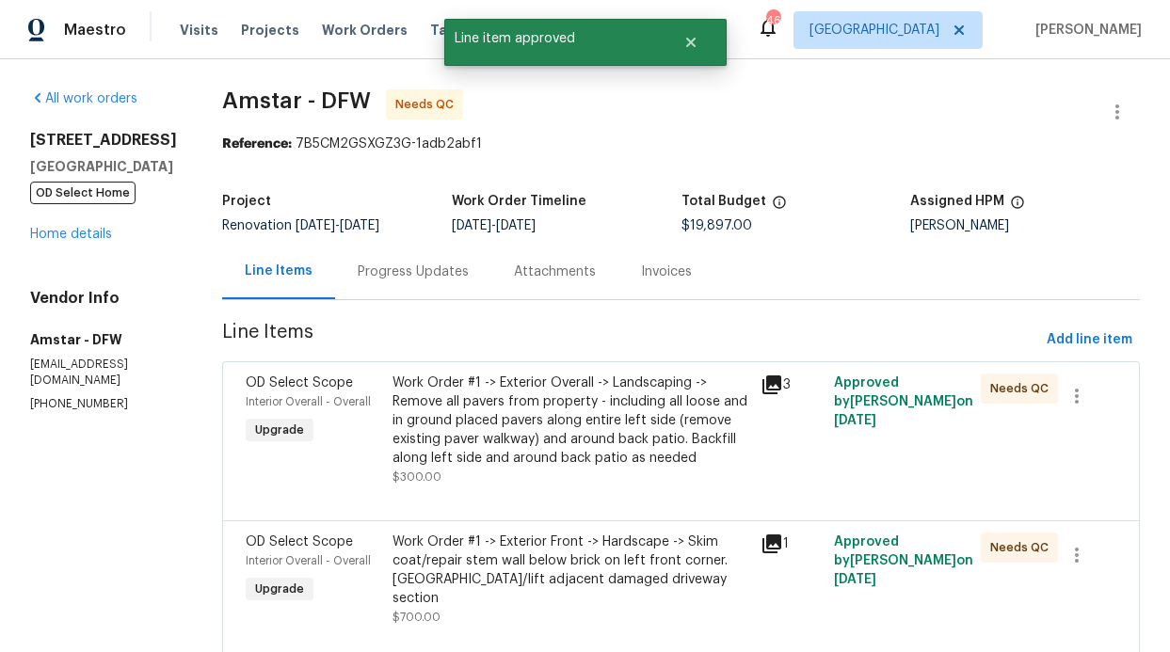
click at [659, 427] on div "Work Order #1 -> Exterior Overall -> Landscaping -> Remove all pavers from prop…" at bounding box center [570, 421] width 356 height 94
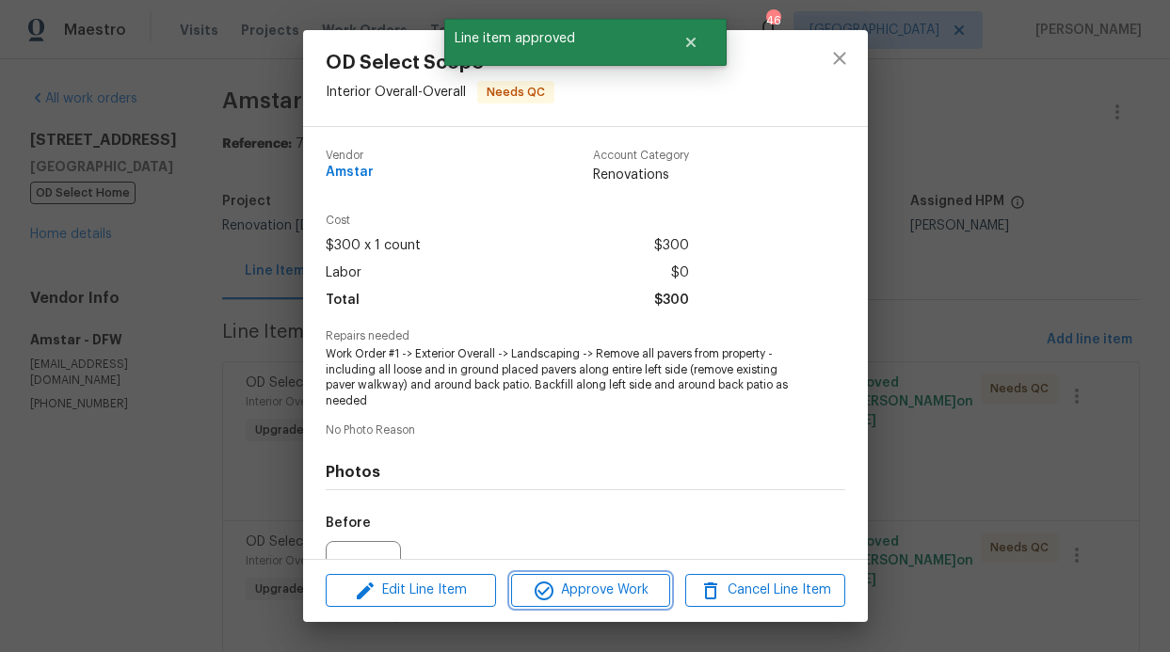
click at [649, 592] on span "Approve Work" at bounding box center [591, 591] width 148 height 24
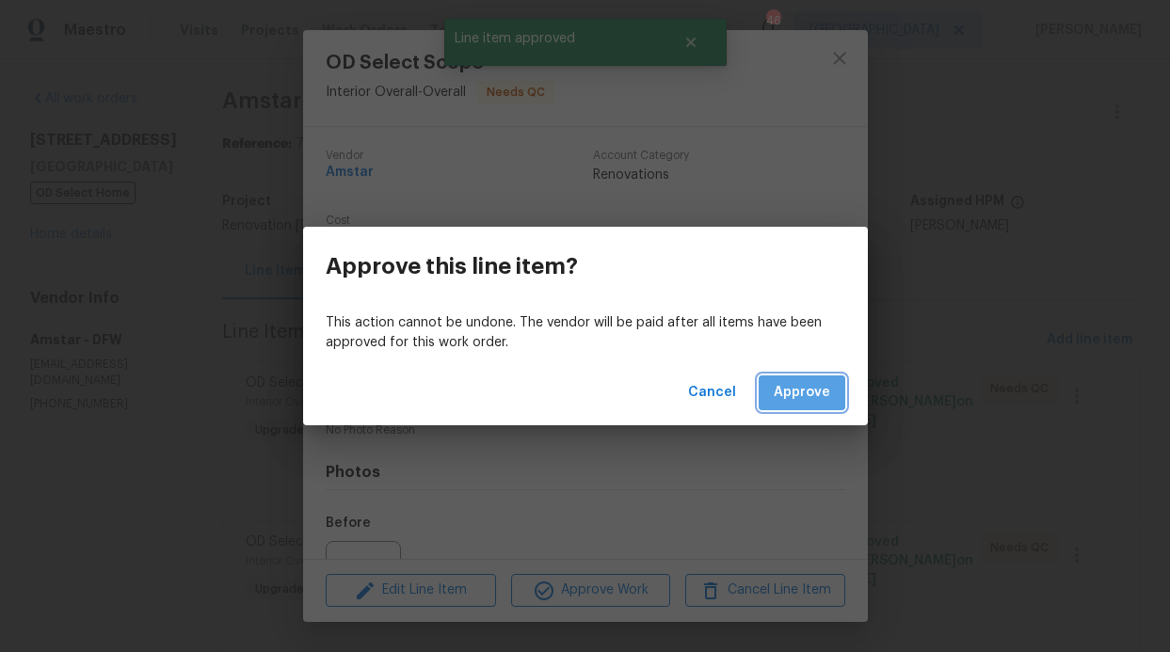
click at [802, 408] on button "Approve" at bounding box center [802, 393] width 87 height 35
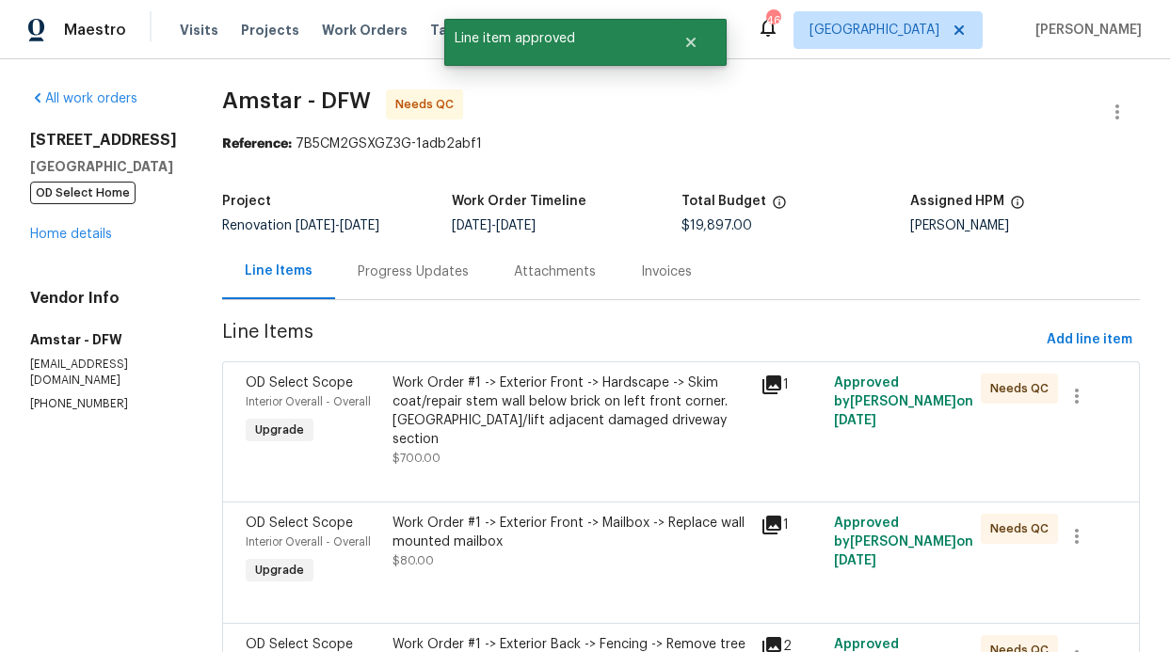
click at [681, 427] on div "Work Order #1 -> Exterior Front -> Hardscape -> Skim coat/repair stem wall belo…" at bounding box center [570, 411] width 356 height 75
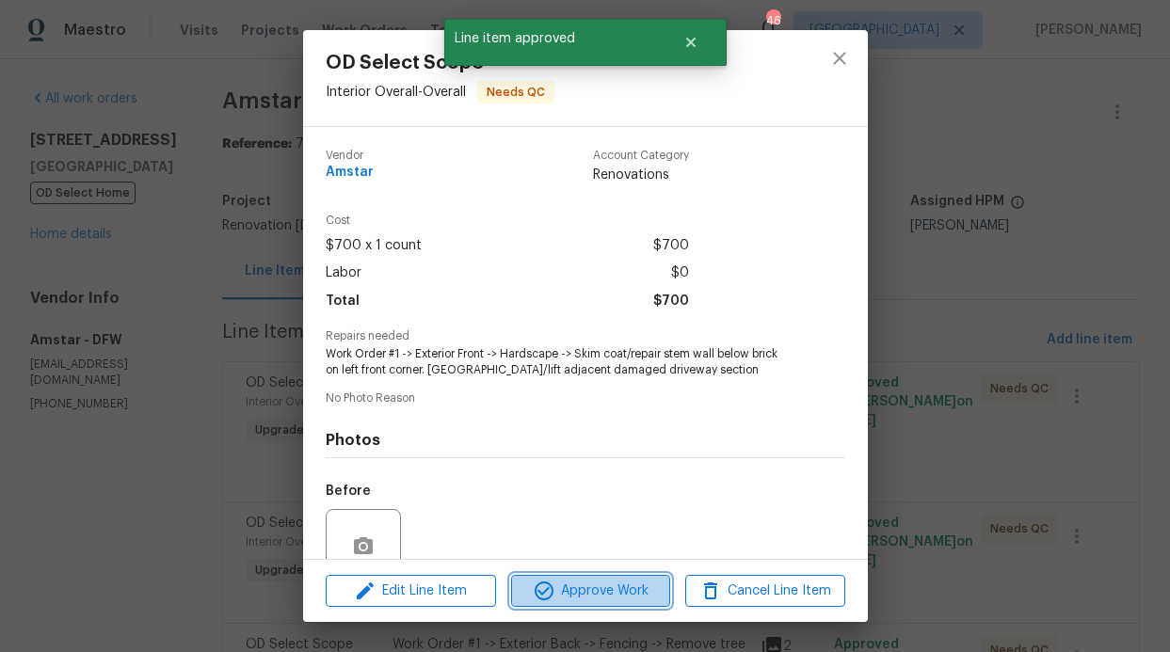
click at [648, 590] on span "Approve Work" at bounding box center [591, 592] width 148 height 24
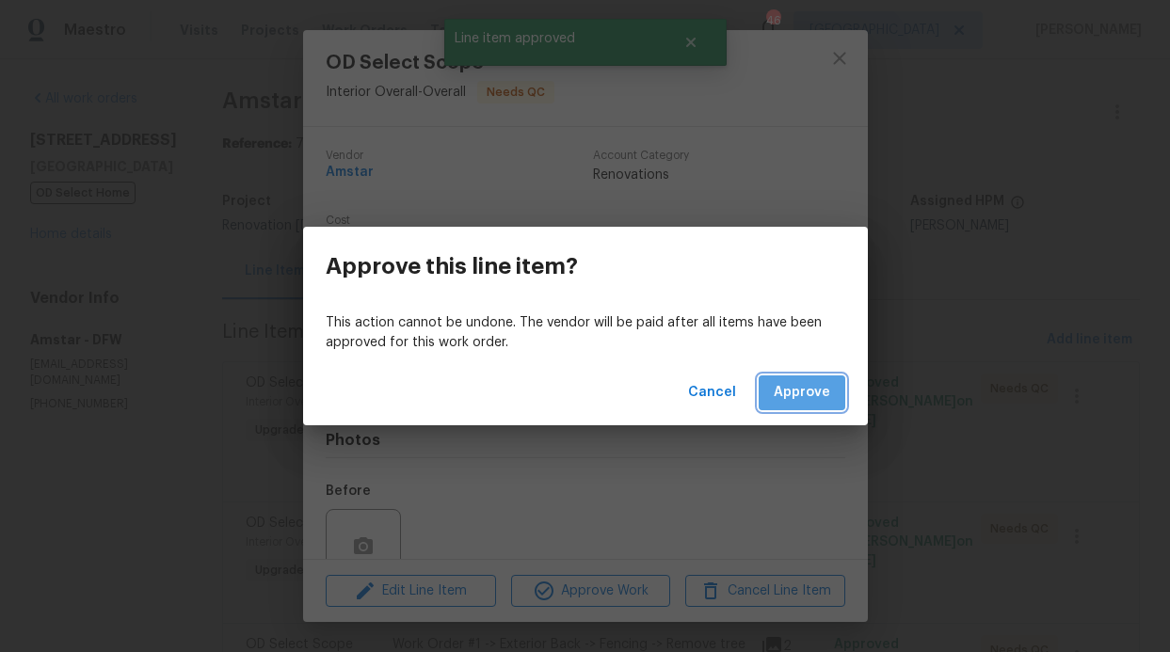
click at [806, 400] on span "Approve" at bounding box center [802, 393] width 56 height 24
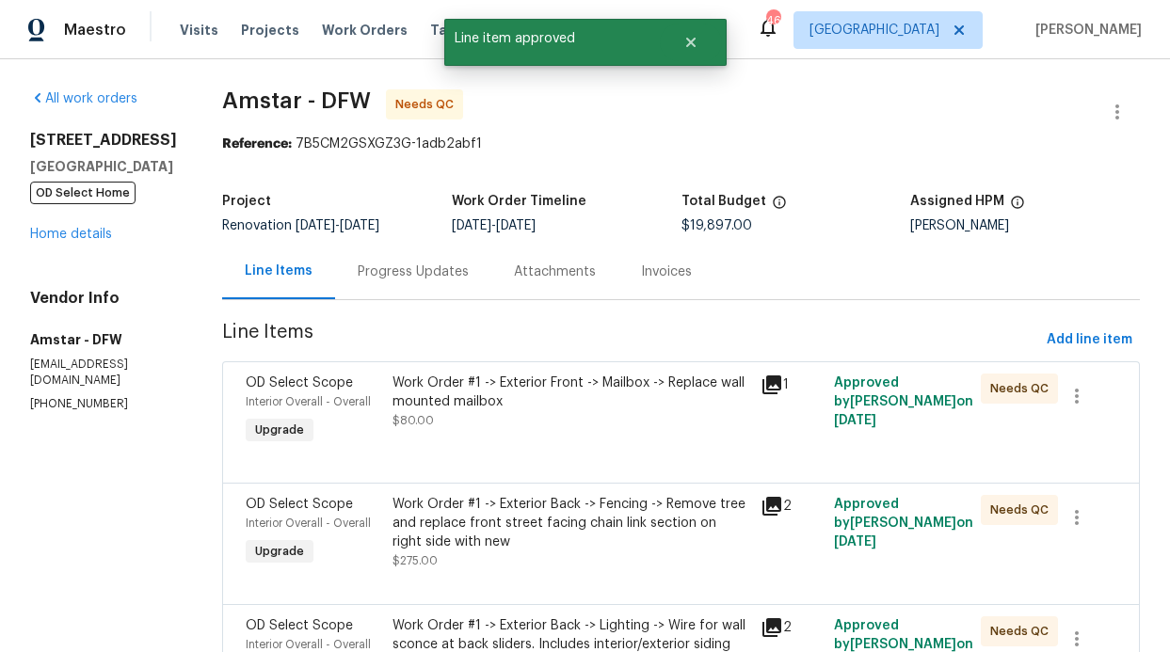
click at [650, 421] on div "Work Order #1 -> Exterior Front -> Mailbox -> Replace wall mounted mailbox $80.…" at bounding box center [570, 402] width 356 height 56
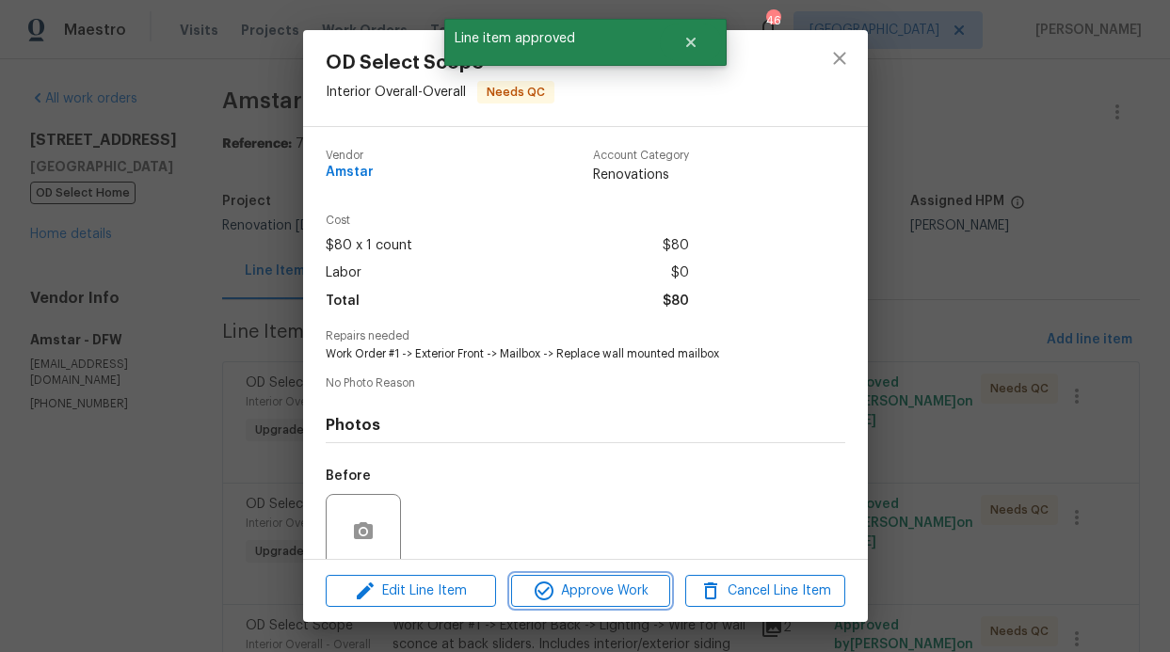
click at [638, 600] on span "Approve Work" at bounding box center [591, 592] width 148 height 24
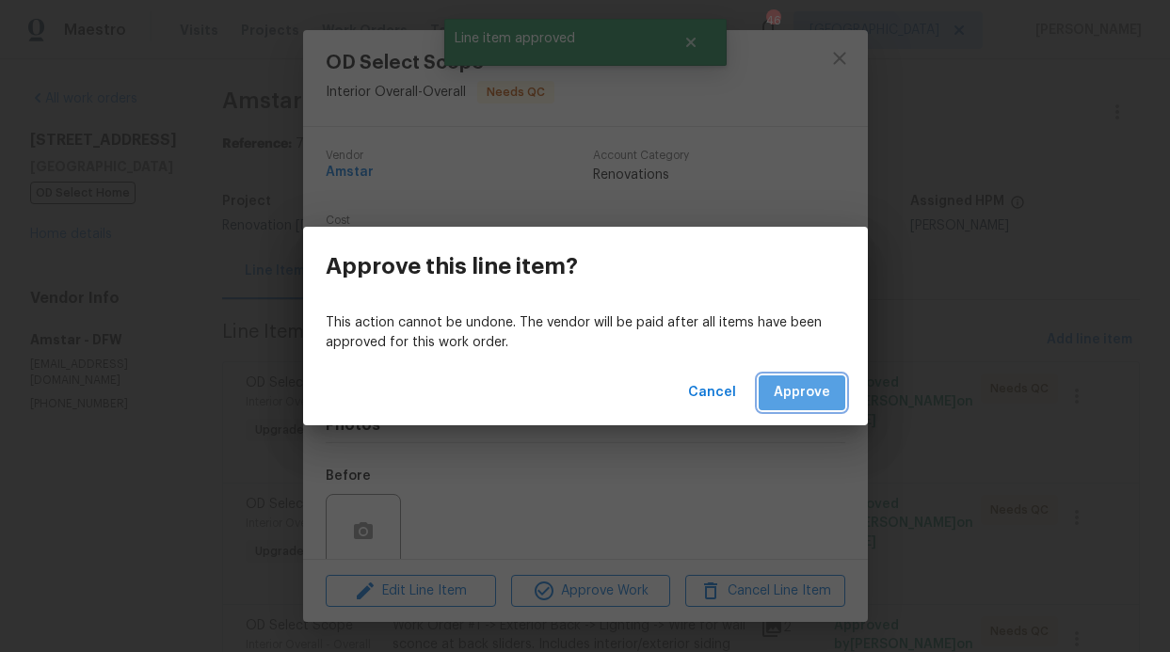
click at [805, 405] on button "Approve" at bounding box center [802, 393] width 87 height 35
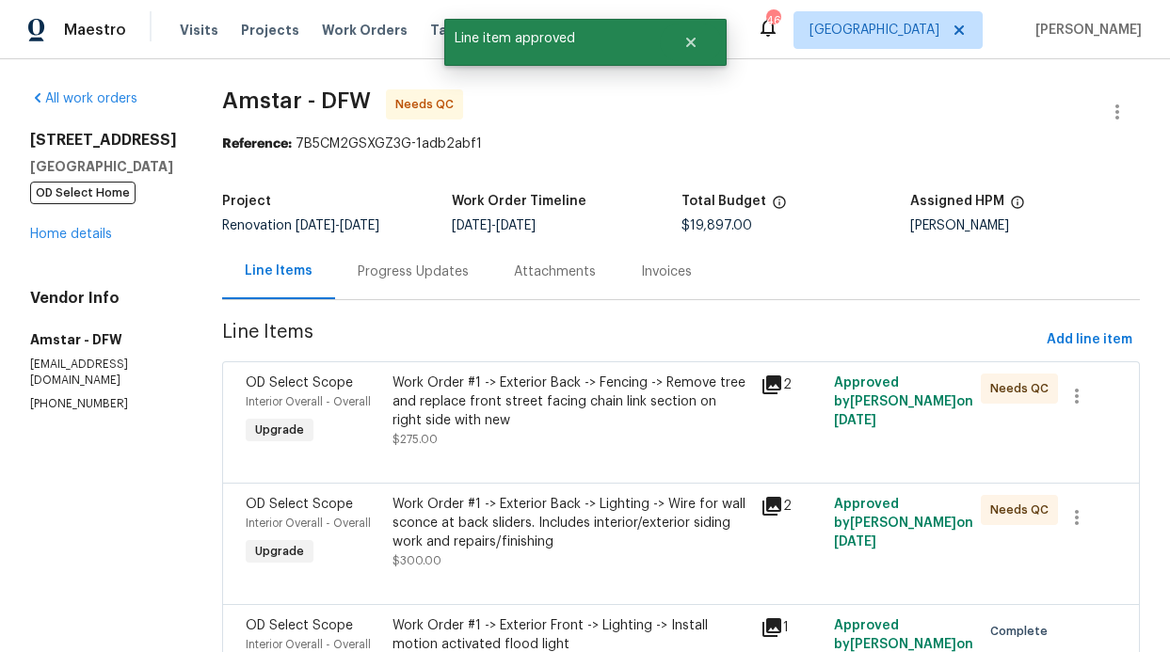
click at [644, 421] on div "Work Order #1 -> Exterior Back -> Fencing -> Remove tree and replace front stre…" at bounding box center [570, 402] width 356 height 56
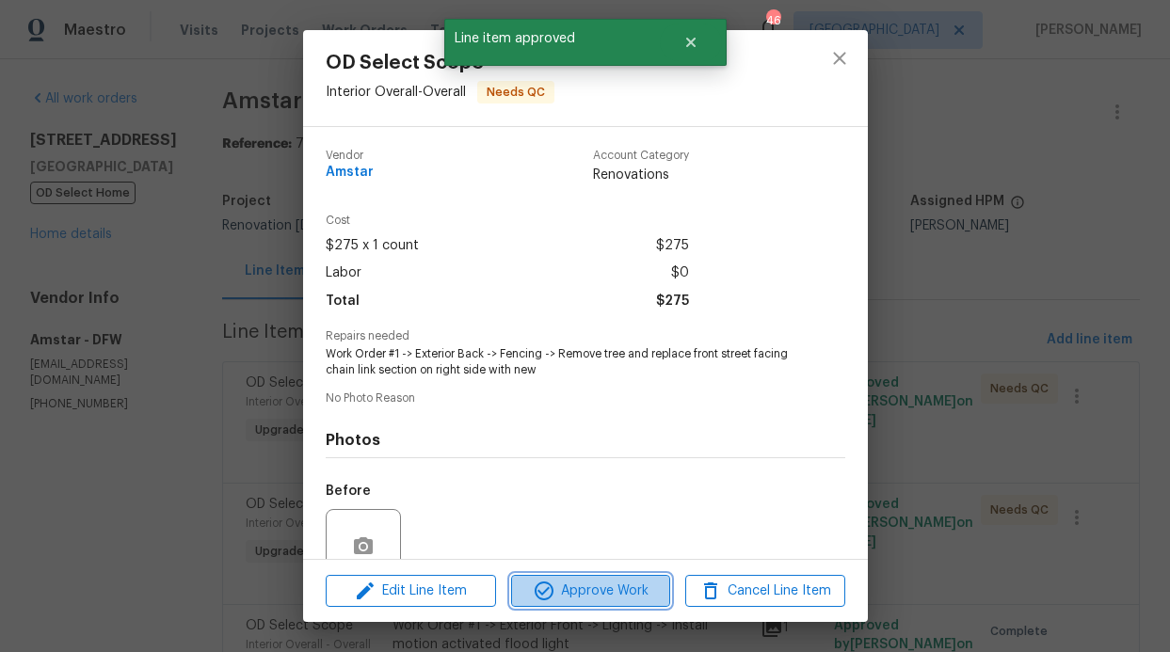
click at [646, 595] on span "Approve Work" at bounding box center [591, 592] width 148 height 24
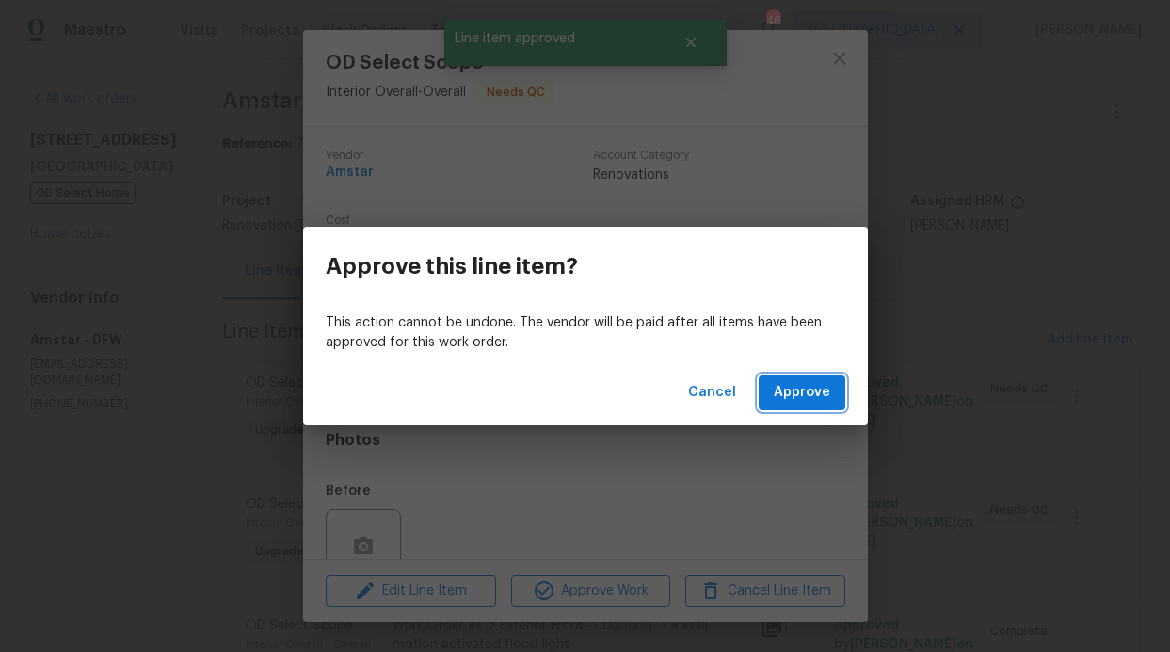
click at [785, 398] on span "Approve" at bounding box center [802, 393] width 56 height 24
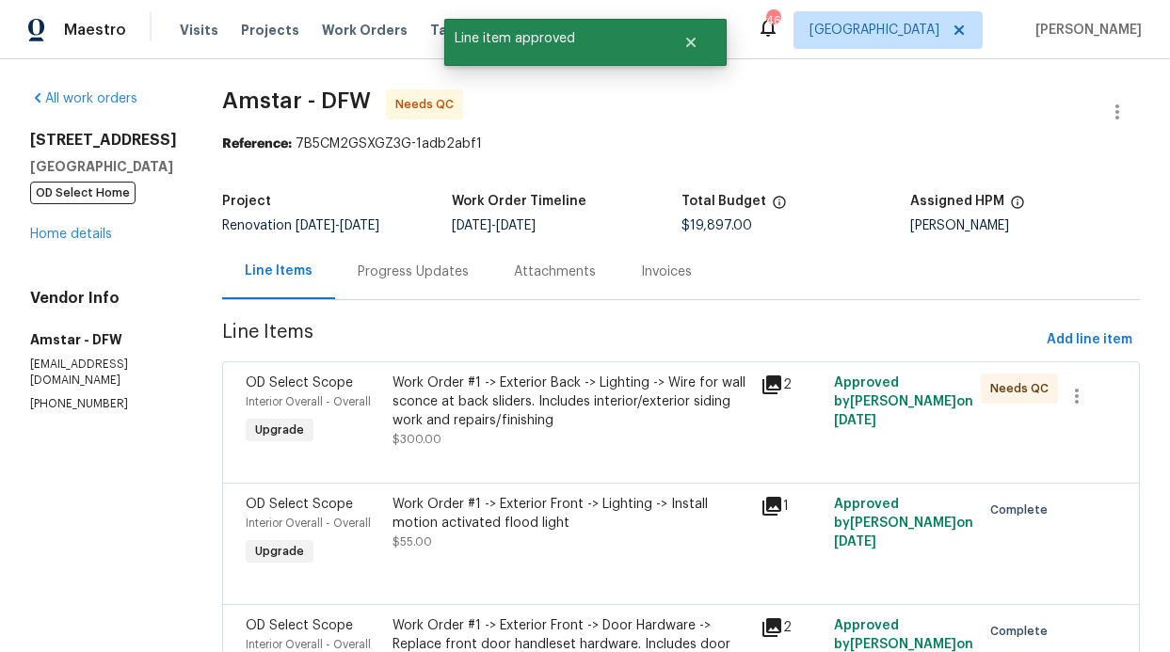
click at [645, 410] on div "Work Order #1 -> Exterior Back -> Lighting -> Wire for wall sconce at back slid…" at bounding box center [570, 402] width 356 height 56
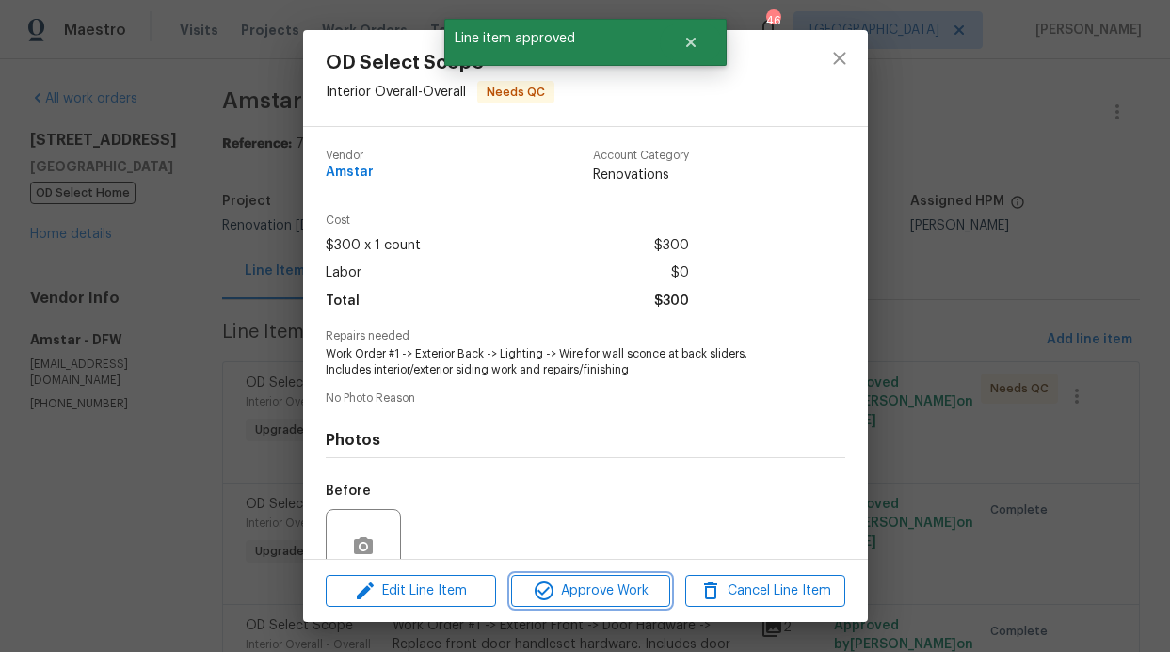
click at [643, 586] on span "Approve Work" at bounding box center [591, 592] width 148 height 24
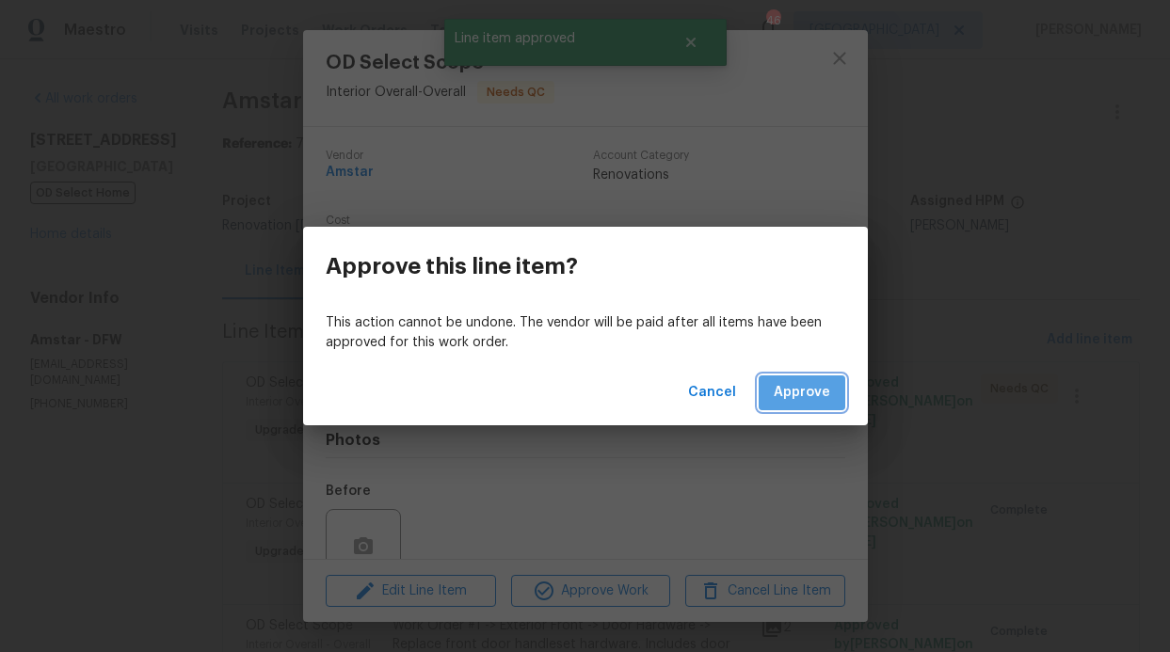
click at [809, 398] on span "Approve" at bounding box center [802, 393] width 56 height 24
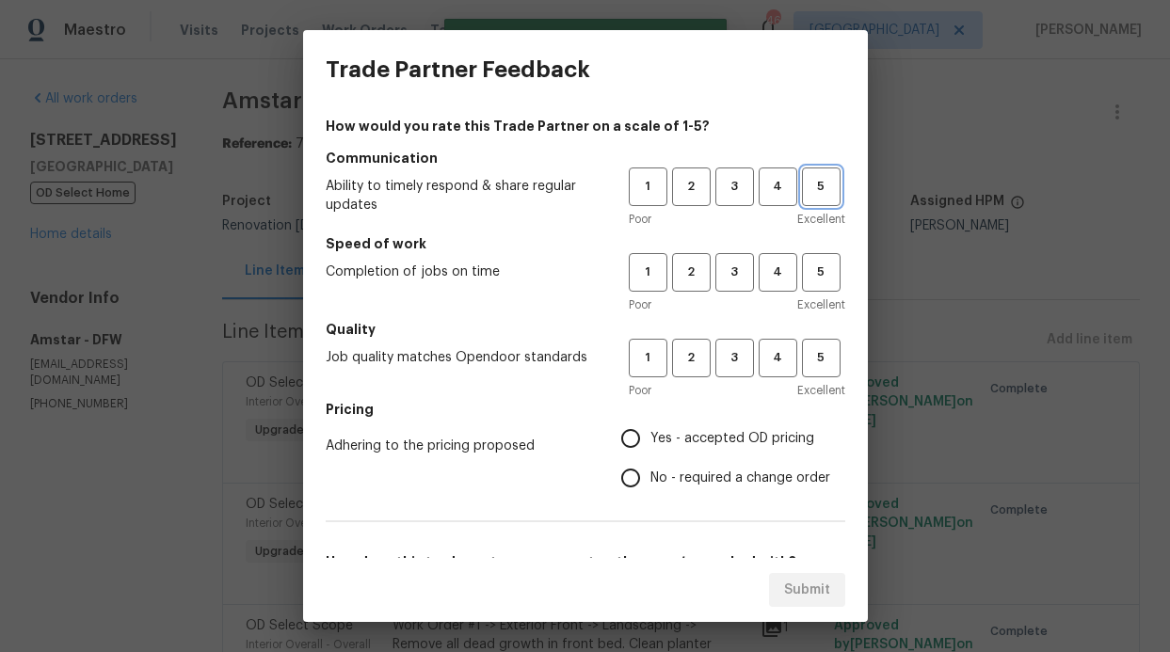
click at [804, 184] on span "5" at bounding box center [821, 187] width 35 height 22
click at [823, 276] on span "5" at bounding box center [821, 273] width 35 height 22
click at [811, 340] on button "5" at bounding box center [821, 358] width 39 height 39
click at [730, 424] on label "Yes - accepted OD pricing" at bounding box center [720, 439] width 219 height 40
click at [650, 424] on input "Yes - accepted OD pricing" at bounding box center [631, 439] width 40 height 40
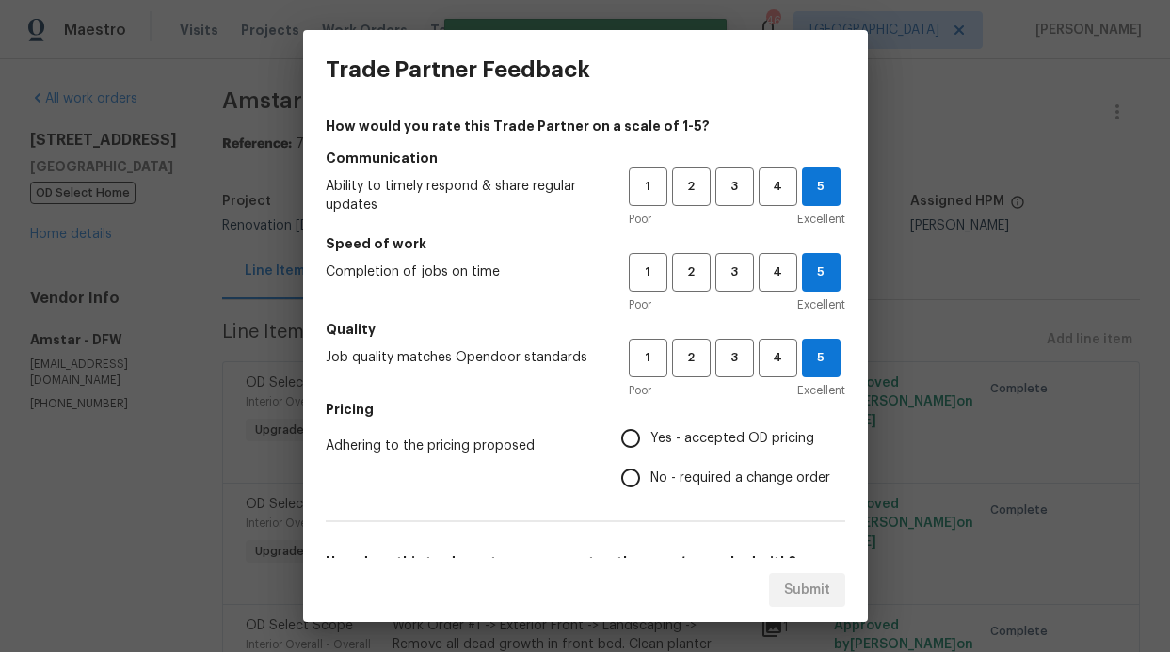
radio input "true"
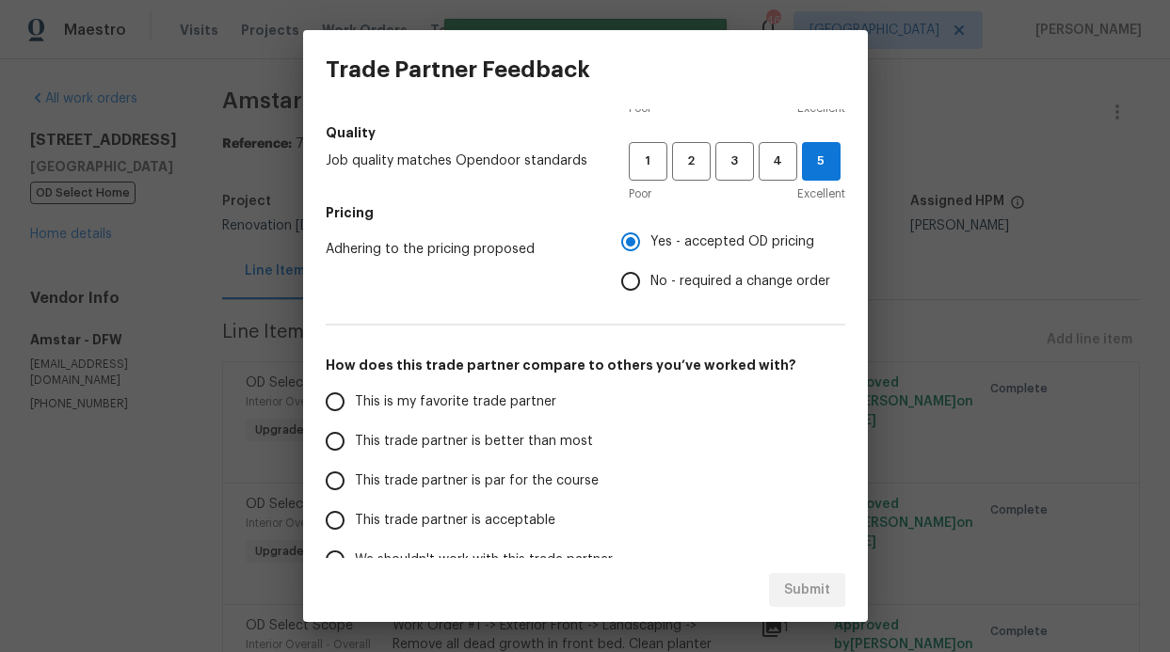
scroll to position [303, 0]
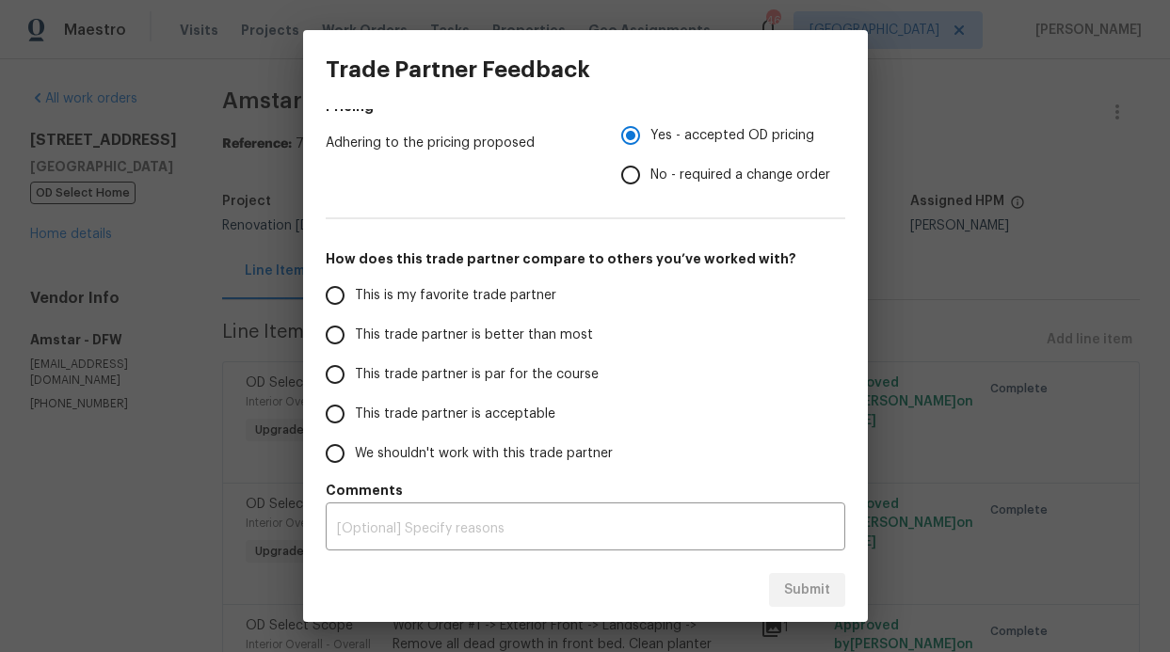
click at [549, 280] on label "This is my favorite trade partner" at bounding box center [463, 296] width 297 height 40
click at [355, 280] on input "This is my favorite trade partner" at bounding box center [335, 296] width 40 height 40
click at [807, 573] on button "Submit" at bounding box center [807, 590] width 76 height 35
radio input "true"
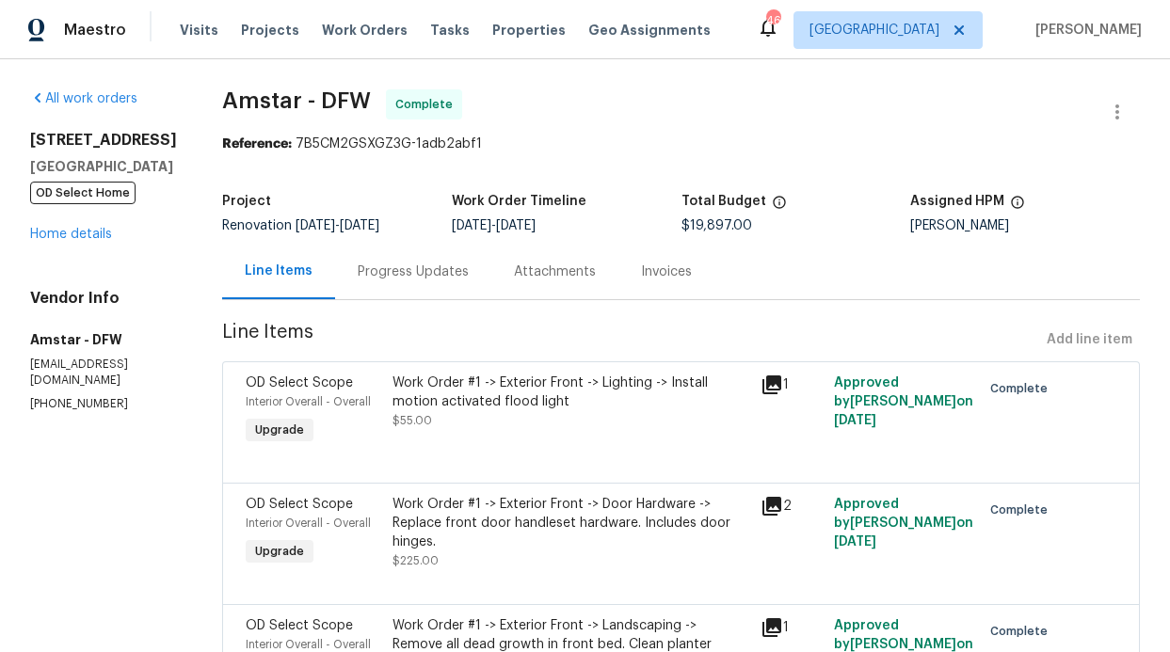
click at [372, 42] on div "Visits Projects Work Orders Tasks Properties Geo Assignments" at bounding box center [456, 30] width 553 height 38
click at [372, 34] on span "Work Orders" at bounding box center [365, 30] width 86 height 19
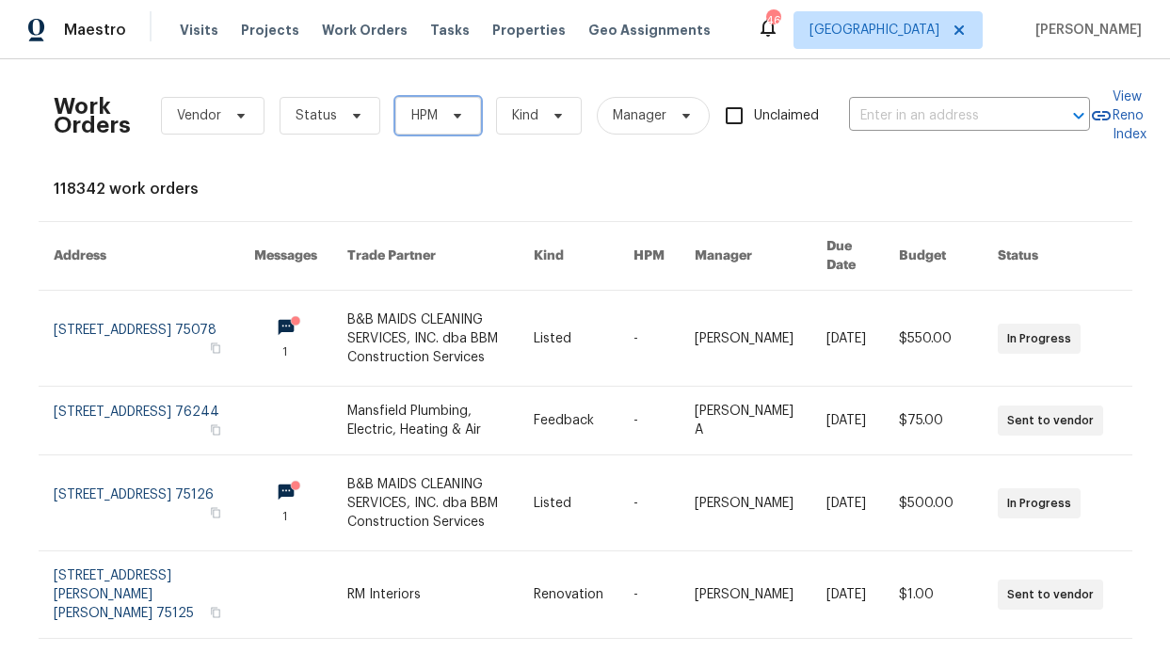
click at [432, 120] on span "HPM" at bounding box center [438, 116] width 86 height 38
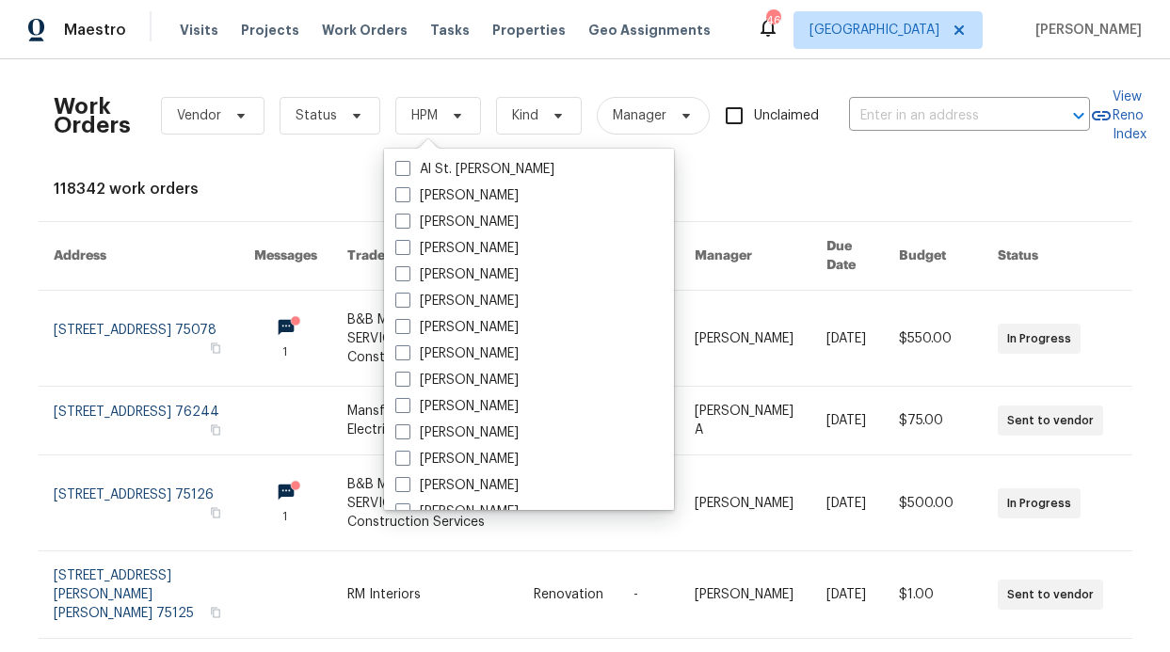
scroll to position [1050, 0]
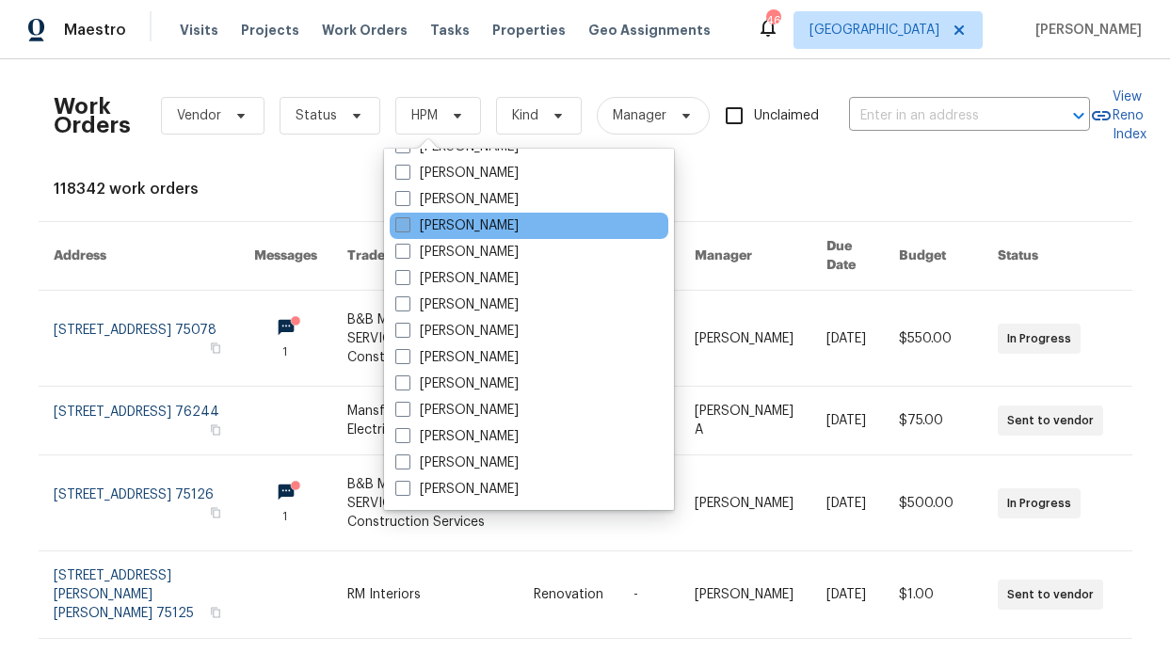
click at [484, 231] on label "[PERSON_NAME]" at bounding box center [456, 225] width 123 height 19
click at [408, 229] on input "[PERSON_NAME]" at bounding box center [401, 222] width 12 height 12
checkbox input "true"
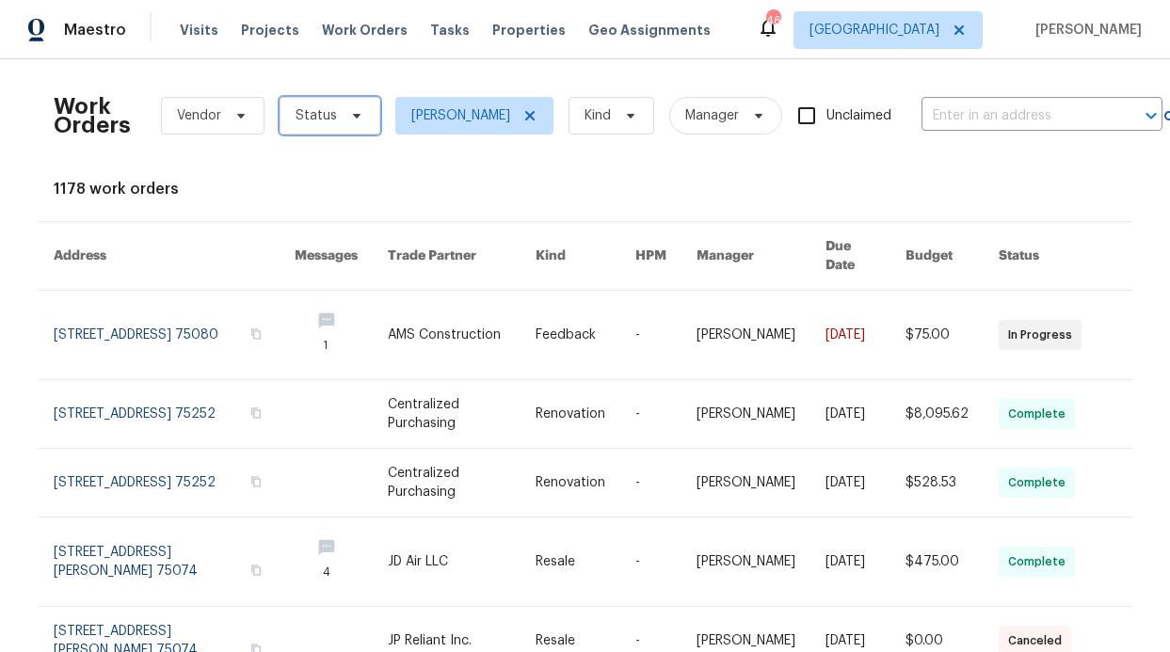
click at [336, 125] on span "Status" at bounding box center [330, 116] width 101 height 38
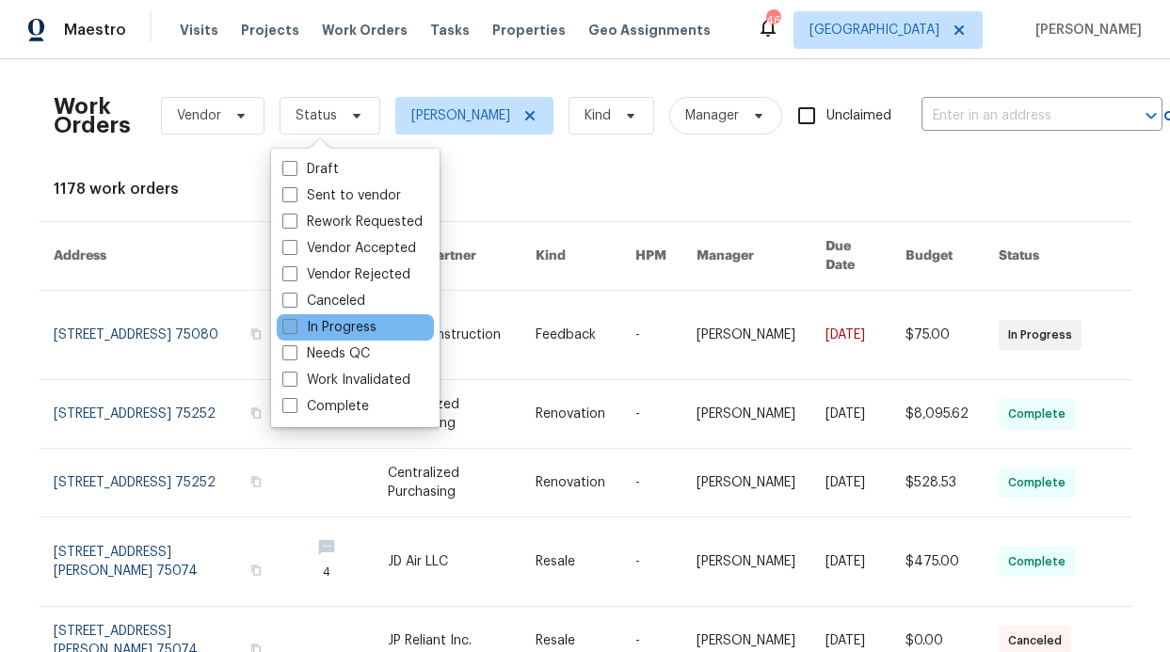
click at [351, 331] on label "In Progress" at bounding box center [329, 327] width 94 height 19
click at [295, 330] on input "In Progress" at bounding box center [288, 324] width 12 height 12
checkbox input "true"
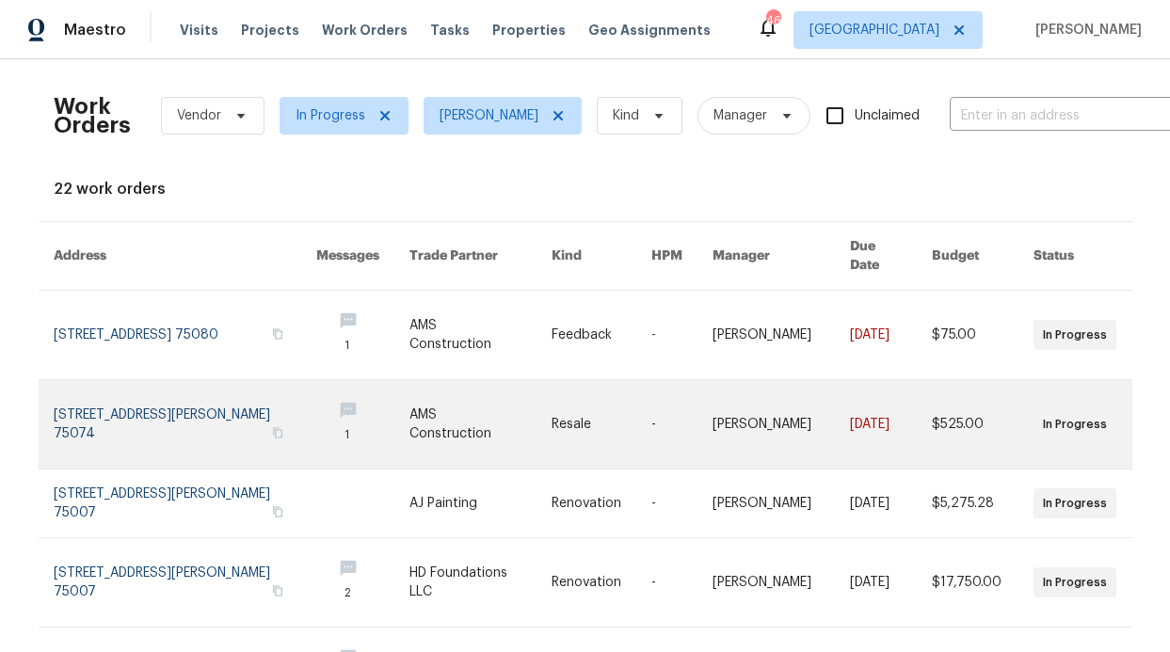
scroll to position [567, 0]
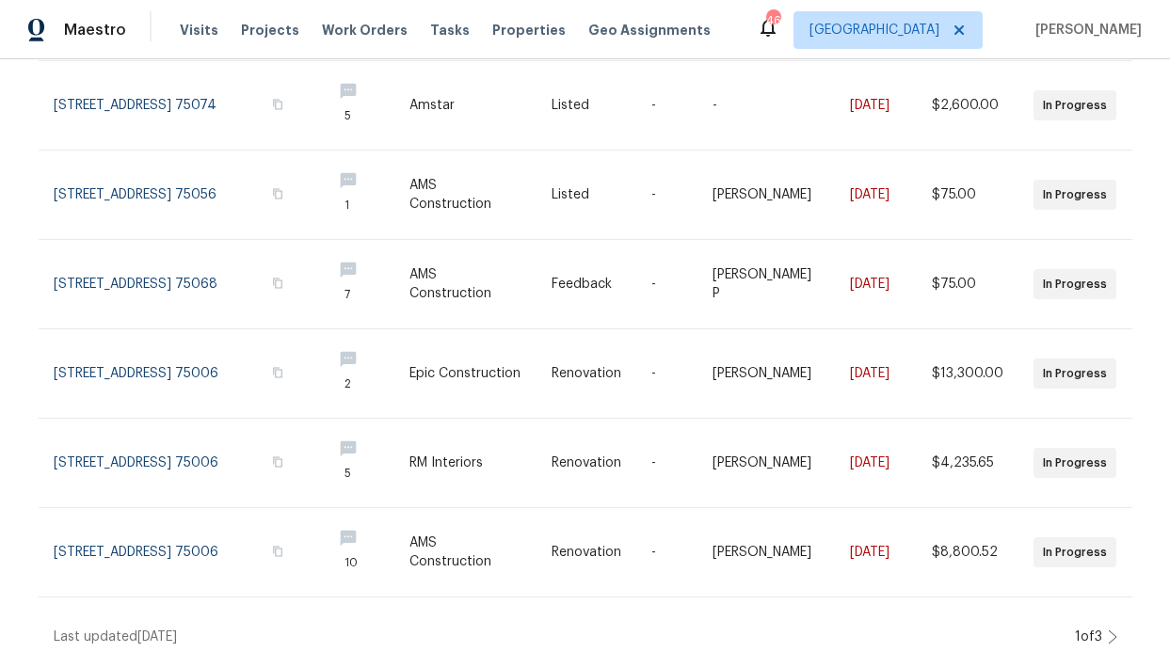
click at [1110, 616] on div "Work Orders Vendor In Progress RonDerrick Jackson Kind Manager Unclaimed ​ View…" at bounding box center [585, 355] width 1170 height 593
click at [1108, 630] on icon at bounding box center [1112, 637] width 9 height 15
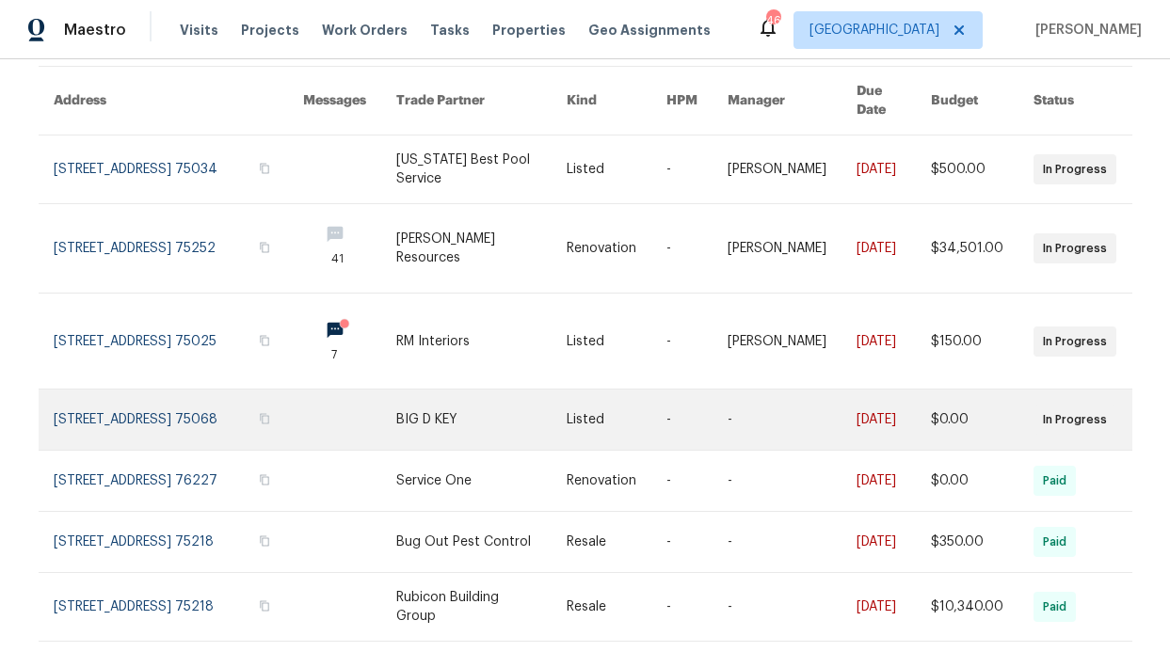
scroll to position [145, 0]
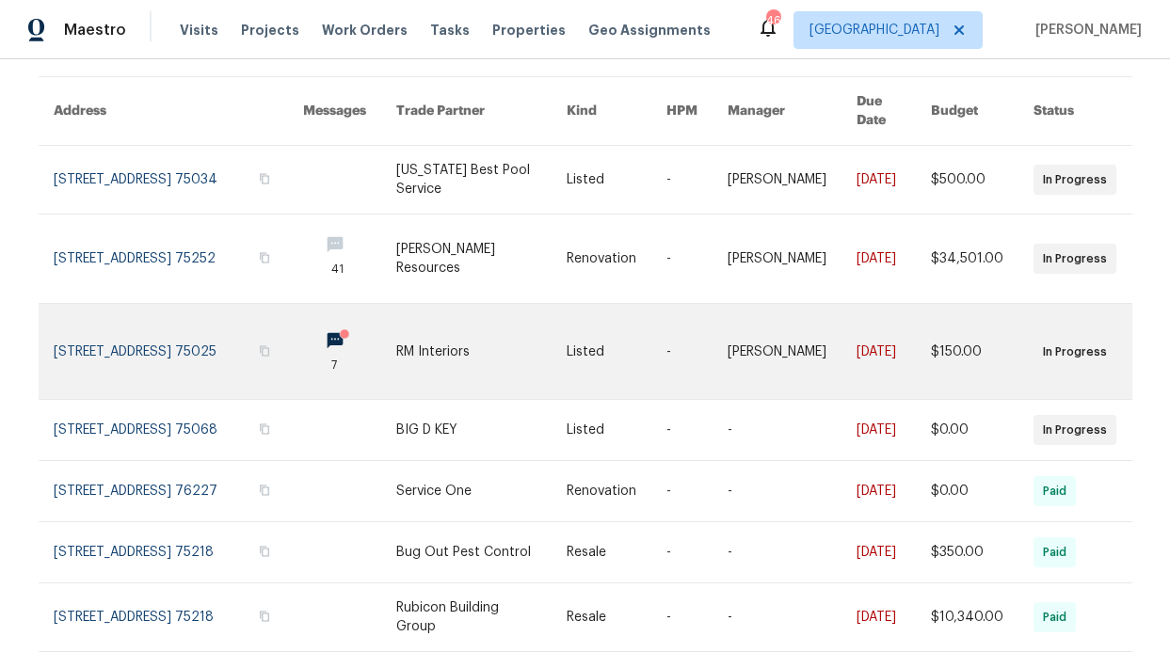
click at [338, 328] on icon at bounding box center [345, 335] width 14 height 14
click at [321, 325] on link at bounding box center [349, 351] width 93 height 95
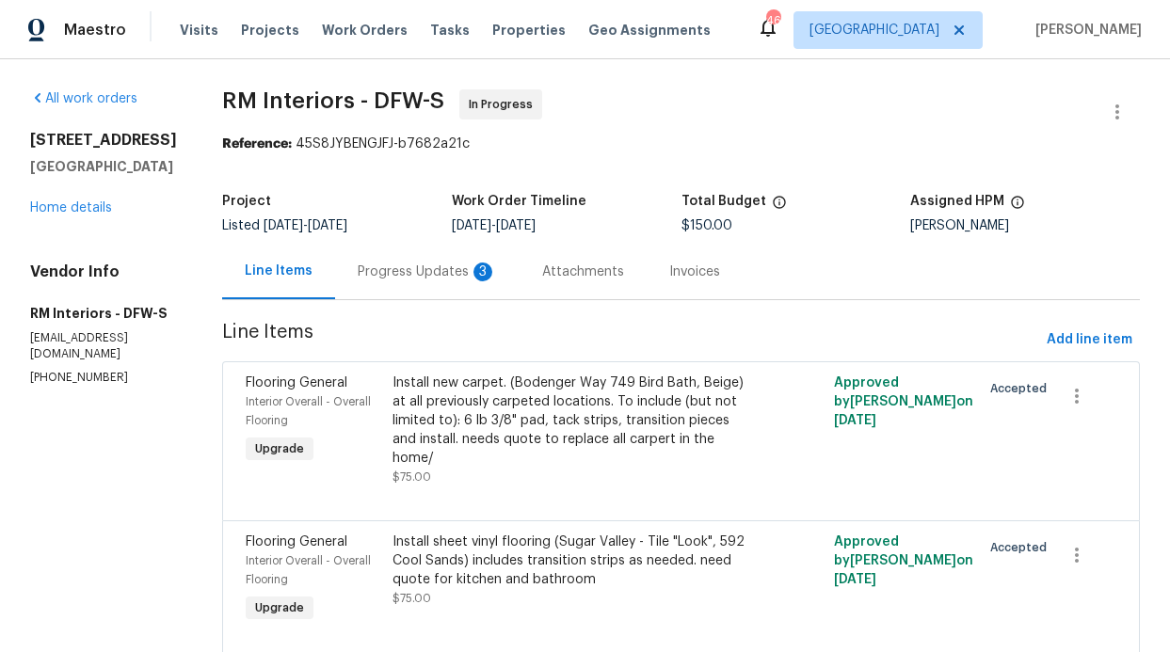
click at [431, 283] on div "Progress Updates 3" at bounding box center [427, 272] width 184 height 56
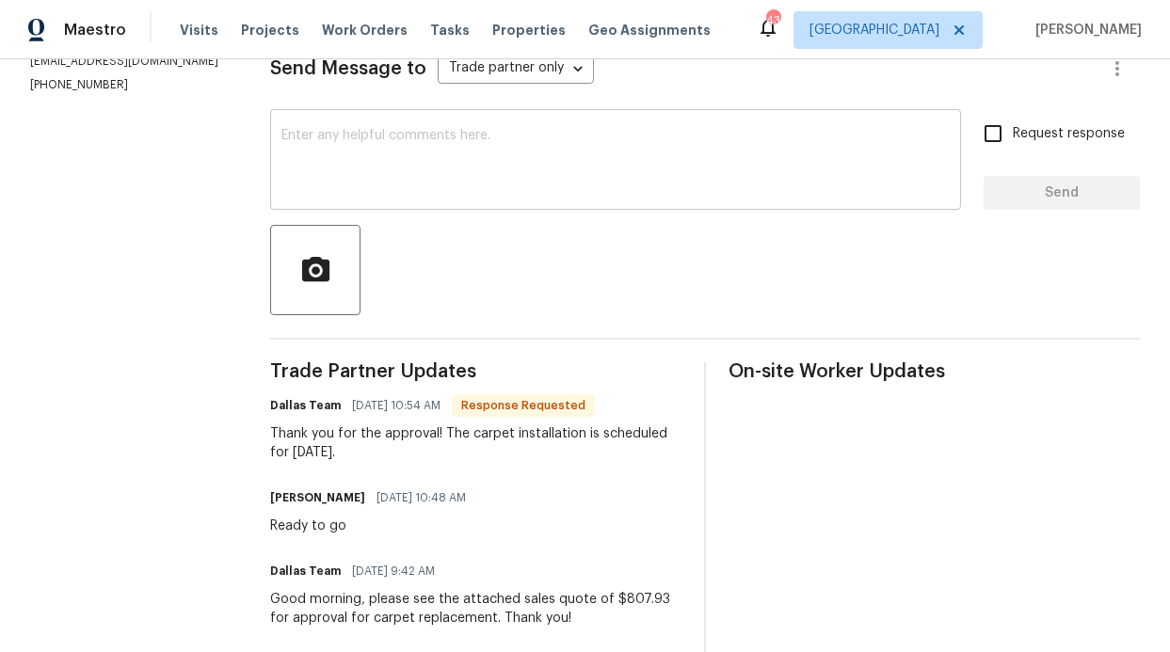
scroll to position [125, 0]
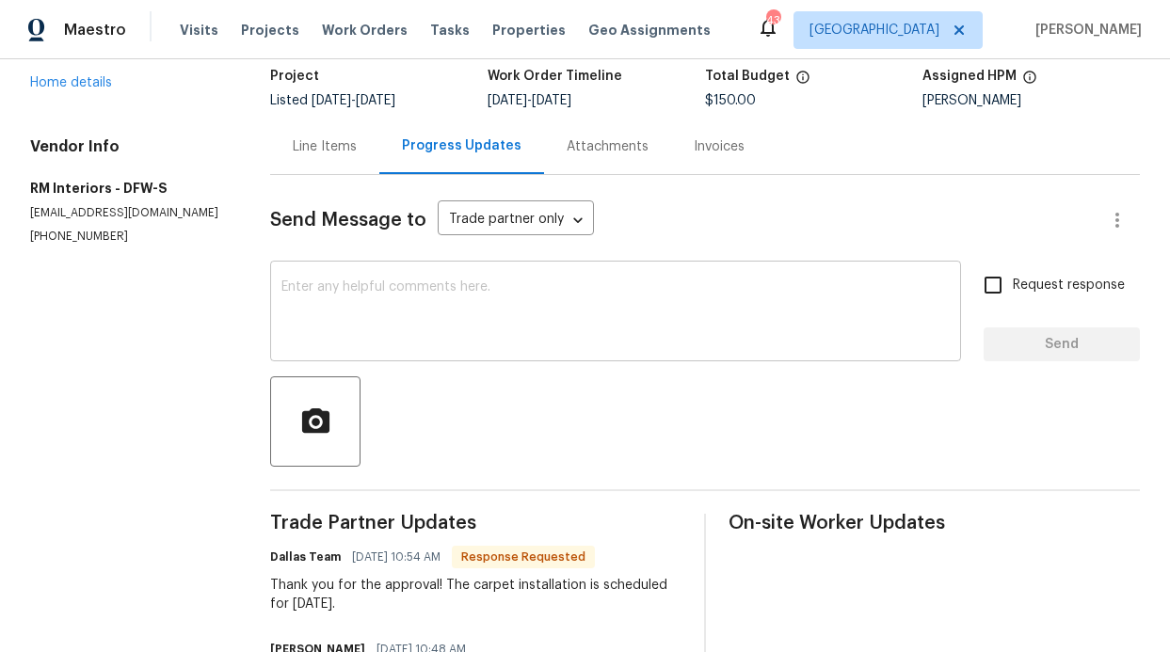
click at [478, 301] on textarea at bounding box center [615, 313] width 668 height 66
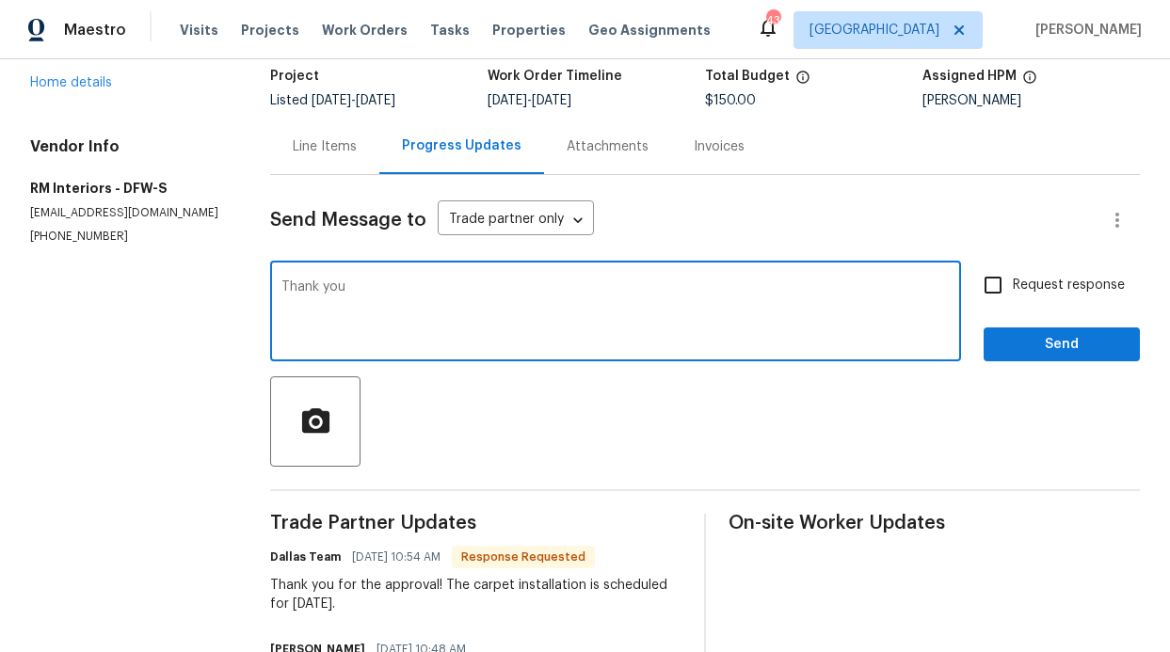
type textarea "Thank you"
click at [1063, 334] on span "Send" at bounding box center [1062, 345] width 126 height 24
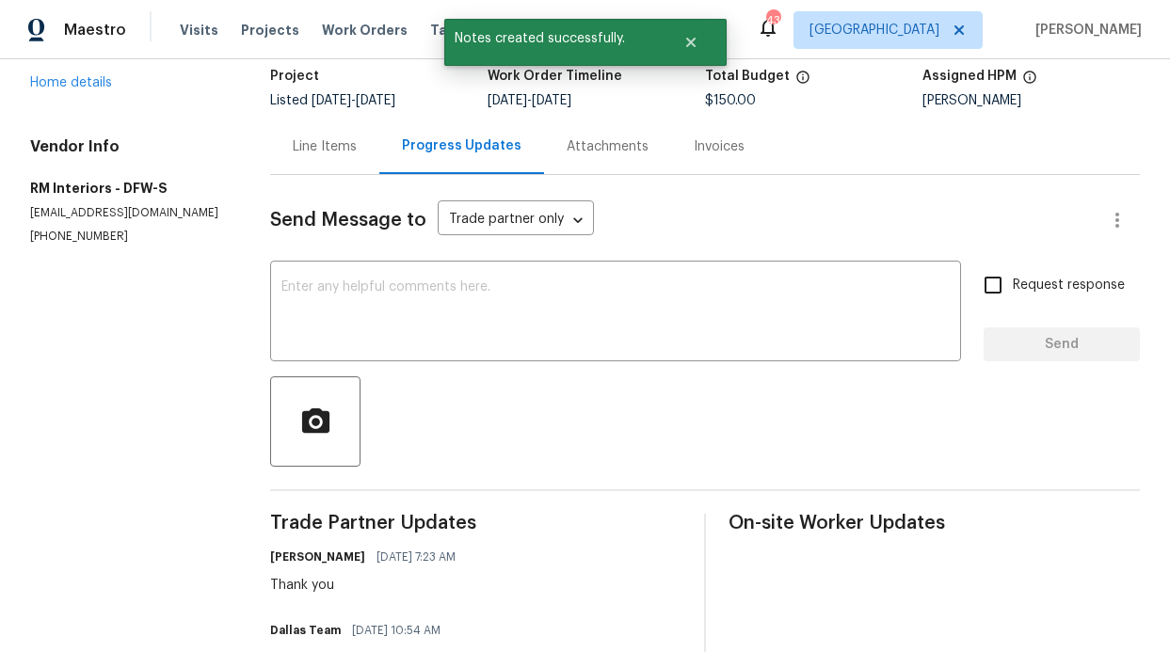
click at [187, 43] on div "Visits Projects Work Orders Tasks Properties Geo Assignments" at bounding box center [456, 30] width 553 height 38
click at [190, 40] on div "Visits Projects Work Orders Tasks Properties Geo Assignments" at bounding box center [456, 30] width 553 height 38
click at [196, 35] on span "Visits" at bounding box center [199, 30] width 39 height 19
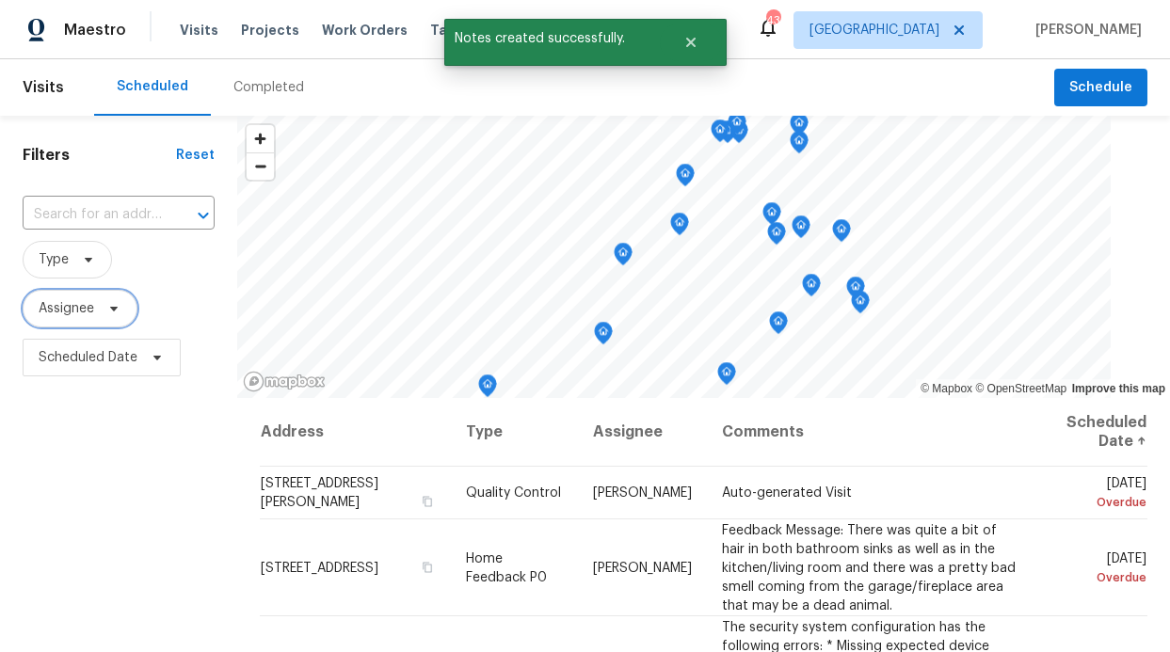
click at [88, 315] on span "Assignee" at bounding box center [67, 308] width 56 height 19
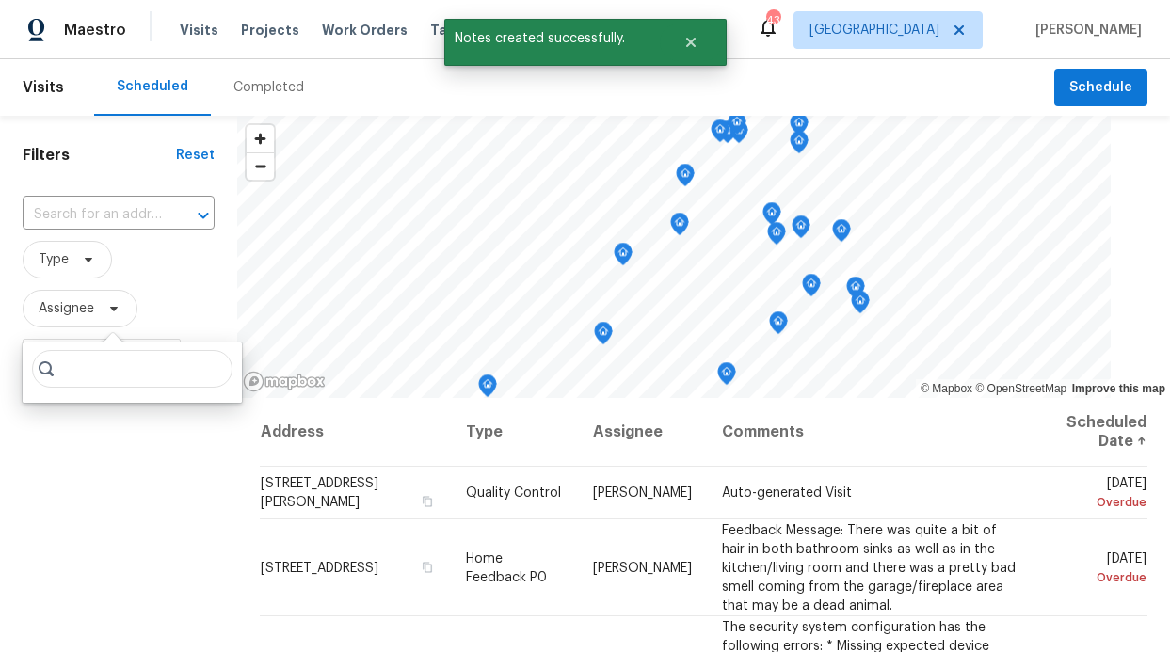
click at [104, 383] on input "search" at bounding box center [132, 369] width 200 height 38
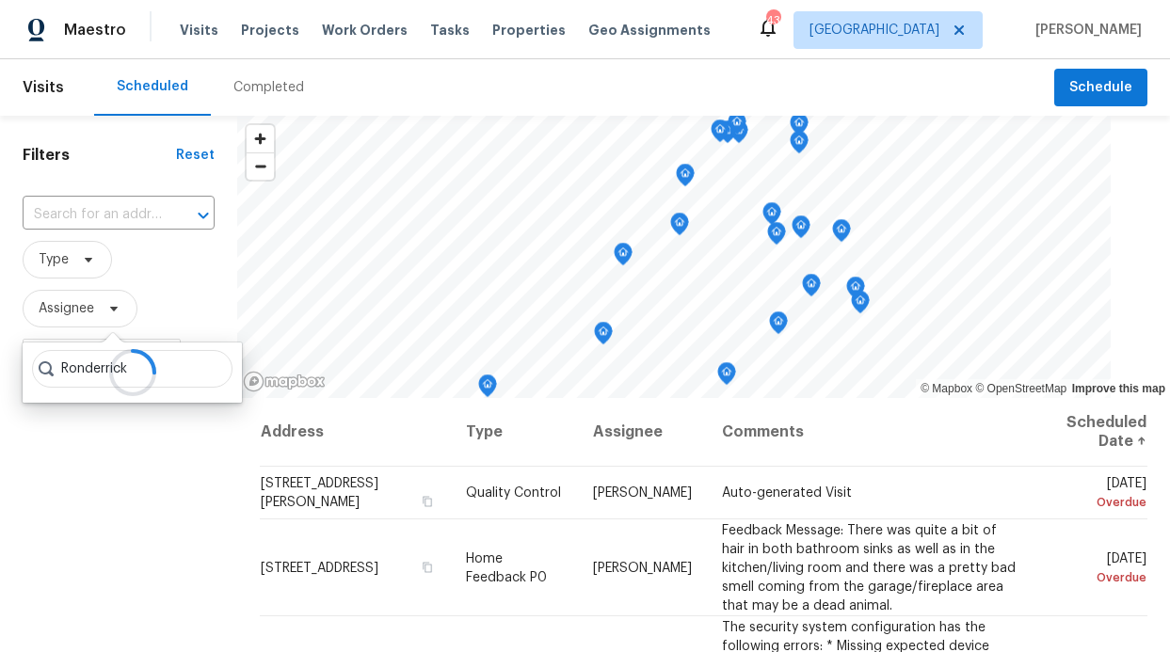
type input "Ronderrick"
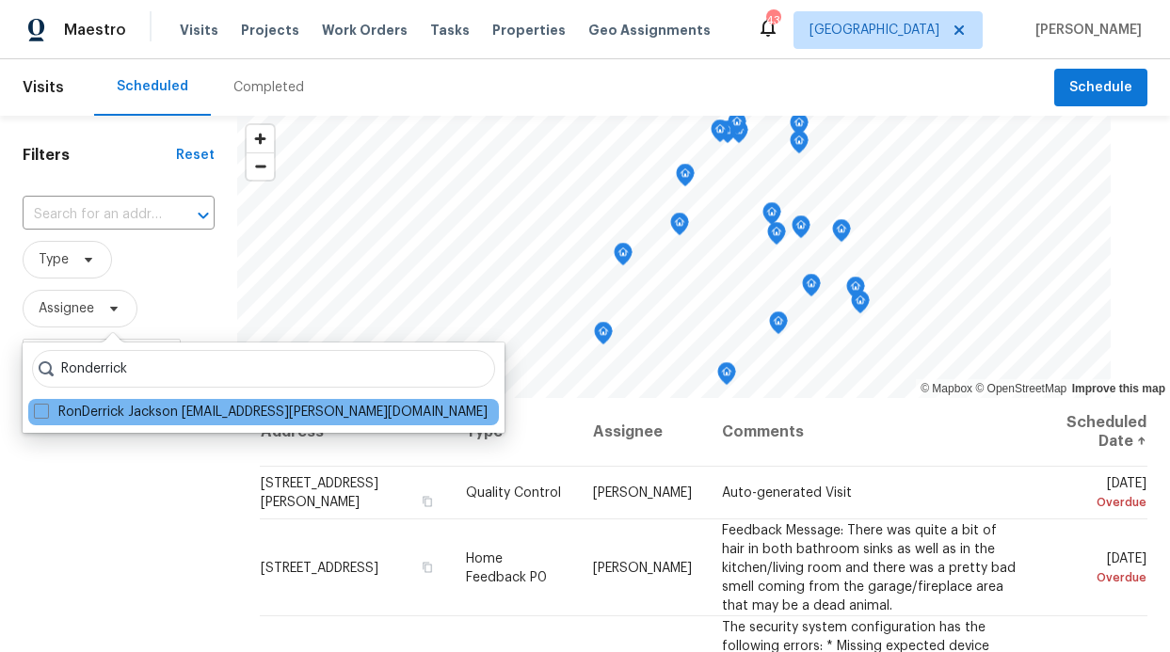
click at [195, 424] on div "RonDerrick Jackson ron.jackson@opendoor.com" at bounding box center [263, 412] width 471 height 26
click at [197, 413] on label "RonDerrick Jackson ron.jackson@opendoor.com" at bounding box center [261, 412] width 454 height 19
click at [46, 413] on input "RonDerrick Jackson ron.jackson@opendoor.com" at bounding box center [40, 409] width 12 height 12
checkbox input "true"
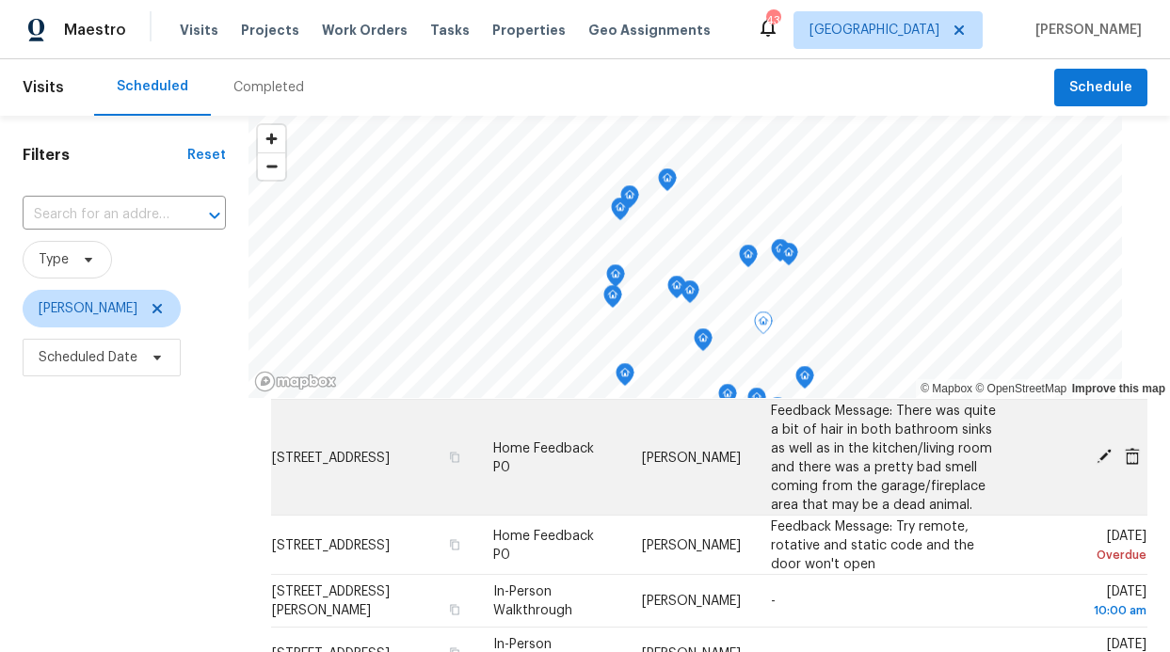
scroll to position [80, 0]
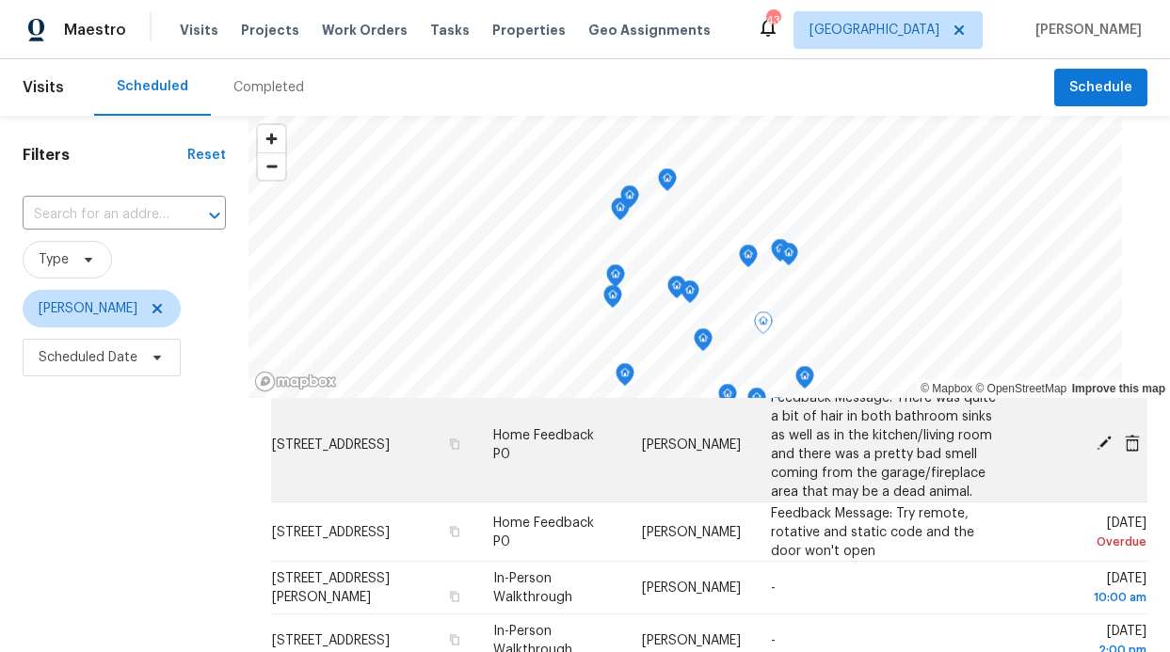
click at [1095, 436] on icon at bounding box center [1103, 443] width 17 height 17
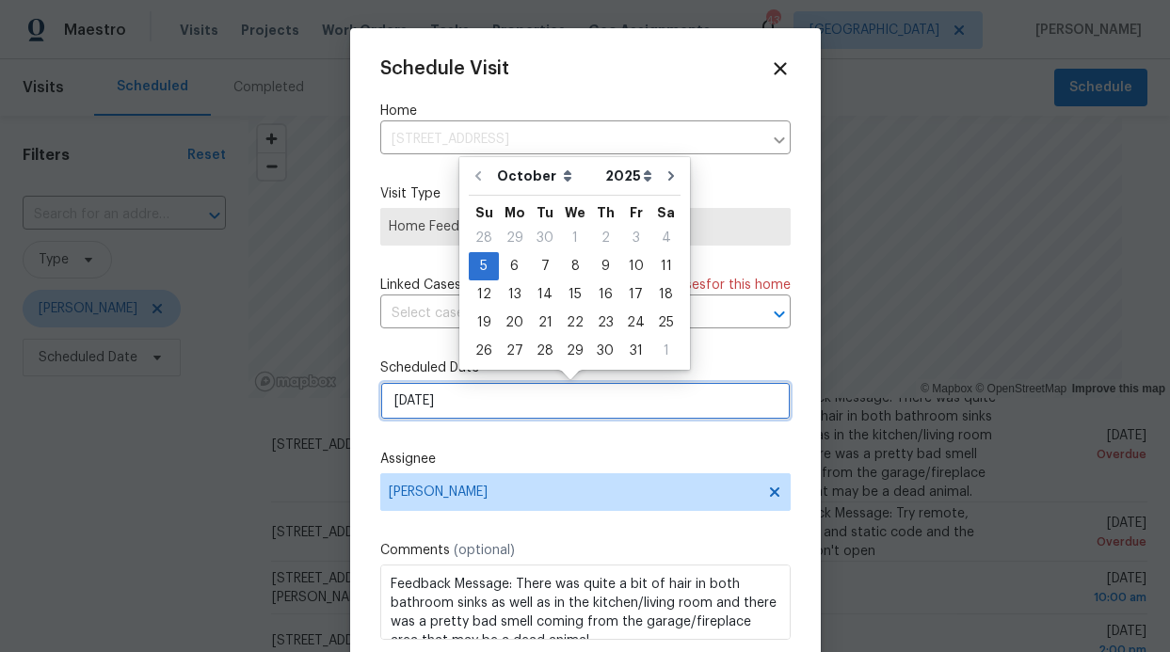
click at [504, 411] on input "10/5/2025" at bounding box center [585, 401] width 410 height 38
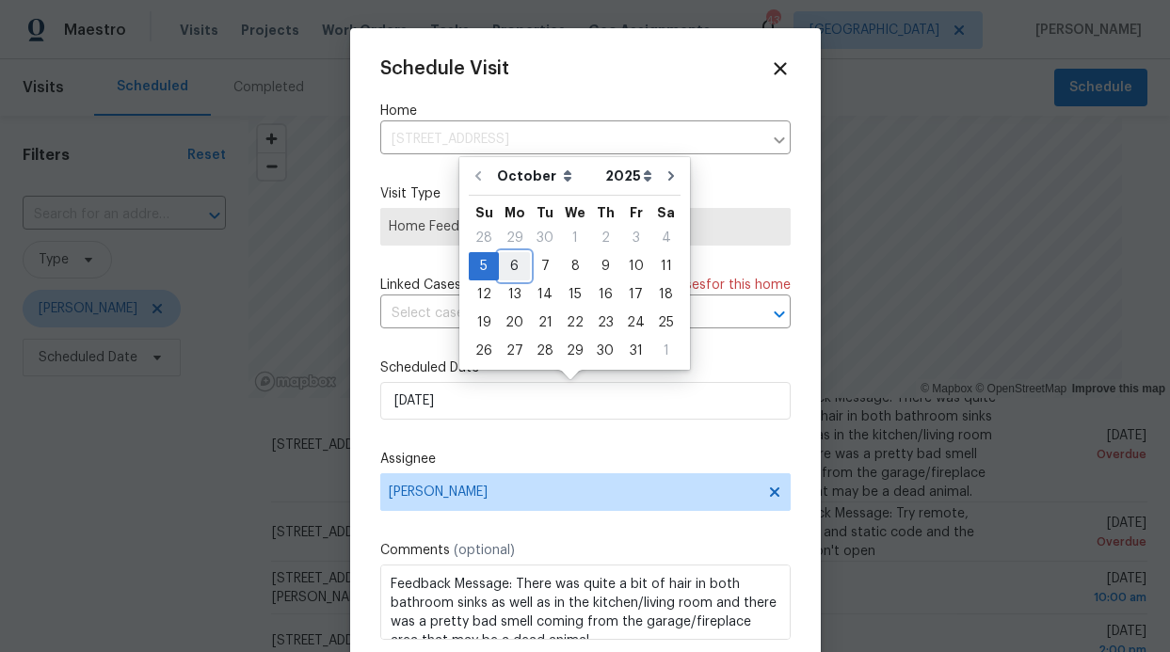
click at [519, 272] on div "6" at bounding box center [514, 266] width 31 height 26
type input "[DATE]"
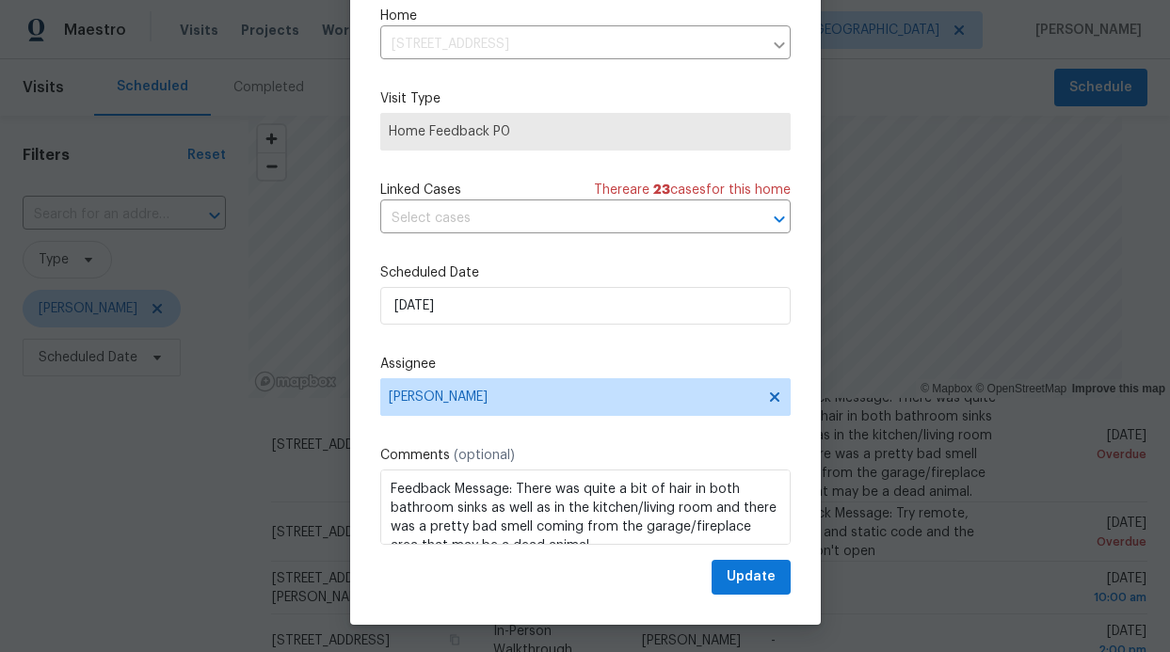
scroll to position [63, 0]
click at [739, 574] on span "Update" at bounding box center [751, 577] width 49 height 24
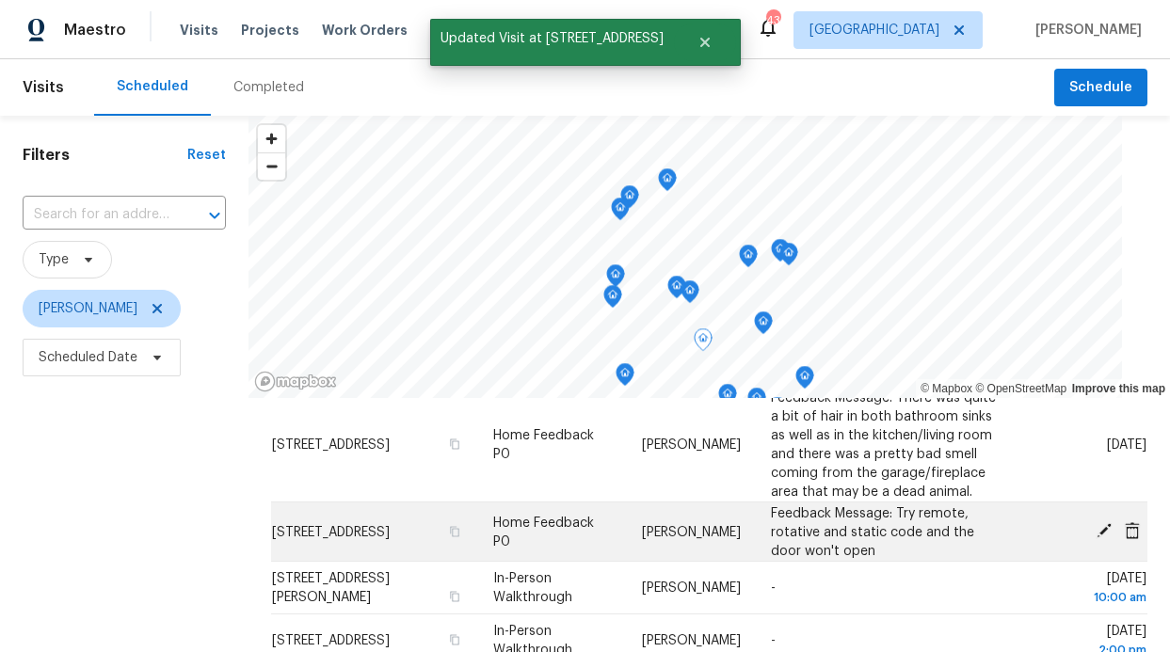
scroll to position [0, 0]
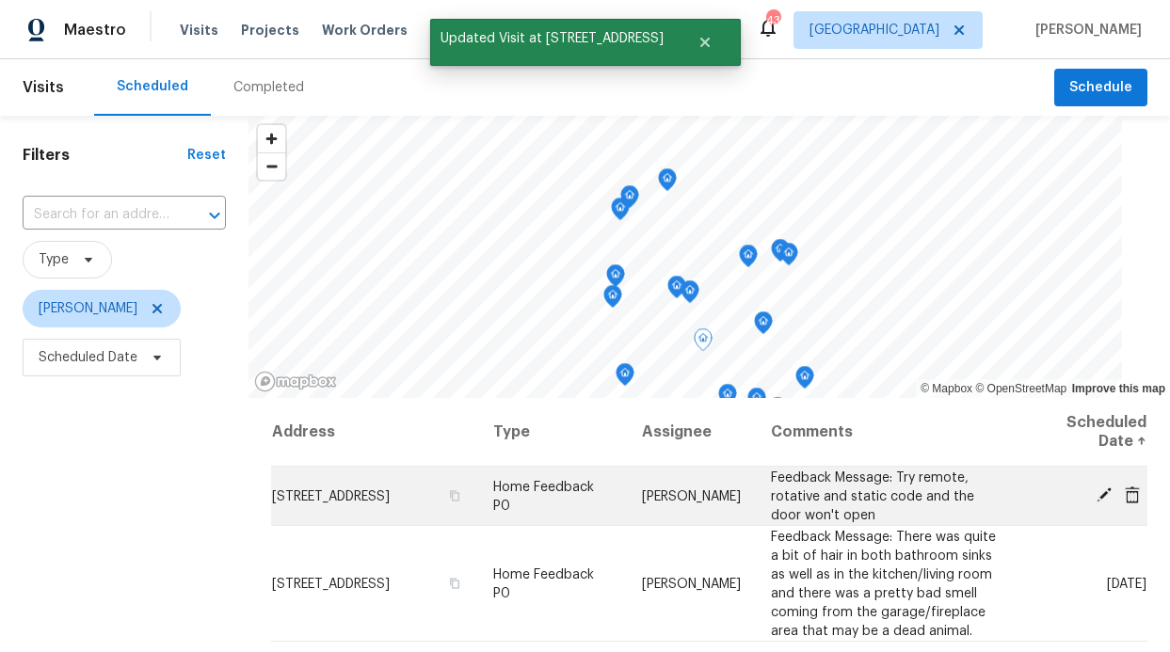
click at [1095, 495] on icon at bounding box center [1103, 495] width 17 height 17
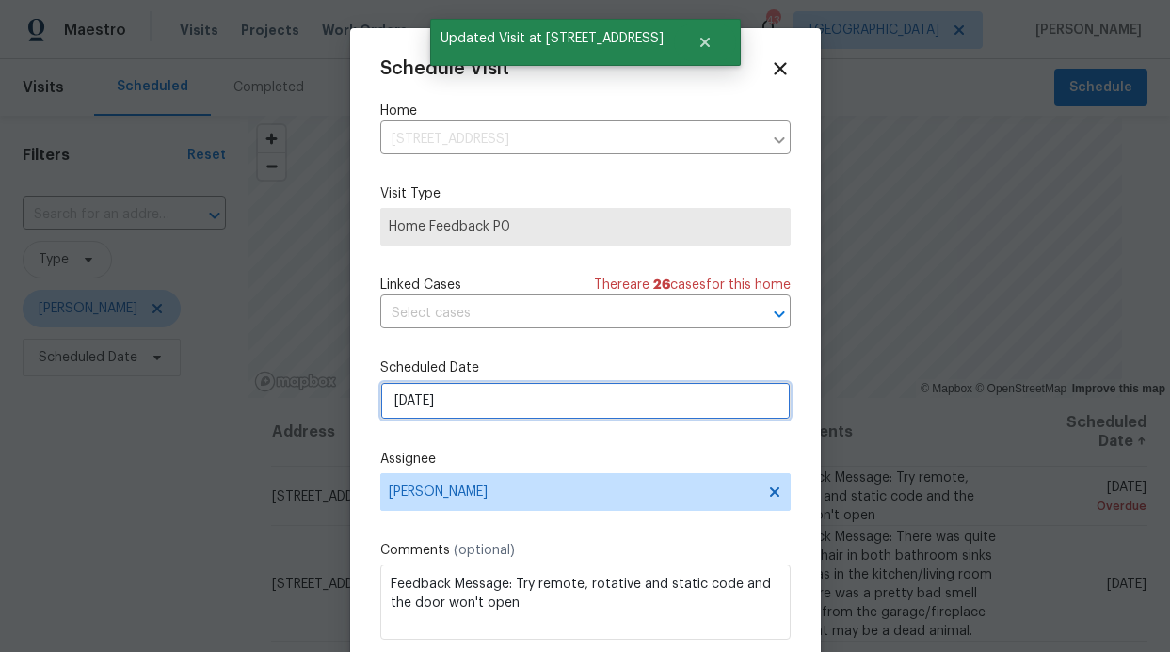
click at [540, 389] on input "10/5/2025" at bounding box center [585, 401] width 410 height 38
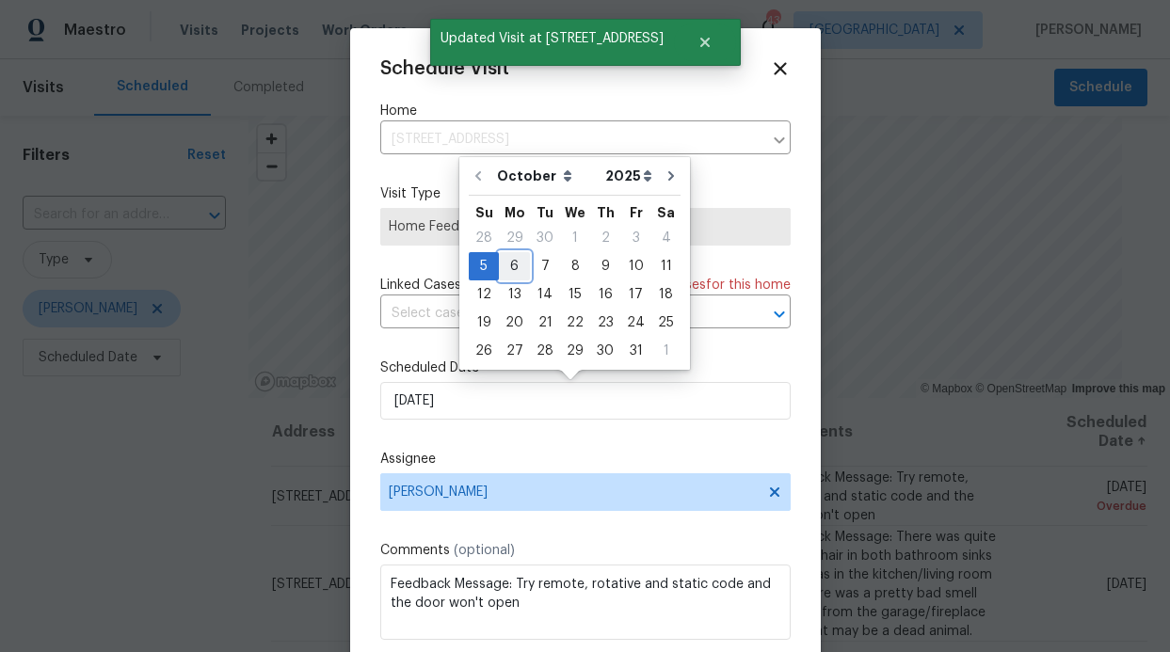
click at [503, 273] on div "6" at bounding box center [514, 266] width 31 height 26
type input "[DATE]"
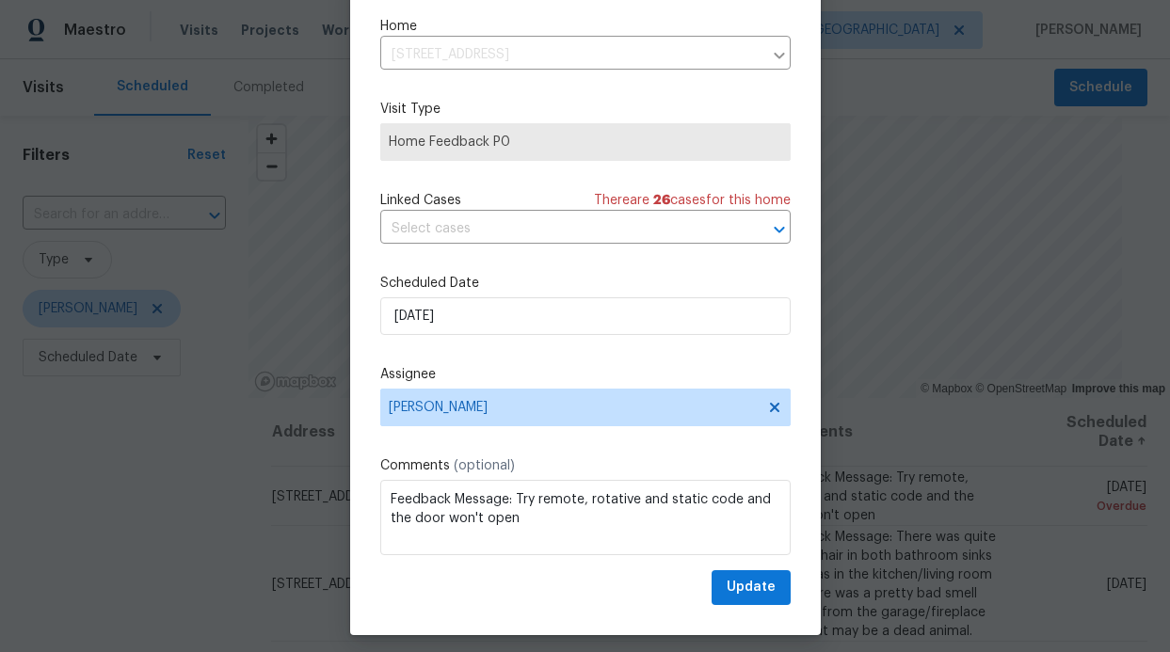
scroll to position [63, 0]
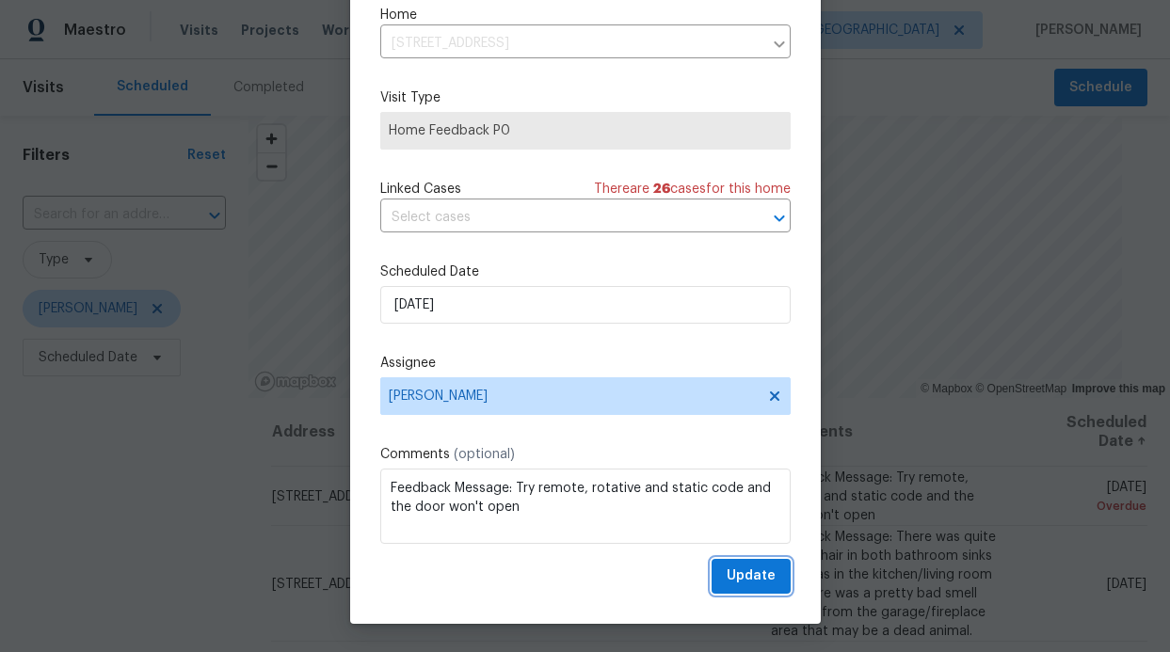
click at [727, 581] on span "Update" at bounding box center [751, 577] width 49 height 24
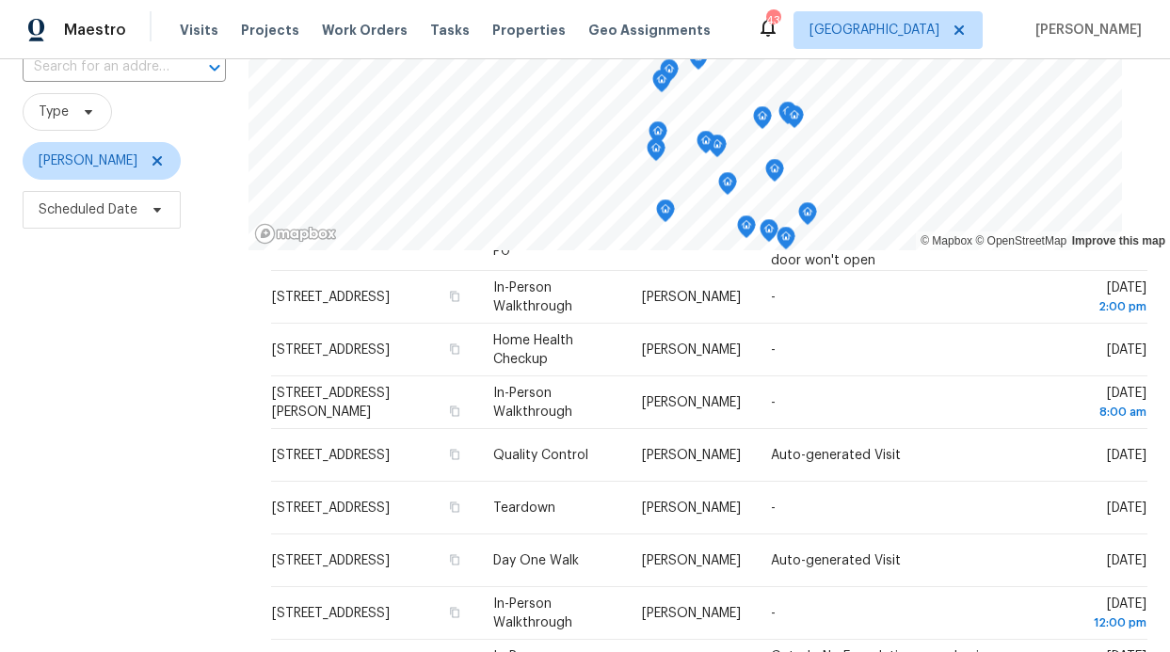
scroll to position [147, 0]
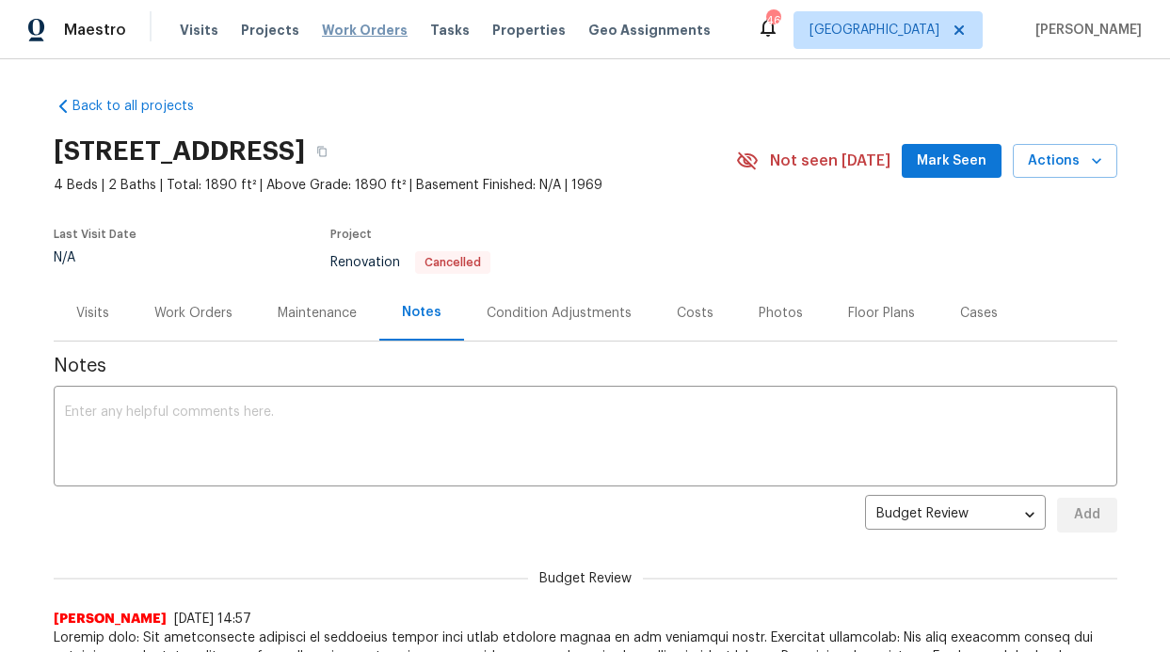
click at [334, 26] on span "Work Orders" at bounding box center [365, 30] width 86 height 19
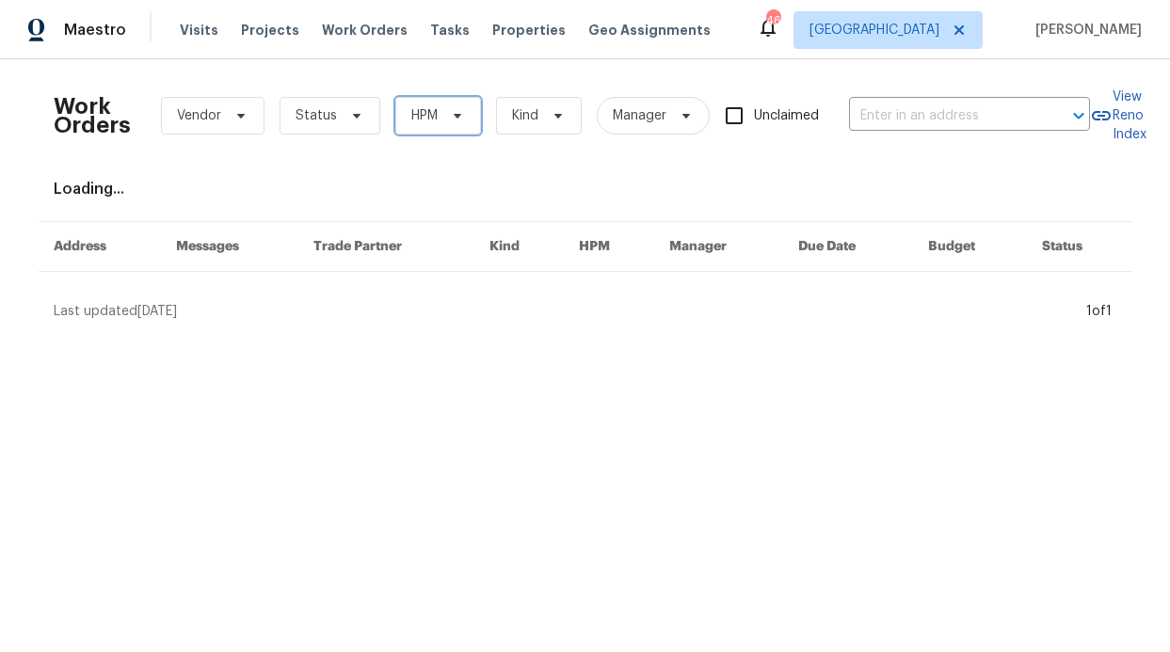
click at [395, 124] on span "HPM" at bounding box center [438, 116] width 86 height 38
click at [282, 77] on div "Work Orders Vendor Status HPM Kind Manager Unclaimed ​" at bounding box center [572, 115] width 1036 height 83
click at [397, 98] on span "HPM" at bounding box center [438, 116] width 86 height 38
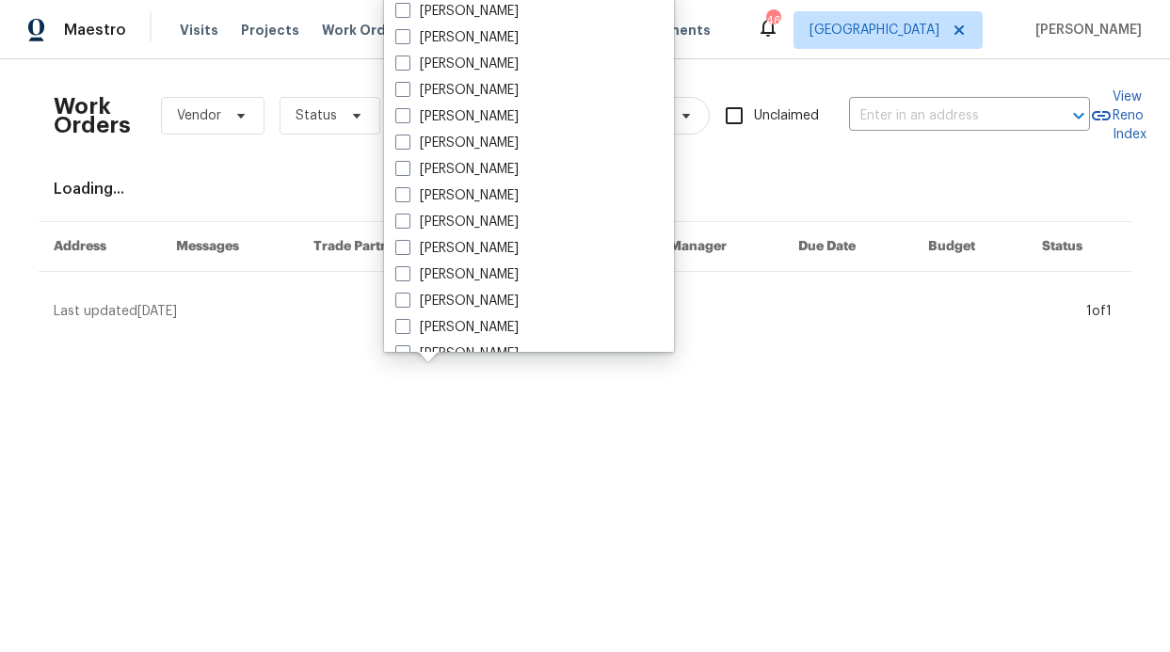
scroll to position [1050, 0]
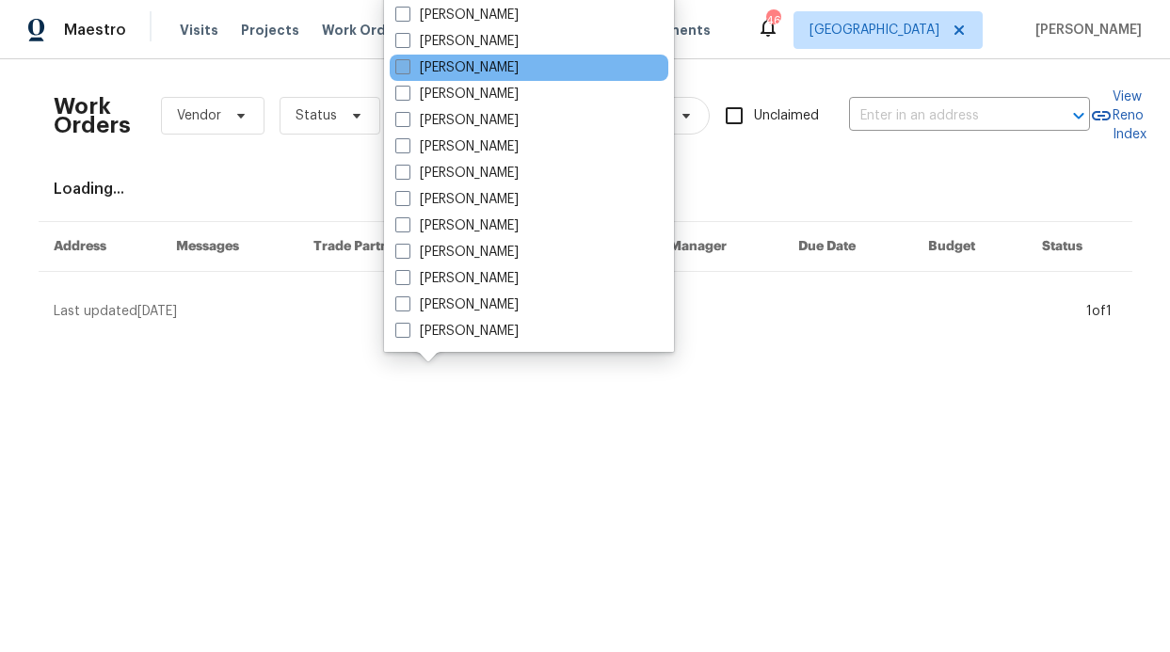
click at [495, 73] on label "[PERSON_NAME]" at bounding box center [456, 67] width 123 height 19
click at [408, 71] on input "[PERSON_NAME]" at bounding box center [401, 64] width 12 height 12
checkbox input "true"
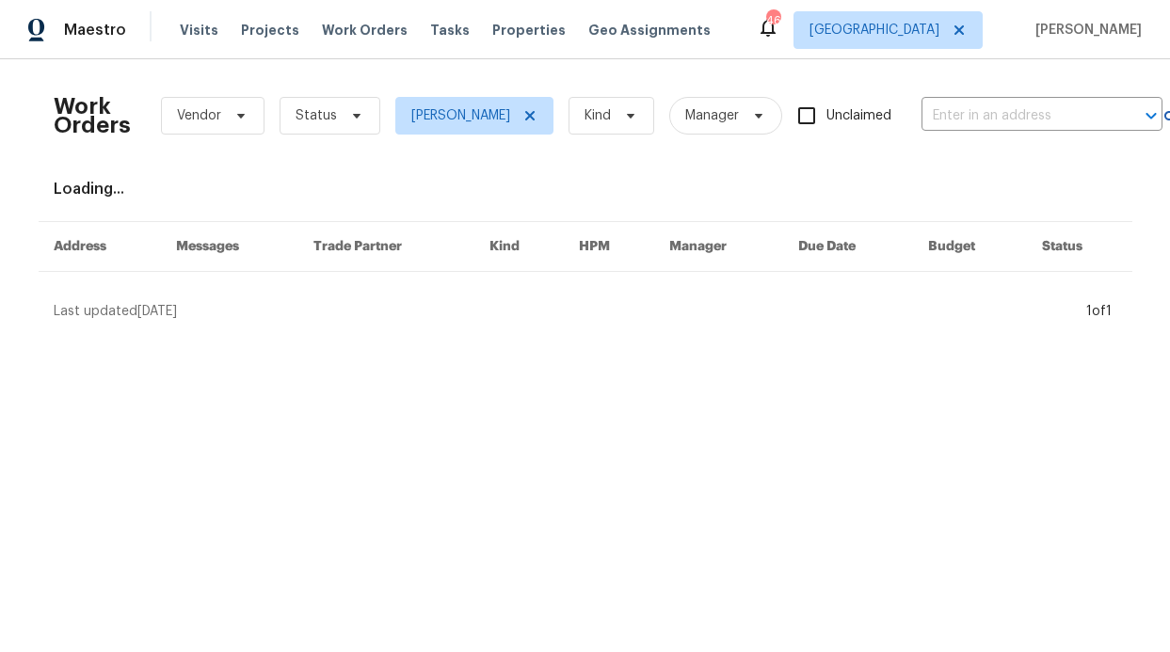
click at [369, 120] on div "Work Orders Vendor Status [PERSON_NAME] Kind Manager Unclaimed ​" at bounding box center [608, 115] width 1109 height 83
click at [352, 136] on div "Work Orders Vendor Status [PERSON_NAME] Kind Manager Unclaimed ​" at bounding box center [608, 115] width 1109 height 83
click at [359, 129] on span "Status" at bounding box center [330, 116] width 101 height 38
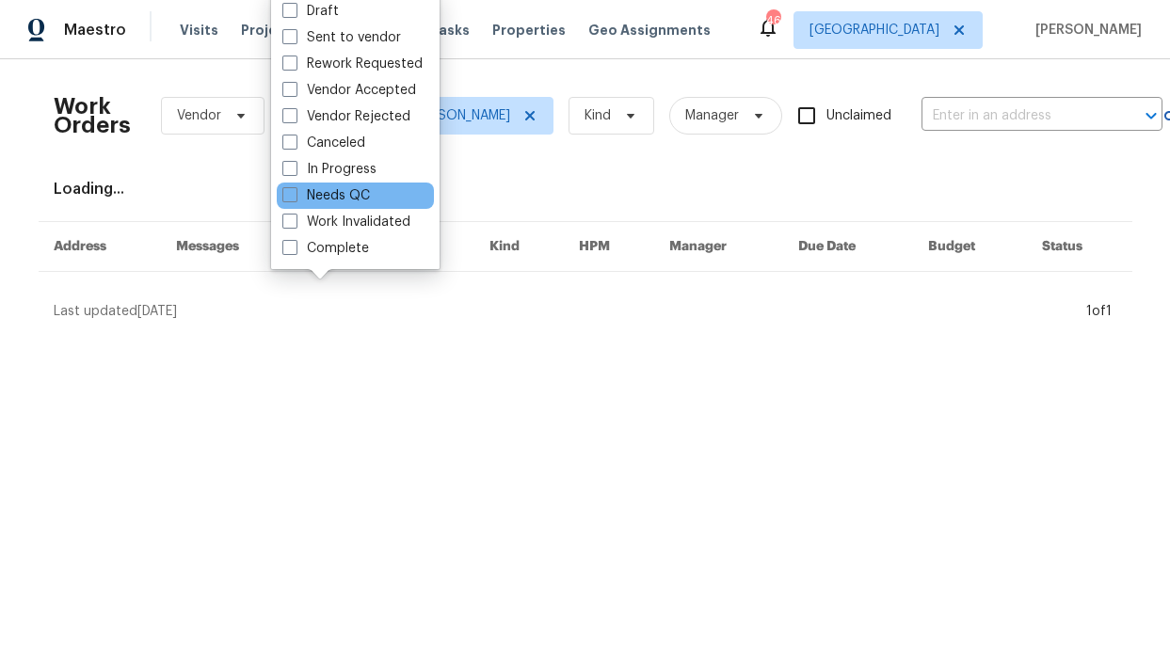
click at [376, 199] on div "Needs QC" at bounding box center [355, 196] width 157 height 26
click at [354, 200] on label "Needs QC" at bounding box center [326, 195] width 88 height 19
click at [295, 199] on input "Needs QC" at bounding box center [288, 192] width 12 height 12
checkbox input "true"
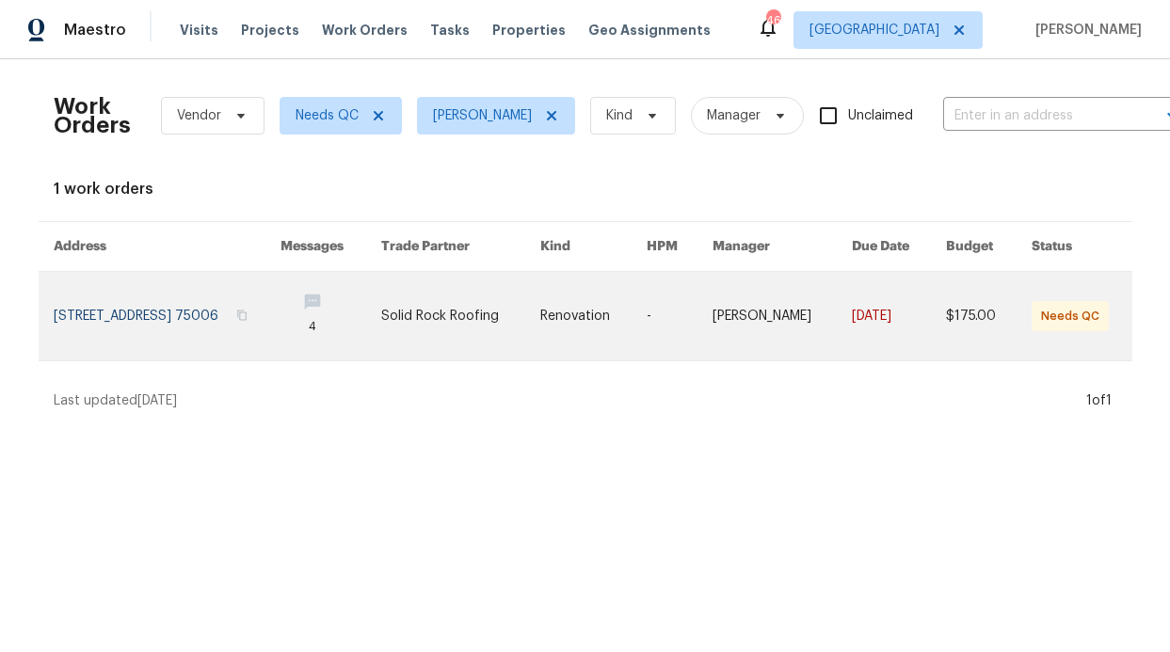
click at [414, 307] on td "Solid Rock Roofing" at bounding box center [445, 316] width 159 height 89
click at [380, 291] on link at bounding box center [330, 316] width 100 height 88
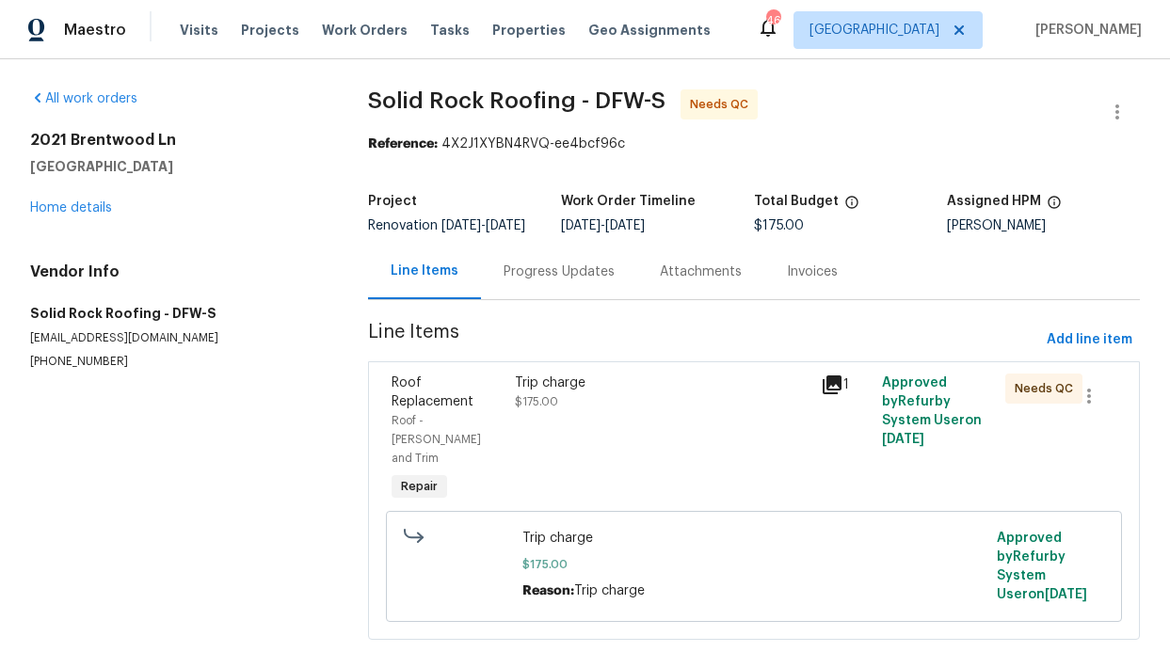
click at [574, 298] on div "Progress Updates" at bounding box center [559, 272] width 156 height 56
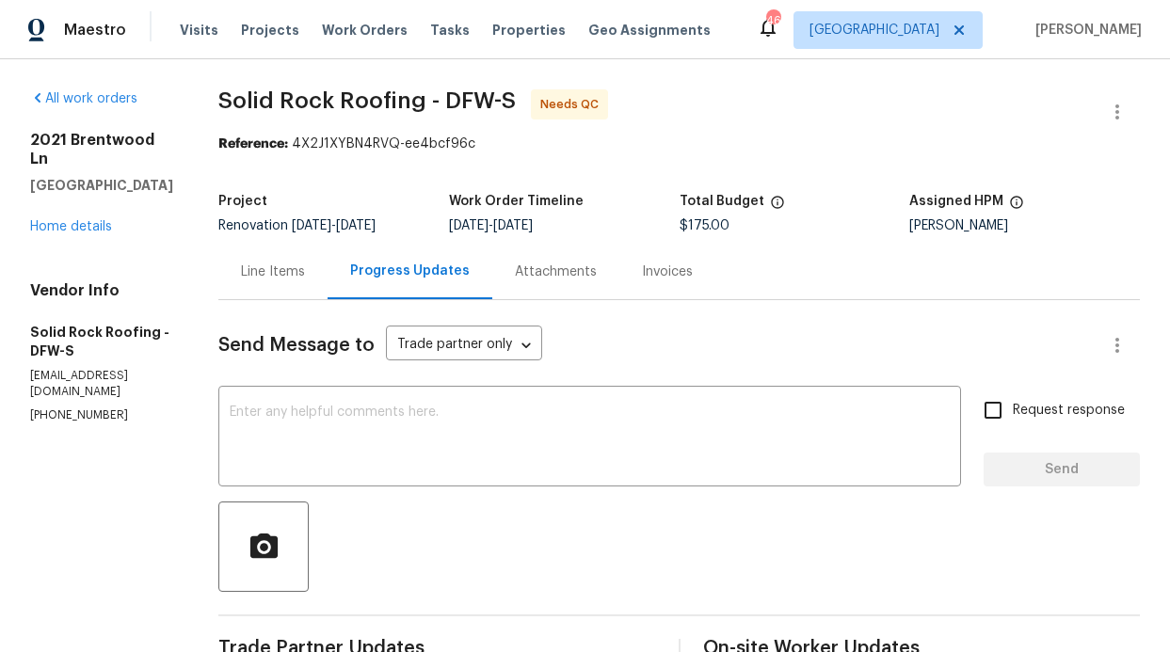
click at [322, 286] on div "Line Items" at bounding box center [272, 272] width 109 height 56
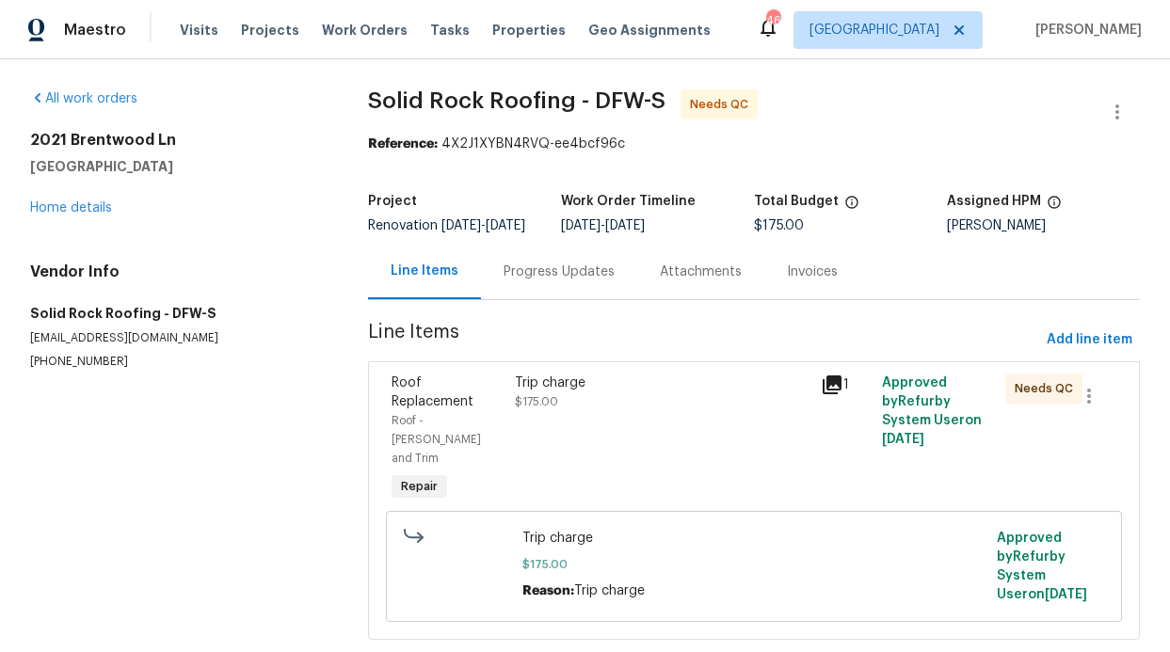
click at [607, 392] on div "Trip charge" at bounding box center [663, 383] width 296 height 19
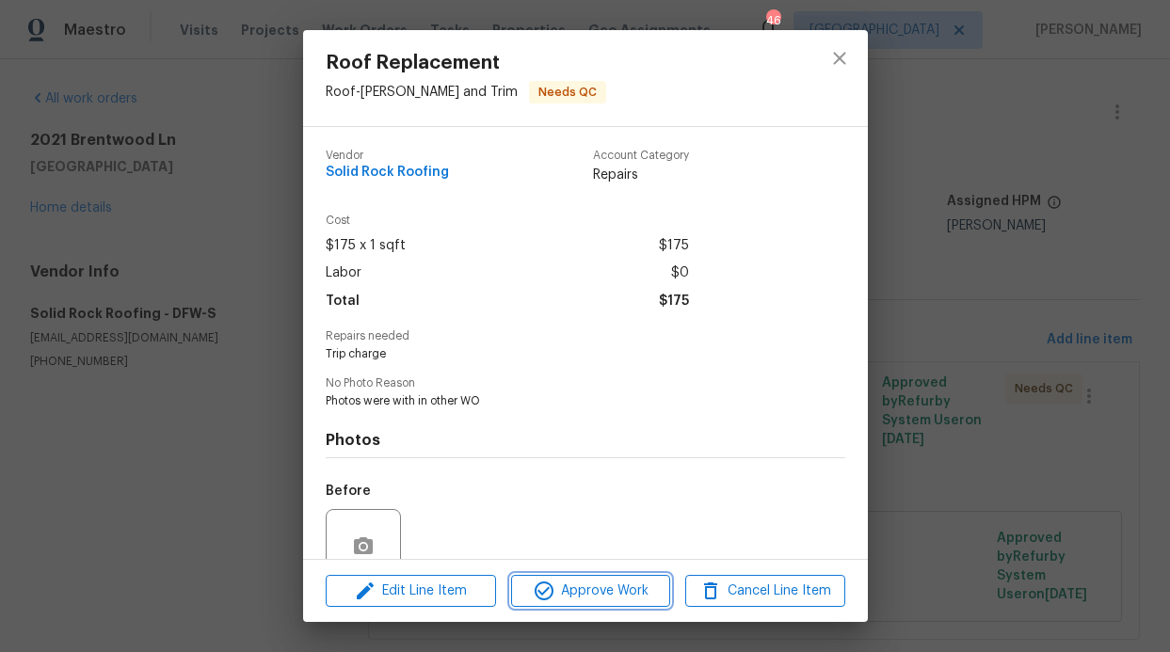
click at [609, 575] on button "Approve Work" at bounding box center [590, 591] width 159 height 33
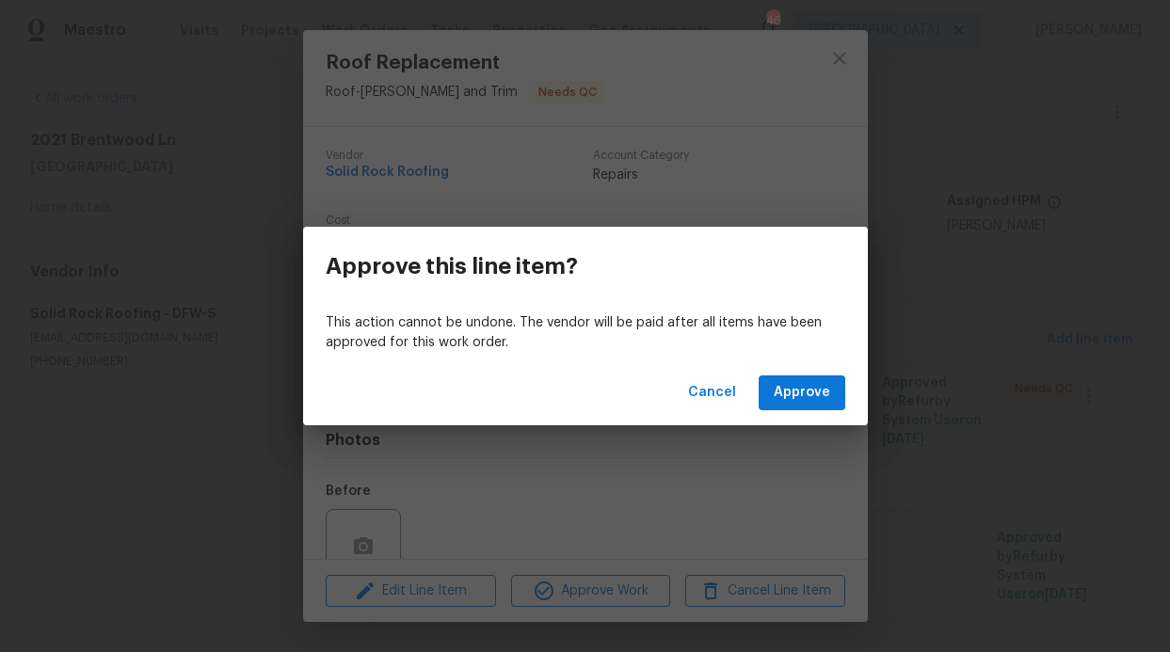
click at [818, 373] on div "Cancel Approve" at bounding box center [585, 392] width 565 height 65
click at [792, 407] on button "Approve" at bounding box center [802, 393] width 87 height 35
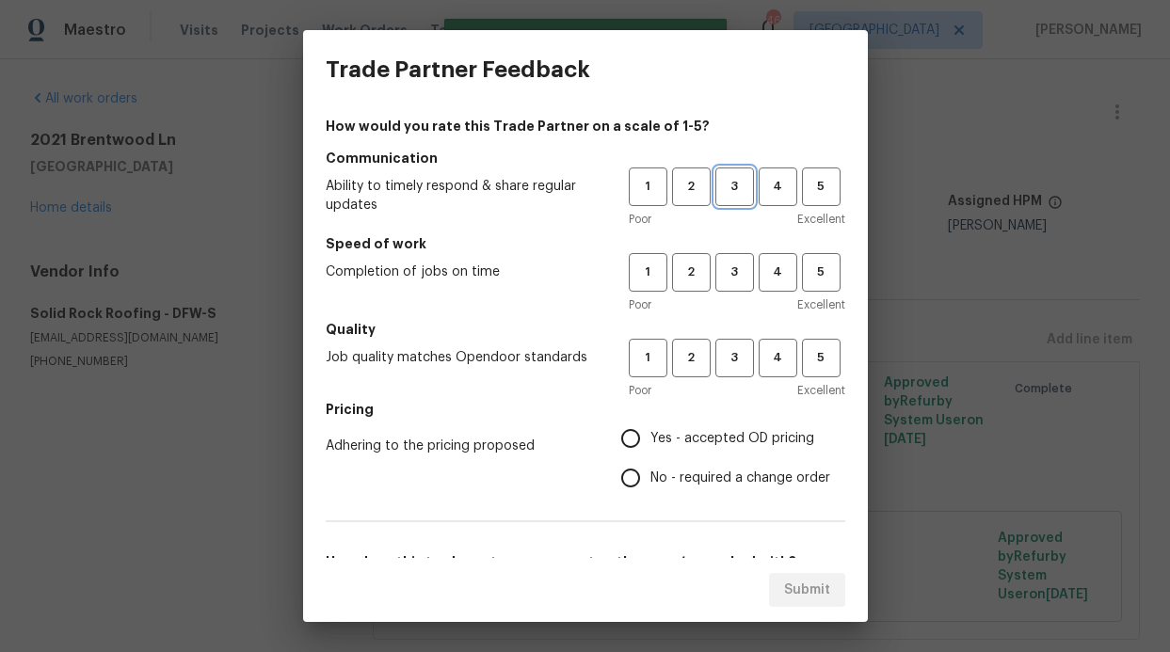
click at [722, 190] on span "3" at bounding box center [734, 187] width 35 height 22
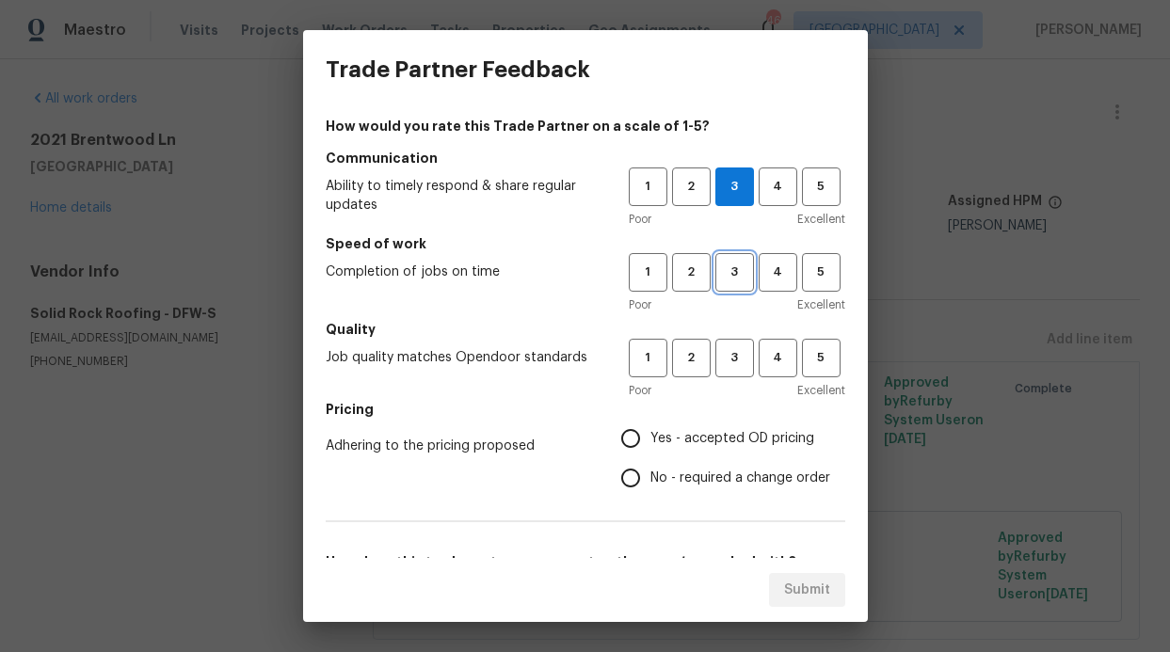
click at [717, 275] on span "3" at bounding box center [734, 273] width 35 height 22
click at [760, 356] on span "4" at bounding box center [777, 358] width 35 height 22
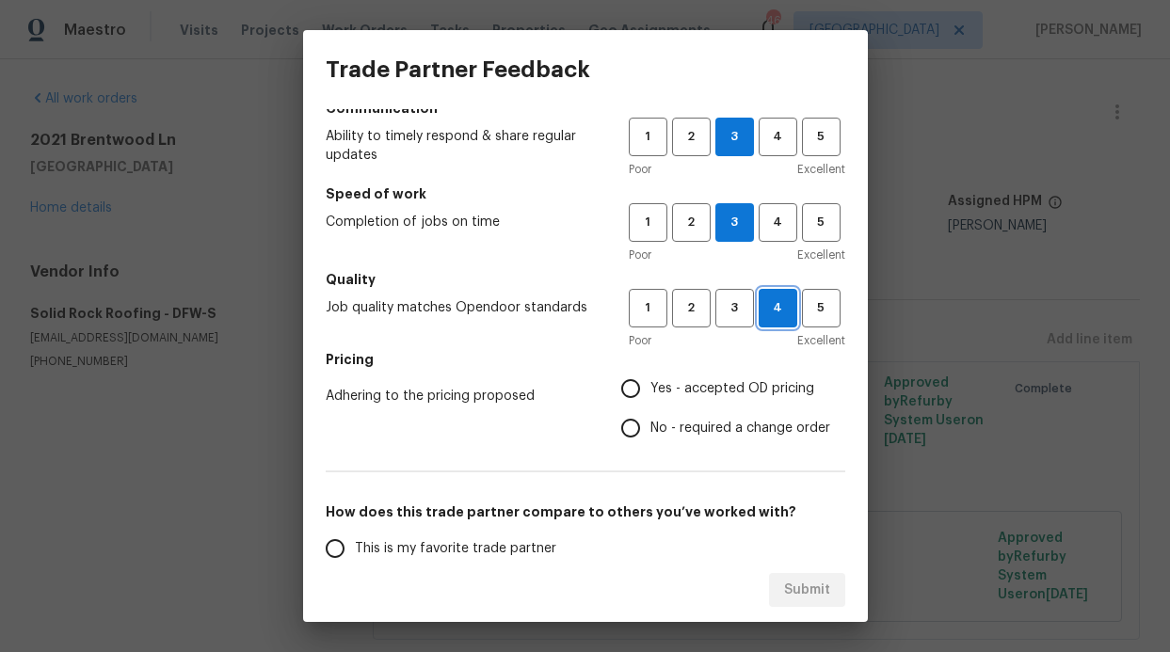
scroll to position [133, 0]
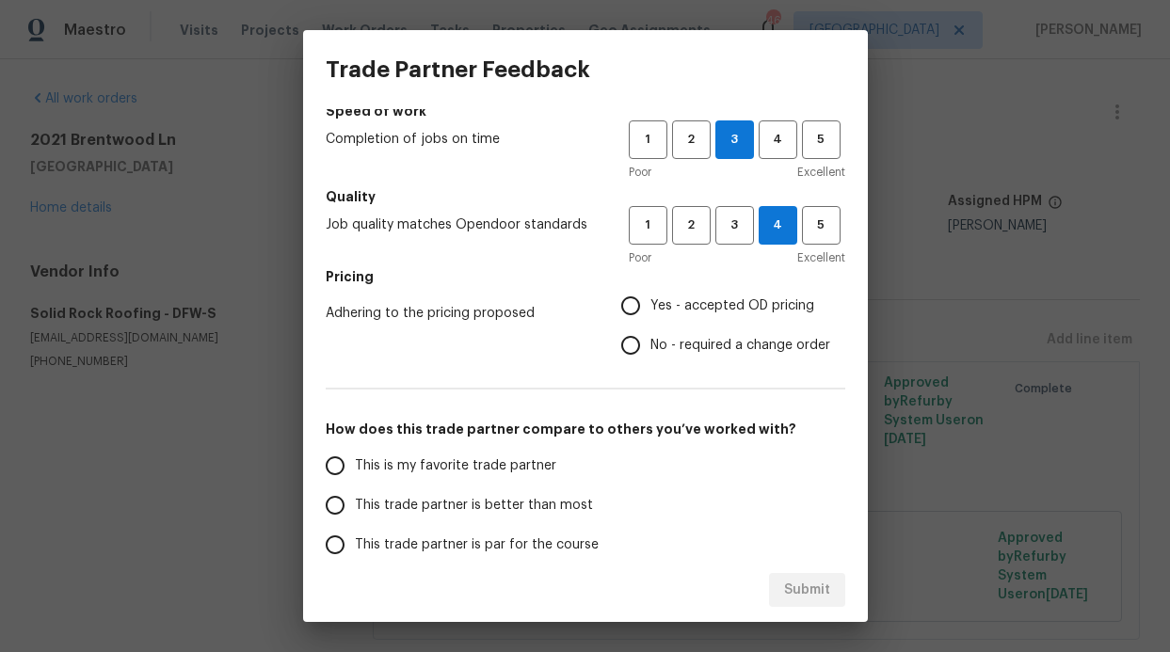
click at [657, 344] on span "No - required a change order" at bounding box center [740, 346] width 180 height 20
click at [650, 344] on input "No - required a change order" at bounding box center [631, 346] width 40 height 40
radio input "true"
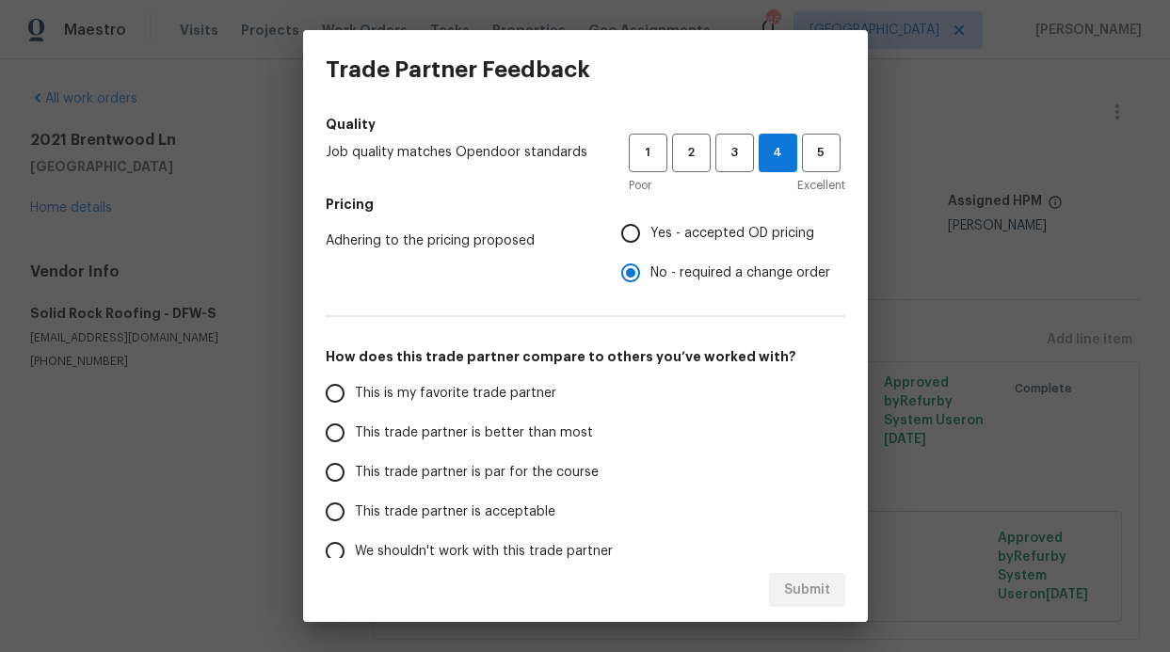
scroll to position [296, 0]
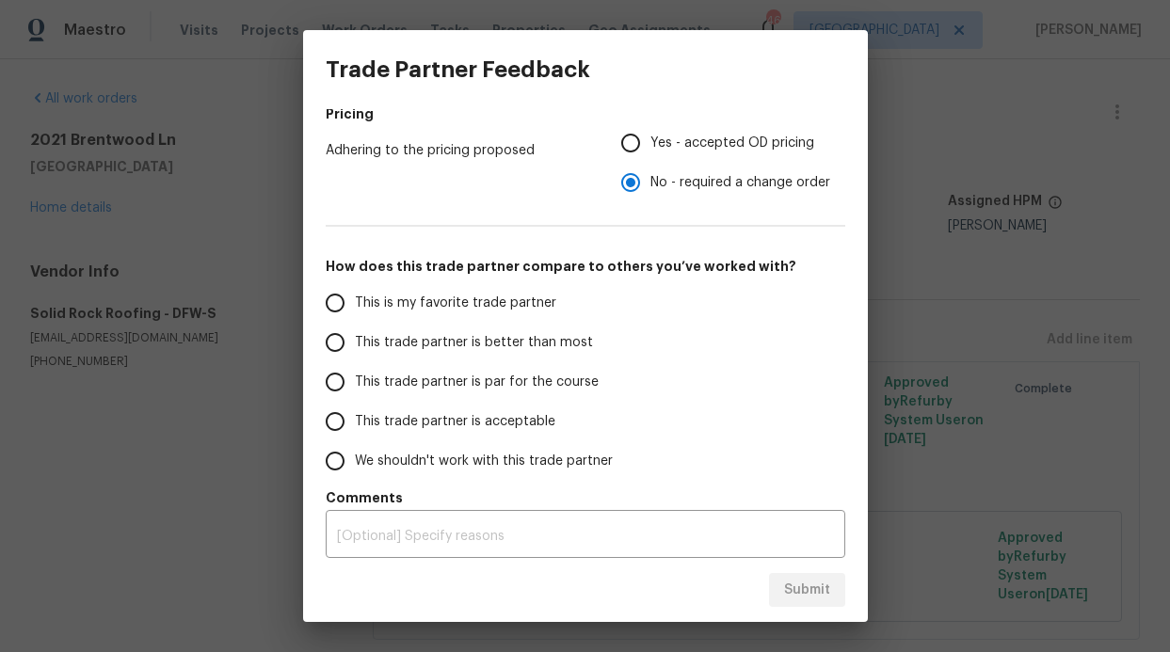
click at [493, 417] on span "This trade partner is acceptable" at bounding box center [455, 422] width 200 height 20
click at [355, 417] on input "This trade partner is acceptable" at bounding box center [335, 422] width 40 height 40
click at [802, 589] on span "Submit" at bounding box center [807, 591] width 46 height 24
radio input "true"
